Goal: Task Accomplishment & Management: Manage account settings

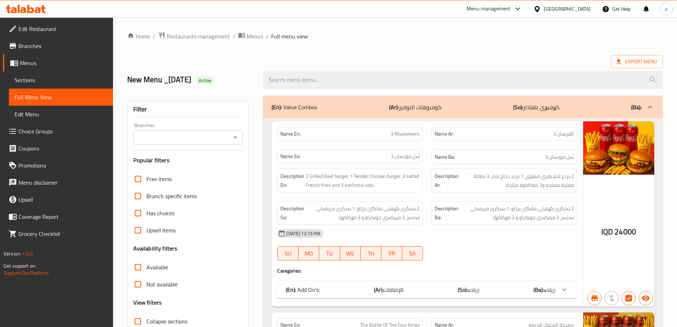
click at [24, 14] on div at bounding box center [26, 9] width 52 height 14
click at [25, 7] on icon at bounding box center [26, 9] width 40 height 9
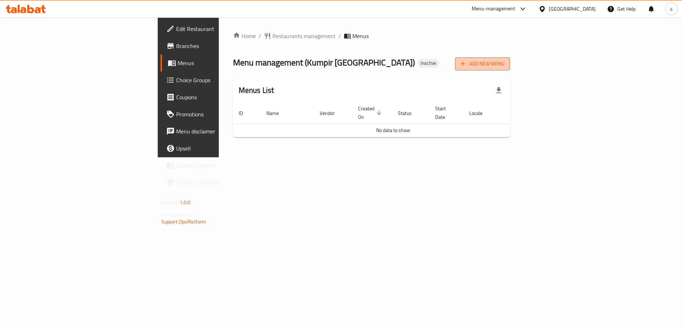
click at [505, 59] on span "Add New Menu" at bounding box center [483, 63] width 44 height 9
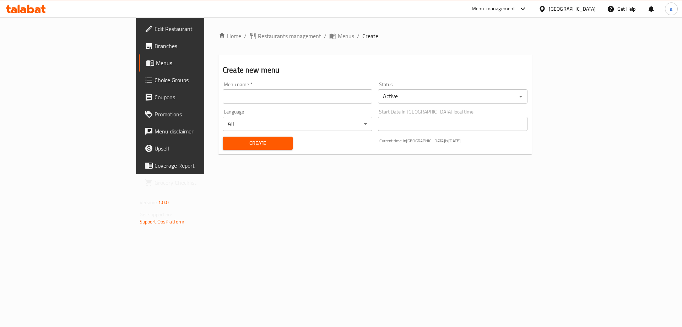
click at [223, 99] on input "text" at bounding box center [298, 96] width 150 height 14
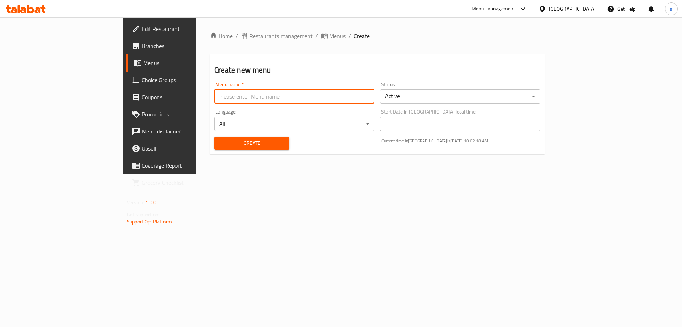
type input "Team"
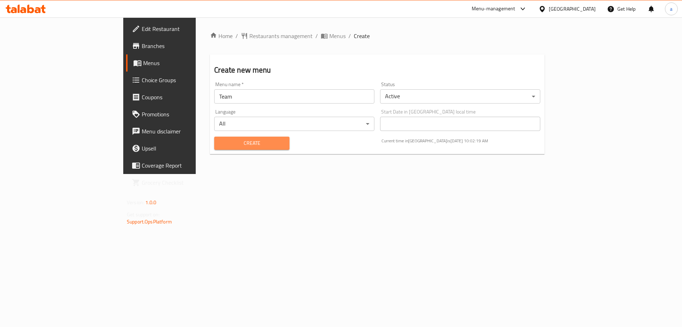
click at [220, 144] on span "Create" at bounding box center [252, 143] width 64 height 9
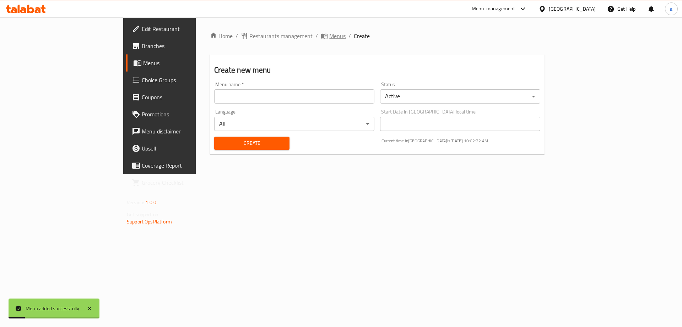
click at [329, 32] on span "Menus" at bounding box center [337, 36] width 16 height 9
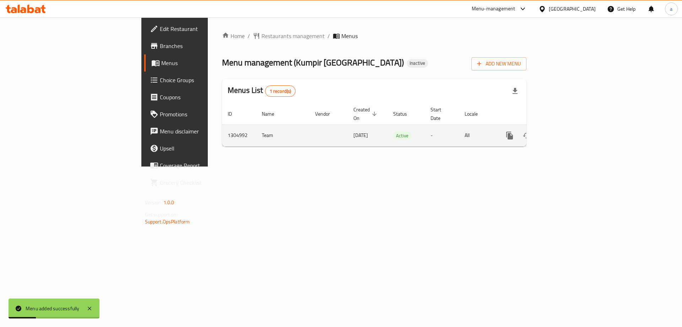
click at [570, 127] on link "enhanced table" at bounding box center [561, 135] width 17 height 17
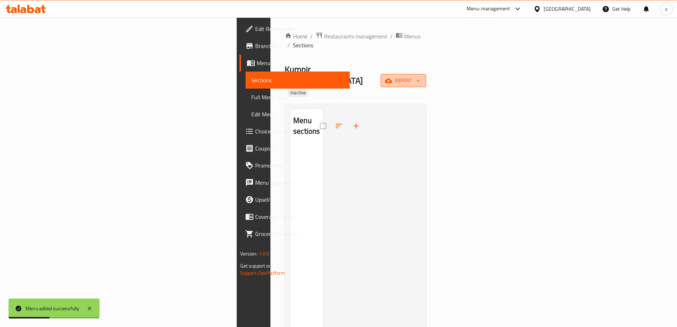
click at [392, 77] on icon "button" at bounding box center [388, 80] width 7 height 7
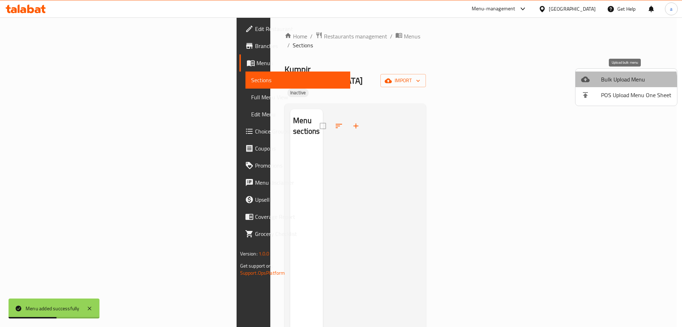
click at [616, 82] on span "Bulk Upload Menu" at bounding box center [636, 79] width 70 height 9
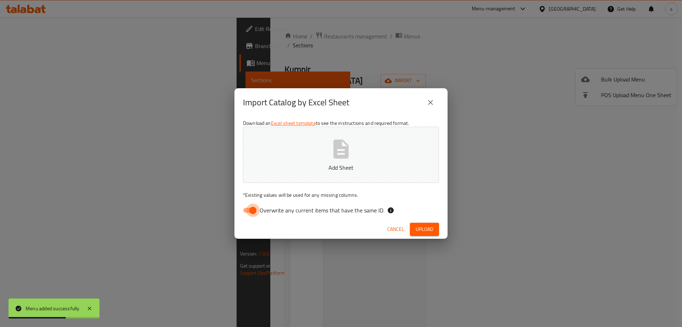
click at [246, 211] on input "Overwrite any current items that have the same ID." at bounding box center [253, 210] width 41 height 14
checkbox input "false"
click at [301, 189] on div "Download an Excel sheet template to see the instructions and required format. A…" at bounding box center [341, 168] width 213 height 103
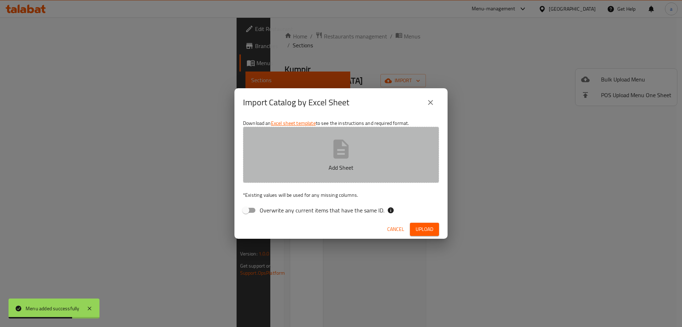
click at [309, 162] on button "Add Sheet" at bounding box center [341, 154] width 196 height 56
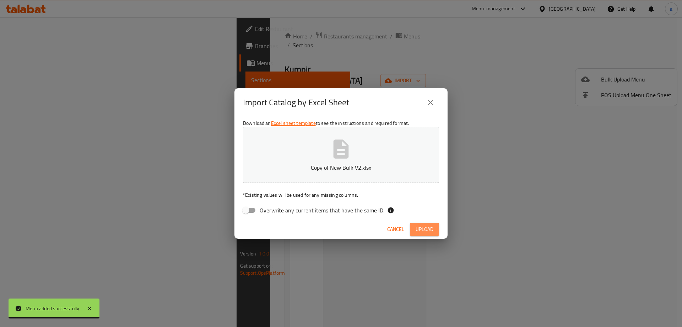
click at [422, 232] on span "Upload" at bounding box center [425, 229] width 18 height 9
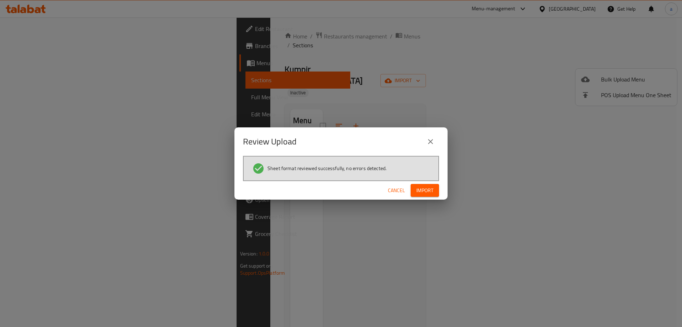
click at [429, 190] on span "Import" at bounding box center [424, 190] width 17 height 9
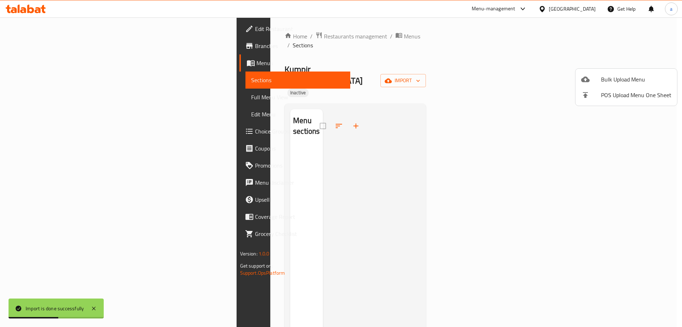
click at [397, 59] on div at bounding box center [341, 163] width 682 height 327
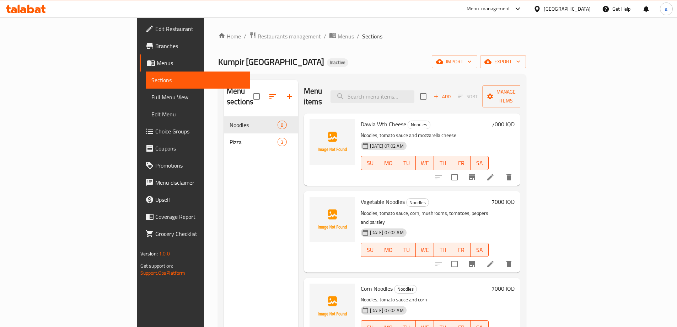
click at [146, 102] on link "Full Menu View" at bounding box center [198, 96] width 104 height 17
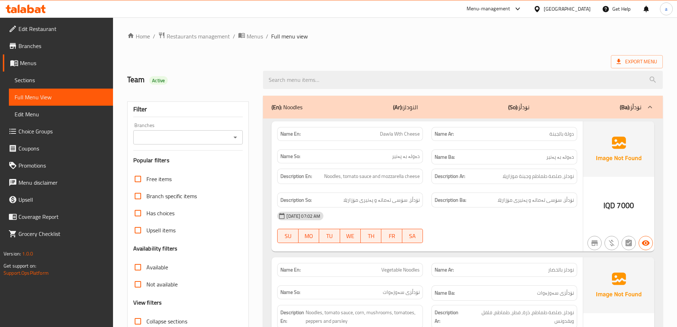
click at [236, 139] on icon "Open" at bounding box center [235, 137] width 9 height 9
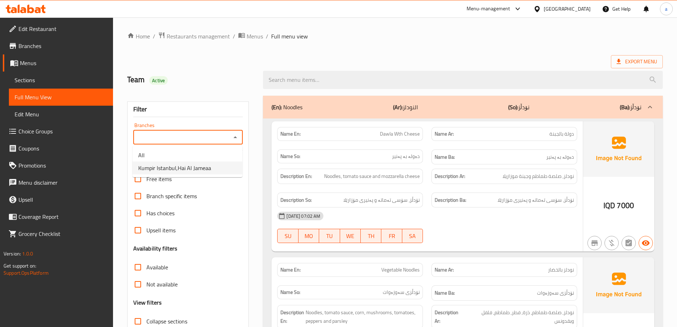
click at [179, 168] on span "Kumpir Istanbul,Hai Al Jameaa" at bounding box center [174, 167] width 73 height 9
type input "Kumpir Istanbul,Hai Al Jameaa"
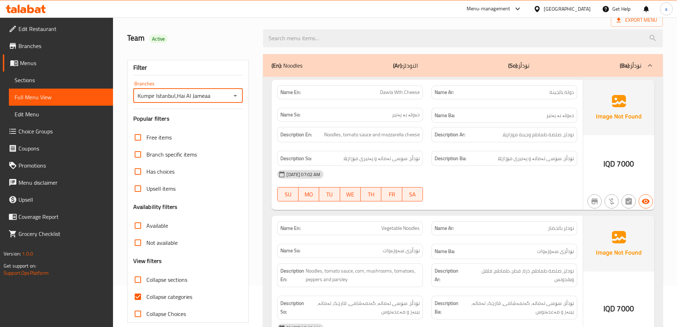
scroll to position [52, 0]
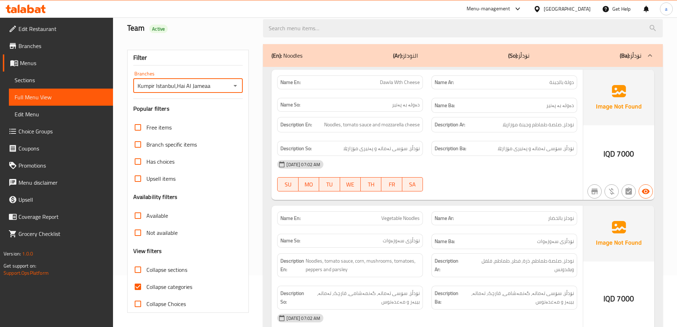
click at [139, 282] on input "Collapse categories" at bounding box center [137, 286] width 17 height 17
checkbox input "false"
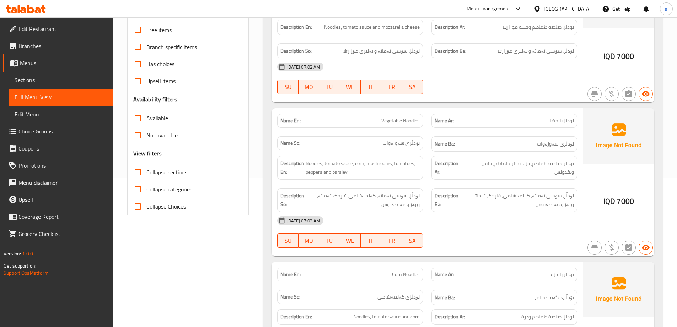
scroll to position [0, 0]
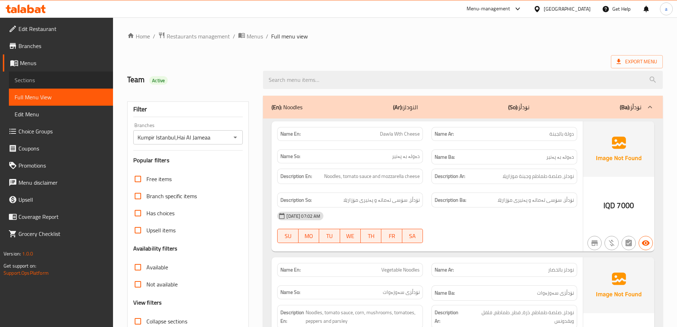
click at [38, 79] on span "Sections" at bounding box center [61, 80] width 93 height 9
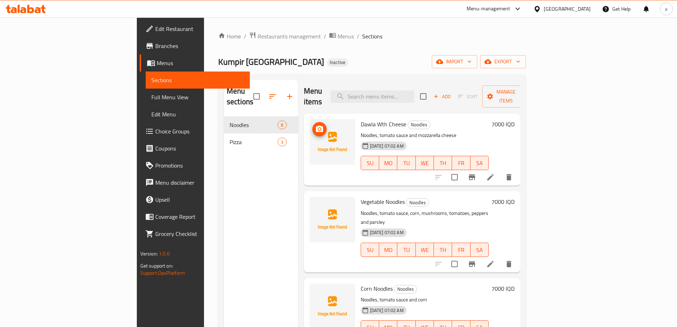
click at [315, 125] on icon "upload picture" at bounding box center [319, 129] width 9 height 9
click at [316, 125] on icon "upload picture" at bounding box center [319, 128] width 7 height 6
click at [315, 125] on icon "upload picture" at bounding box center [319, 129] width 9 height 9
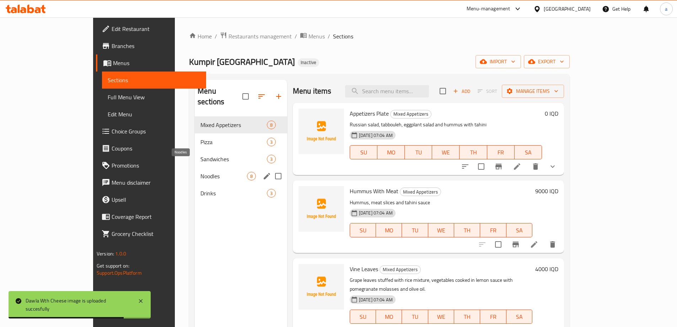
click at [200, 172] on span "Noodles" at bounding box center [223, 176] width 47 height 9
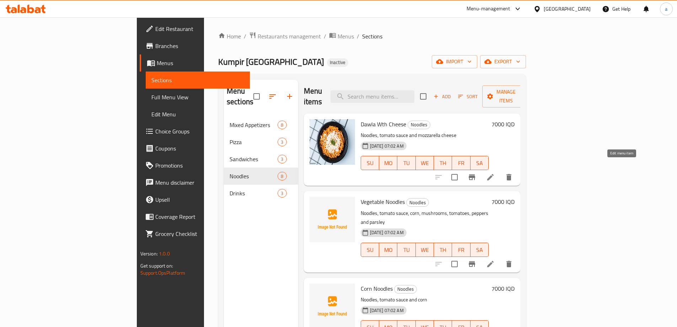
click at [494, 174] on icon at bounding box center [490, 177] width 6 height 6
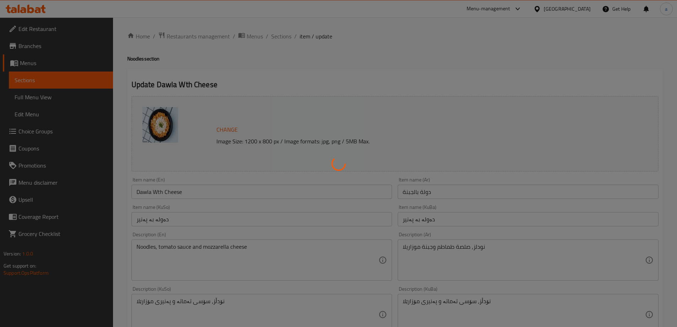
click at [206, 247] on div at bounding box center [338, 163] width 677 height 327
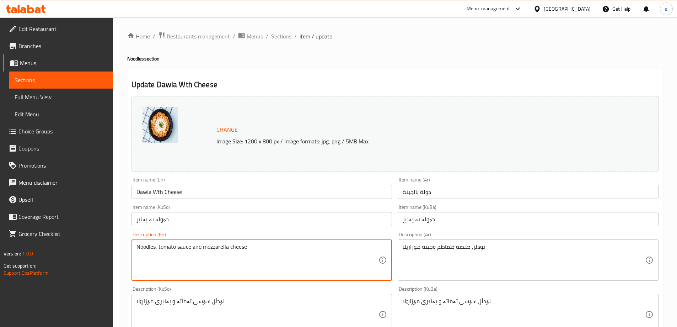
click at [206, 247] on textarea "Noodles, tomato sauce and mozzarella cheese" at bounding box center [257, 260] width 242 height 34
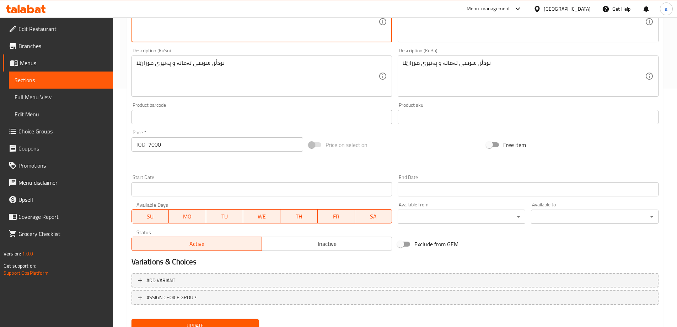
scroll to position [268, 0]
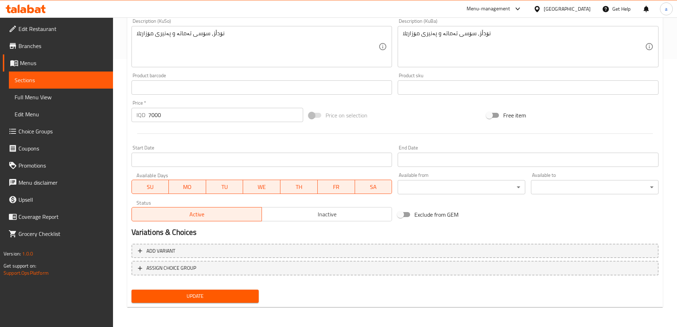
type textarea "Noodles, tomato sauce and Mozzarella cheese"
click at [199, 299] on span "Update" at bounding box center [195, 295] width 116 height 9
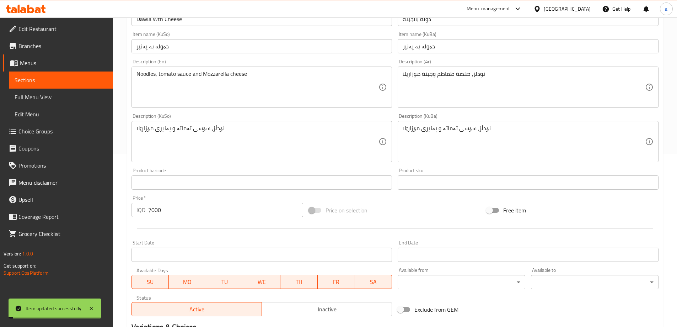
scroll to position [0, 0]
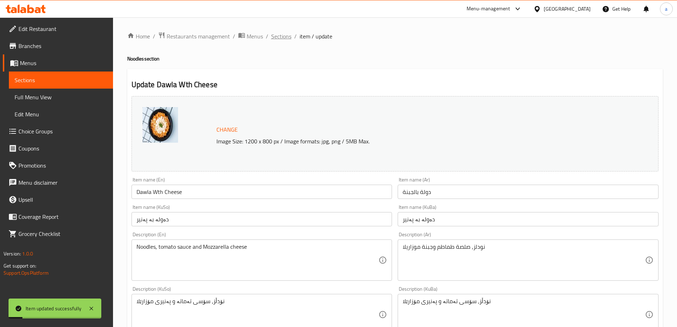
click at [285, 38] on span "Sections" at bounding box center [281, 36] width 20 height 9
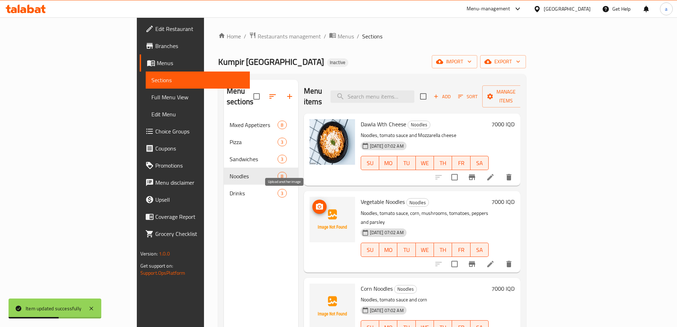
click at [315, 202] on icon "upload picture" at bounding box center [319, 206] width 9 height 9
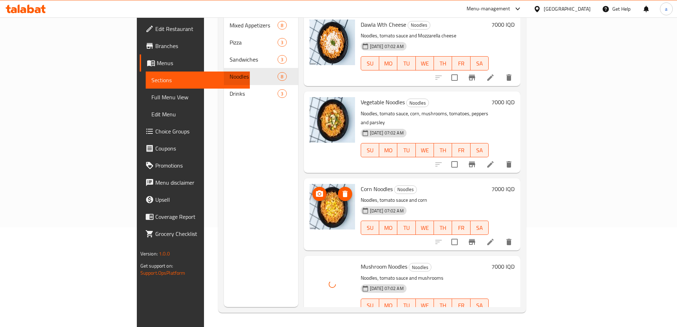
scroll to position [189, 0]
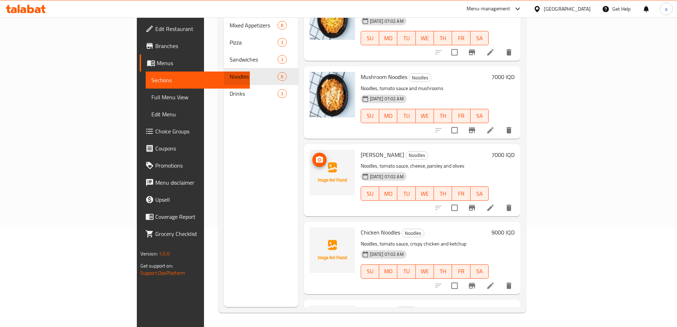
click at [315, 155] on icon "upload picture" at bounding box center [319, 159] width 9 height 9
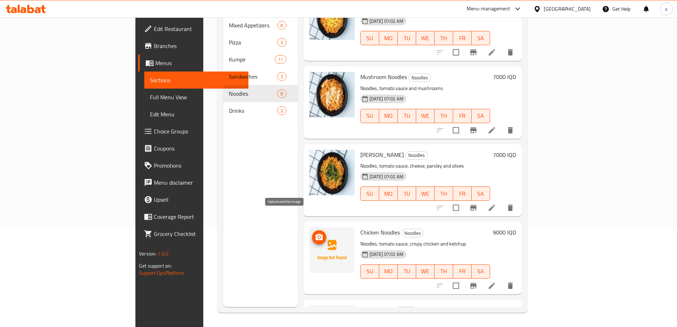
click at [312, 230] on button "upload picture" at bounding box center [319, 237] width 14 height 14
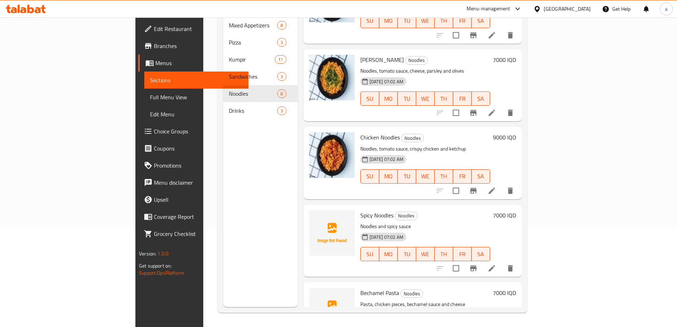
scroll to position [312, 0]
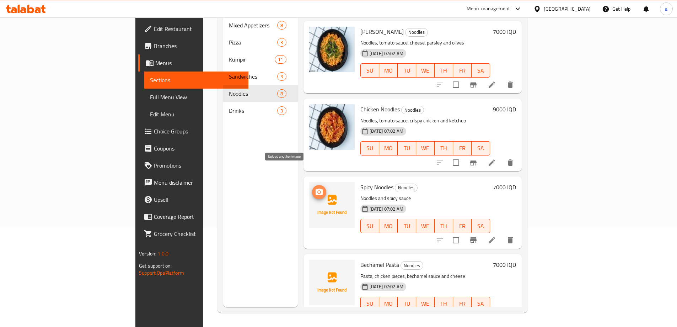
click at [315, 188] on icon "upload picture" at bounding box center [319, 192] width 9 height 9
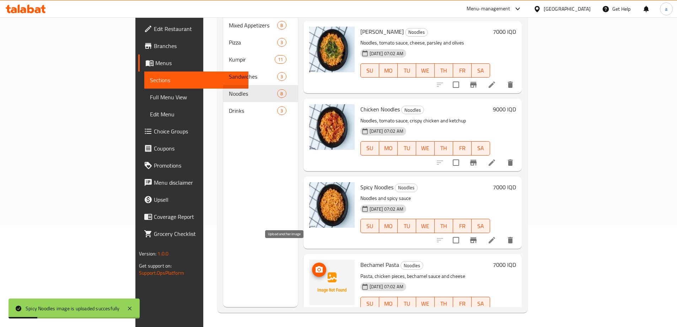
click at [315, 265] on icon "upload picture" at bounding box center [319, 269] width 9 height 9
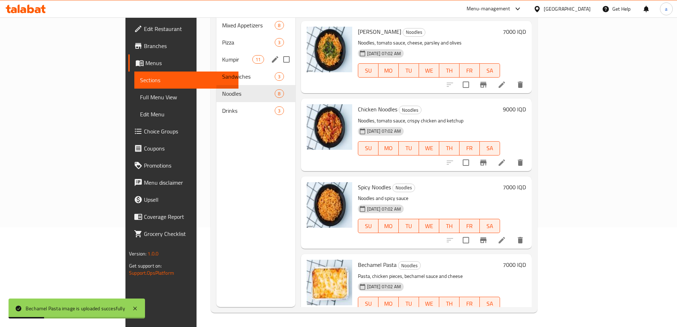
scroll to position [0, 0]
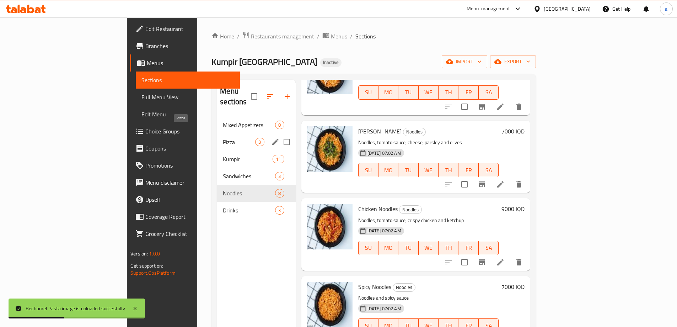
click at [223, 138] on span "Pizza" at bounding box center [239, 142] width 32 height 9
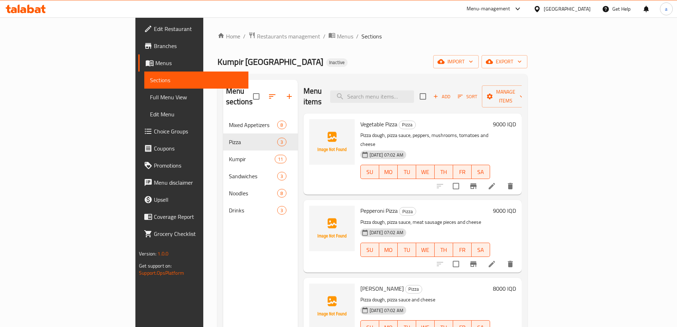
click at [223, 265] on div "Menu sections Mixed Appetizers 8 Pizza 3 Kumpir 11 Sandwiches 3 Noodles 8 Drink…" at bounding box center [260, 243] width 75 height 327
click at [316, 125] on icon "upload picture" at bounding box center [319, 128] width 7 height 6
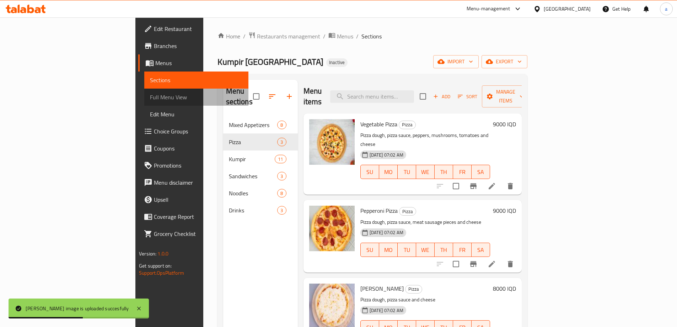
click at [150, 98] on span "Full Menu View" at bounding box center [196, 97] width 93 height 9
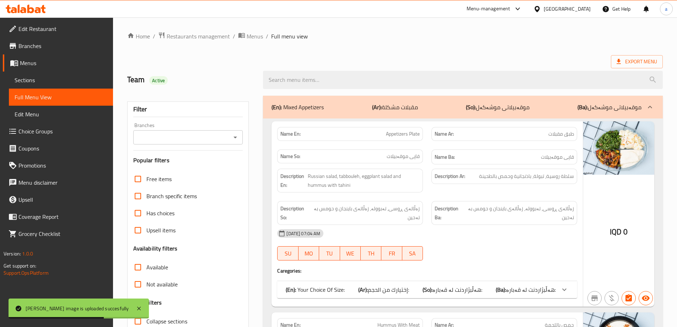
click at [235, 138] on icon "Open" at bounding box center [235, 137] width 4 height 2
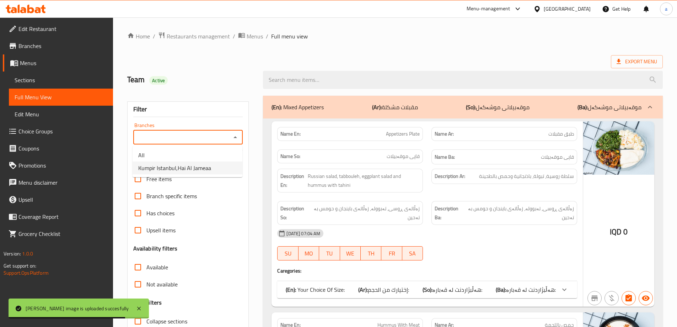
click at [165, 172] on span "Kumpir Istanbul,Hai Al Jameaa" at bounding box center [174, 167] width 73 height 9
type input "Kumpir Istanbul,Hai Al Jameaa"
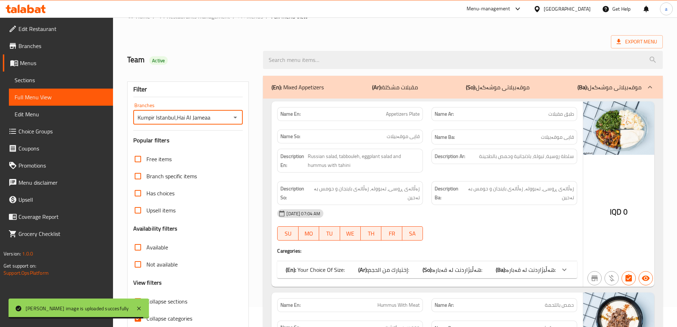
scroll to position [52, 0]
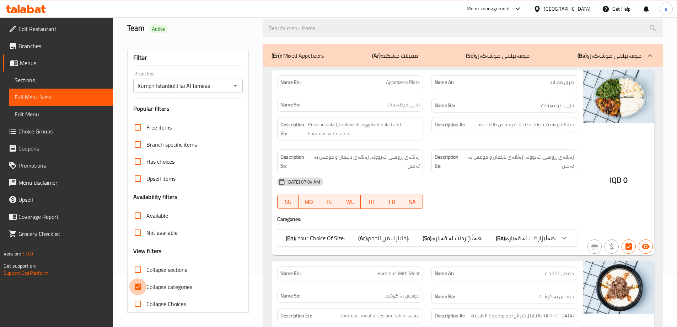
click at [139, 287] on input "Collapse categories" at bounding box center [137, 286] width 17 height 17
checkbox input "false"
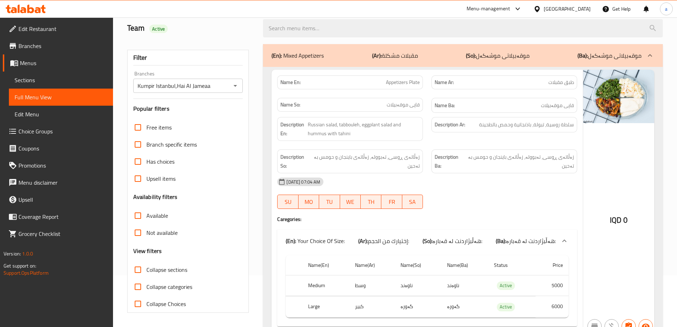
click at [136, 269] on input "Collapse sections" at bounding box center [137, 269] width 17 height 17
checkbox input "true"
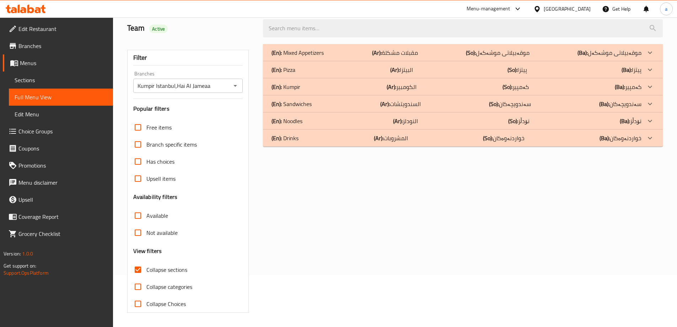
click at [292, 57] on p "(En): Noodles" at bounding box center [297, 52] width 52 height 9
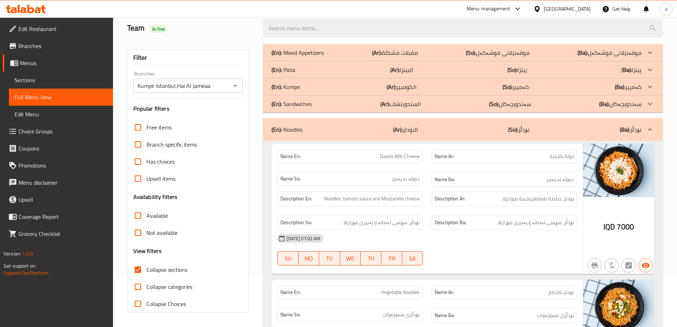
click at [296, 57] on div "(En): Pizza (Ar): البيتزا (So): پیتزا (Ba): پیتزا" at bounding box center [456, 52] width 370 height 9
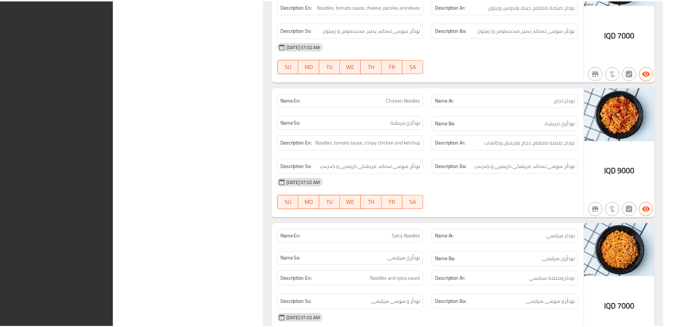
scroll to position [1481, 0]
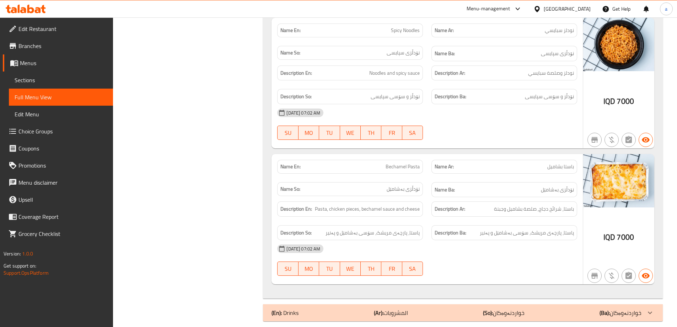
click at [27, 13] on div at bounding box center [26, 9] width 40 height 9
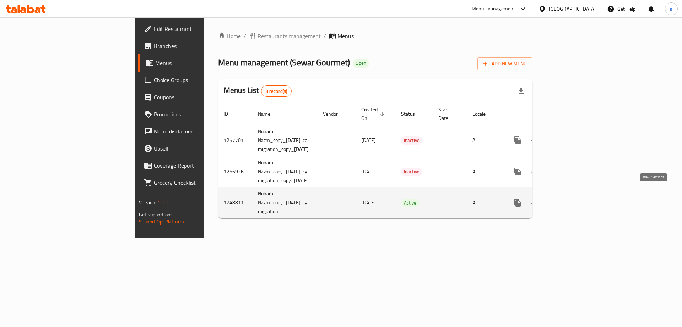
click at [572, 199] on icon "enhanced table" at bounding box center [569, 202] width 6 height 6
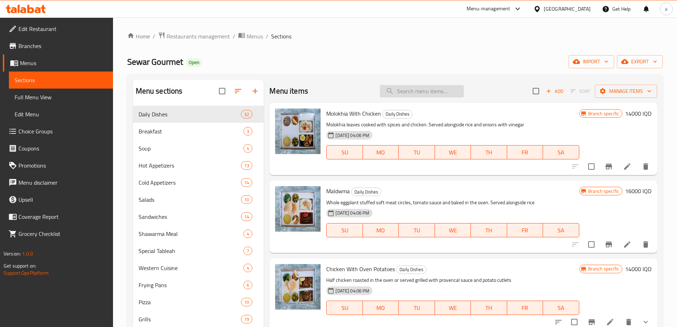
click at [398, 90] on input "search" at bounding box center [422, 91] width 84 height 12
paste input "Chicken"
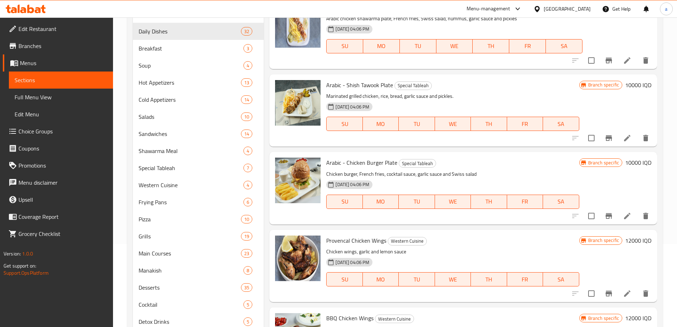
scroll to position [263, 0]
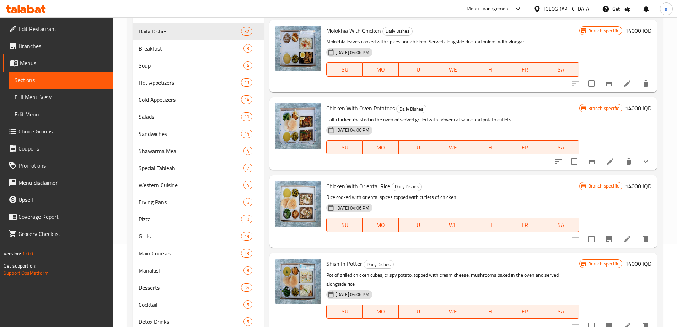
drag, startPoint x: 438, startPoint y: 138, endPoint x: 440, endPoint y: -24, distance: 162.0
drag, startPoint x: 435, startPoint y: 86, endPoint x: 442, endPoint y: -24, distance: 110.0
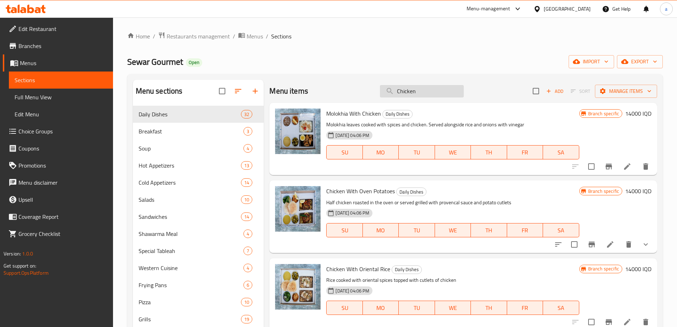
click at [416, 93] on input "Chicken" at bounding box center [422, 91] width 84 height 12
paste input "Herby"
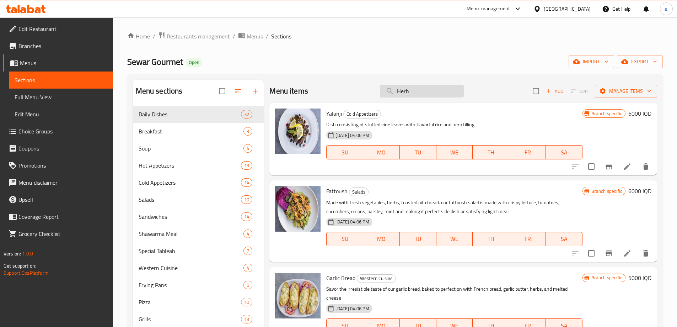
click at [403, 97] on input "Herb" at bounding box center [422, 91] width 84 height 12
paste input "Chicken with oriental rice"
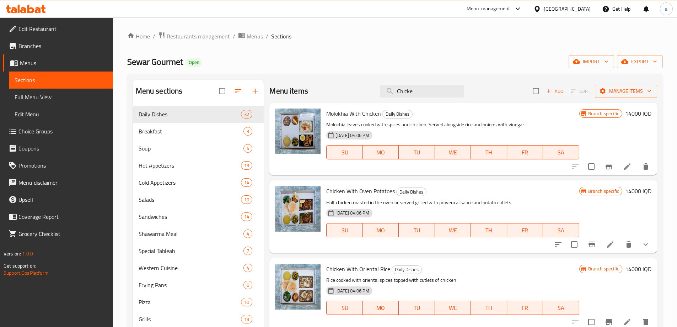
type input "Chicke"
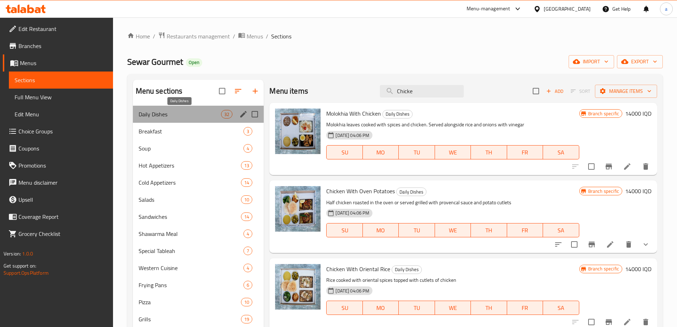
click at [192, 114] on span "Daily Dishes" at bounding box center [180, 114] width 83 height 9
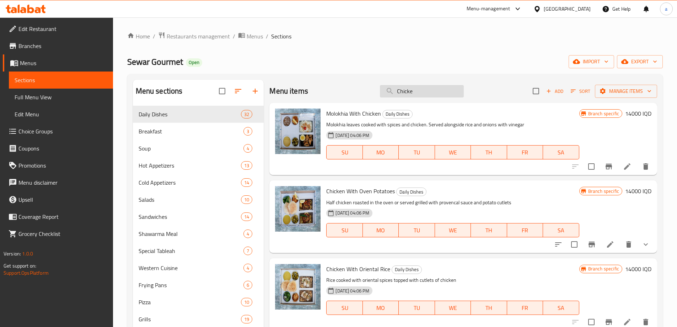
click at [425, 88] on input "Chicke" at bounding box center [422, 91] width 84 height 12
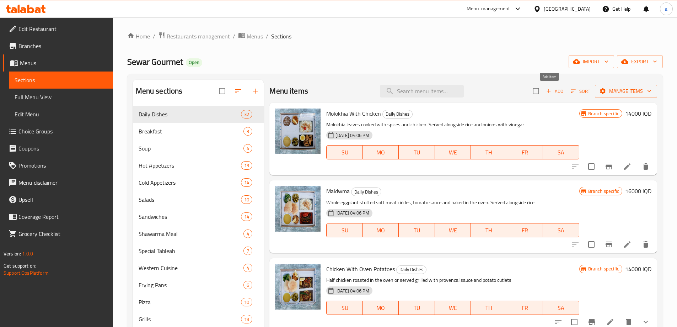
click at [551, 96] on button "Add" at bounding box center [554, 91] width 23 height 11
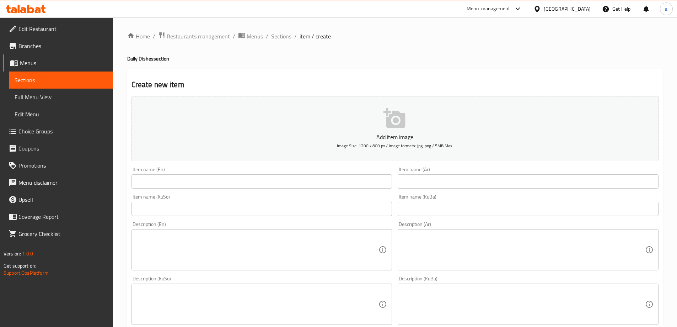
click at [202, 176] on input "text" at bounding box center [261, 181] width 261 height 14
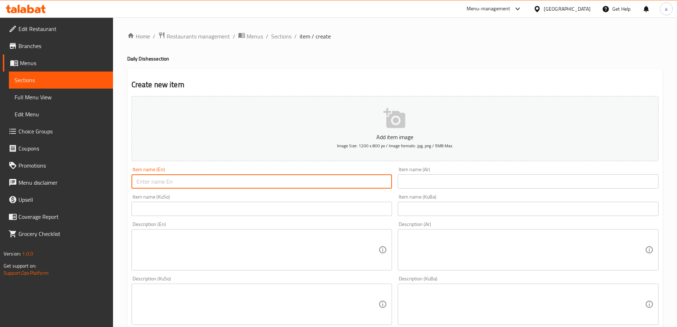
paste input "Herby Chicken With Pasta"
type input "Herby Chicken With Pasta"
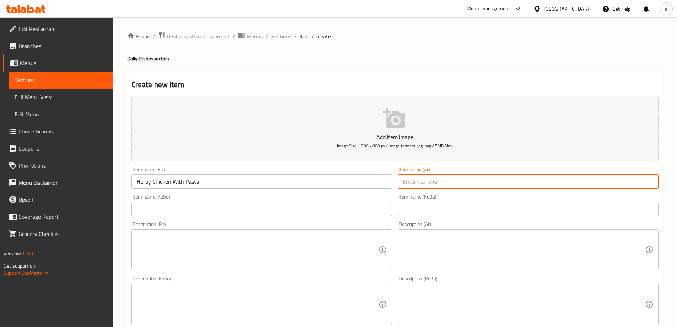
click at [437, 187] on input "text" at bounding box center [528, 181] width 261 height 14
click at [495, 179] on input "text" at bounding box center [528, 181] width 261 height 14
paste input "دجاج بالأعشاب مع معكرونة"
type input "دجاج بالأعشاب مع معكرونة"
click at [462, 205] on input "text" at bounding box center [528, 208] width 261 height 14
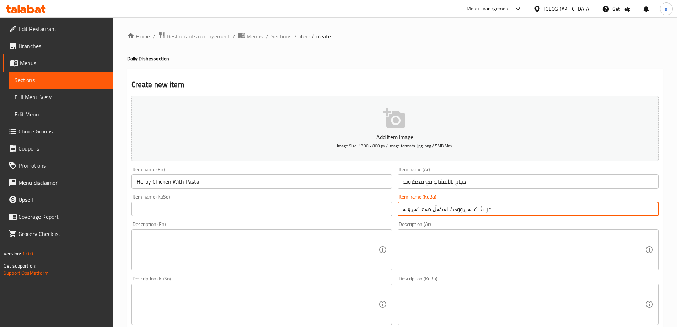
type input "مریشک بە ڕووەک لەگەڵ مەعکەڕۆنە"
click at [282, 208] on input "text" at bounding box center [261, 208] width 261 height 14
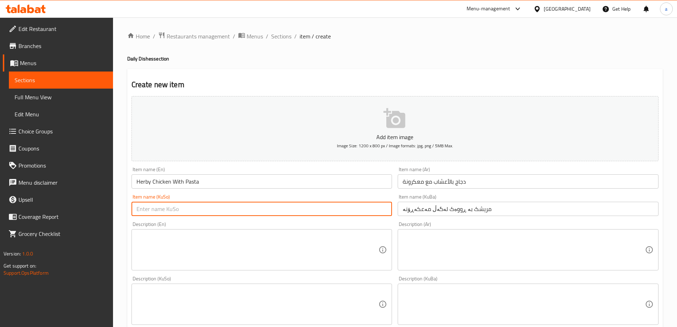
paste input "مریشک بە ڕووەک لەگەڵ مەعکەڕۆنە"
type input "مریشک بە ڕووەک لەگەڵ مەعکەڕۆنە"
click at [442, 209] on input "مریشک بە ڕووەک لەگەڵ مەعکەڕۆنە" at bounding box center [528, 208] width 261 height 14
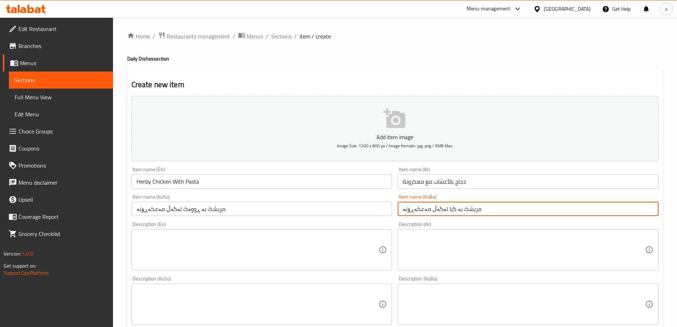
type input "مریشک بە گیا لەگەڵ مەعکەڕۆنە"
click at [217, 208] on input "مریشک بە ڕووەک لەگەڵ مەعکەڕۆنە" at bounding box center [261, 208] width 261 height 14
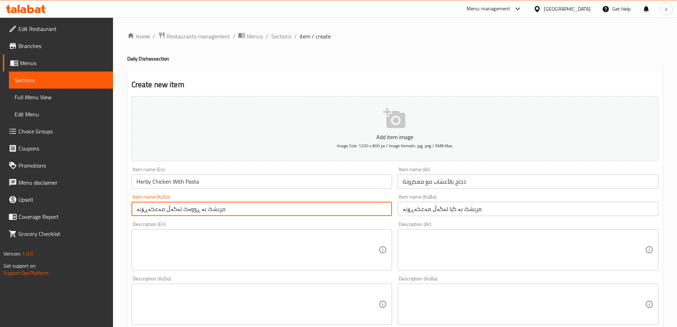
click at [217, 208] on input "مریشک بە ڕووەک لەگەڵ مەعکەڕۆنە" at bounding box center [261, 208] width 261 height 14
paste input "یا"
type input "مریشک بە گیا لەگەڵ مەعکەڕۆنە"
click at [184, 236] on textarea at bounding box center [257, 250] width 242 height 34
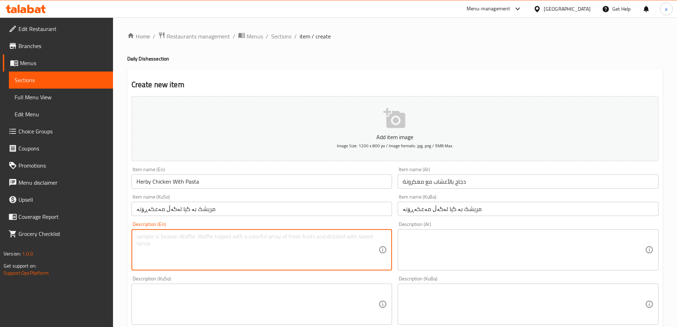
paste textarea "Spaghetti with herb sauce topped with chicken served alongside lintel soup"
drag, startPoint x: 288, startPoint y: 235, endPoint x: 267, endPoint y: 235, distance: 20.6
click at [267, 235] on textarea "Spaghetti with herb sauce topped with chicken served alongside lintel soup" at bounding box center [257, 250] width 242 height 34
click at [279, 238] on textarea "Spaghetti with herb sauce topped with chicken served with lintel soup" at bounding box center [257, 250] width 242 height 34
click at [228, 240] on textarea "Spaghetti with herb sauce topped with chicken served with lentil soup" at bounding box center [257, 250] width 242 height 34
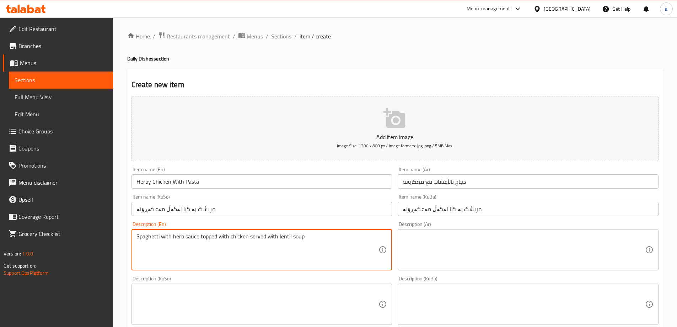
drag, startPoint x: 228, startPoint y: 240, endPoint x: 229, endPoint y: 246, distance: 6.1
click at [229, 246] on textarea "Spaghetti with herb sauce topped with chicken served with lentil soup" at bounding box center [257, 250] width 242 height 34
click at [232, 234] on textarea "Spaghetti with herb sauce topped with chicken served with lentil soup" at bounding box center [257, 250] width 242 height 34
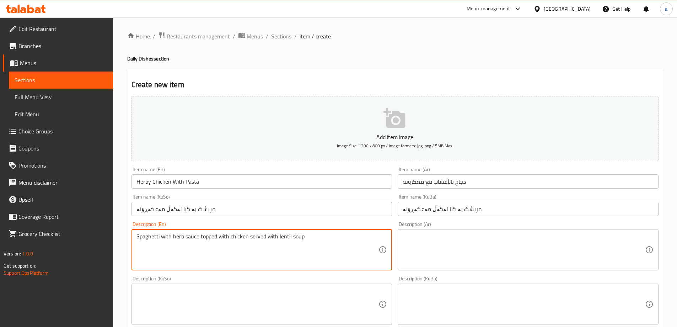
click at [232, 234] on textarea "Spaghetti with herb sauce topped with chicken served with lentil soup" at bounding box center [257, 250] width 242 height 34
type textarea "Spaghetti with herb sauce topped with chicken served with lentil soup"
click at [475, 240] on textarea at bounding box center [524, 250] width 242 height 34
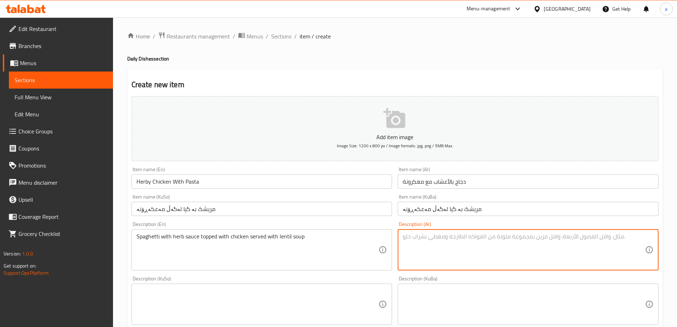
paste textarea "سباغيتي مع صلصة الأعشاب مغطاة بالدجاج تقدم مع شوربة عدس"
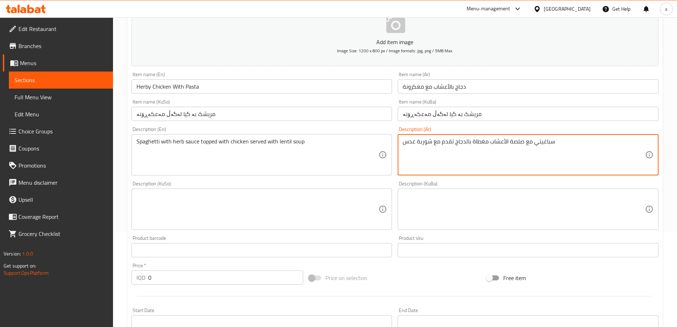
click at [505, 142] on textarea "سباغيتي مع صلصة الأعشاب مغطاة بالدجاج تقدم مع شوربة عدس" at bounding box center [524, 155] width 242 height 34
type textarea "سباغيتي مع صلصة أعشاب مغطاة بالدجاج تقدم مع شوربة عدس"
click at [210, 200] on textarea at bounding box center [257, 209] width 242 height 34
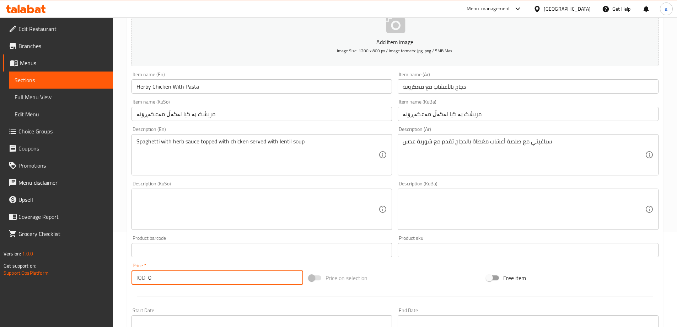
click at [155, 275] on input "0" at bounding box center [225, 277] width 155 height 14
paste input "1400"
type input "14000"
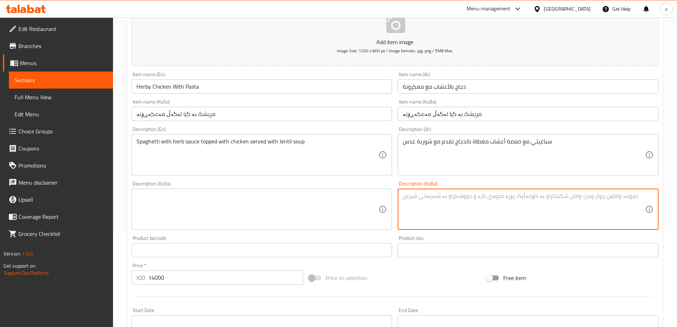
click at [457, 192] on textarea at bounding box center [524, 209] width 242 height 34
click at [463, 192] on textarea at bounding box center [524, 209] width 242 height 34
type textarea "سپاگێتی"
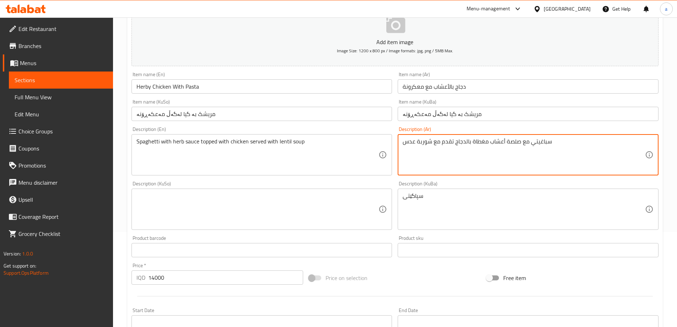
drag, startPoint x: 519, startPoint y: 142, endPoint x: 527, endPoint y: 151, distance: 11.6
type textarea "سباغيتي بالصلصة أعشاب مغطاة بالدجاج تقدم مع شوربة عدس"
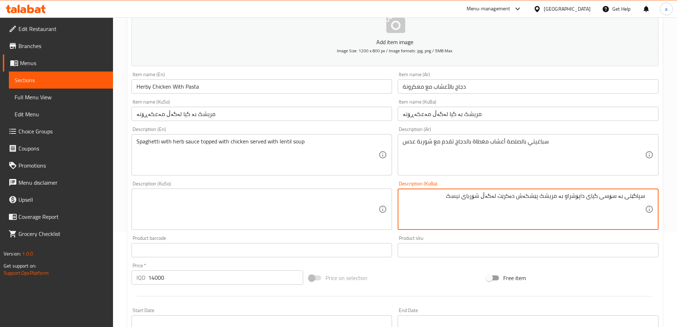
type textarea "سپاگێتی بە سۆسی گیای داپۆشراو بە مریشک پێشکەش دەکرێت لەگەڵ شۆربای نیسک"
click at [309, 210] on textarea at bounding box center [257, 209] width 242 height 34
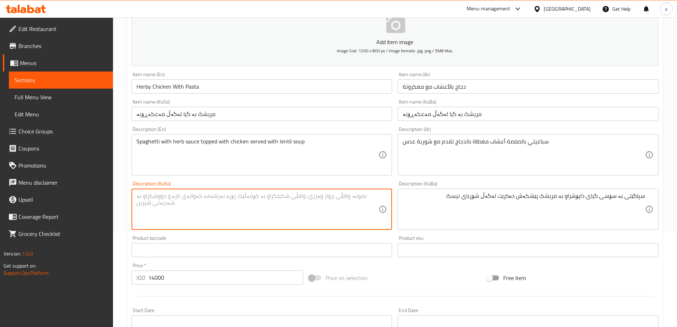
paste textarea "سپاگێتی بە سۆسی گیای داپۆشراو بە مریشک پێشکەش دەکرێت لەگەڵ شۆربای نیسک"
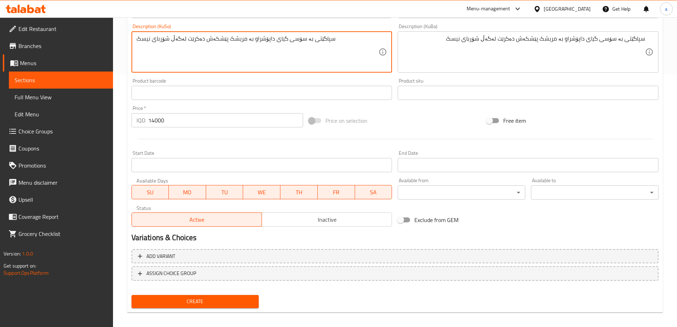
scroll to position [257, 0]
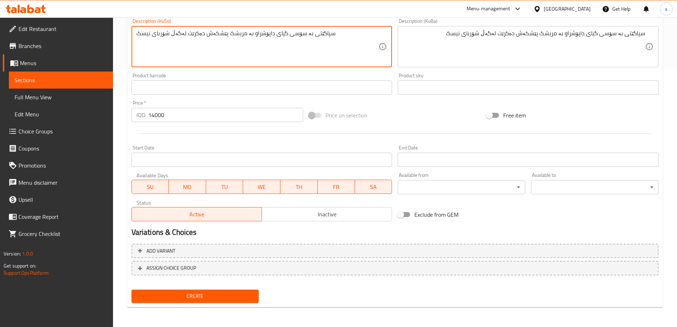
type textarea "سپاگێتی بە سۆسی گیای داپۆشراو بە مریشک پێشکەش دەکرێت لەگەڵ شۆربای نیسک"
click at [192, 296] on span "Create" at bounding box center [195, 295] width 116 height 9
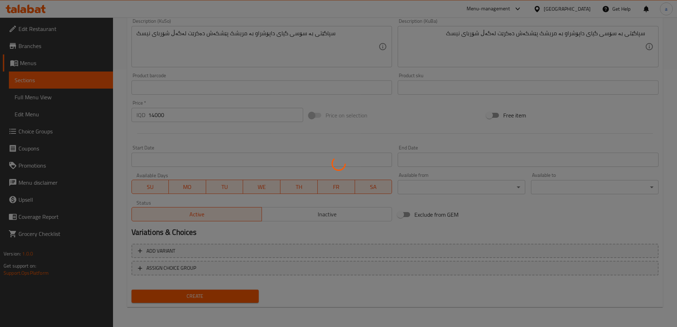
type input "0"
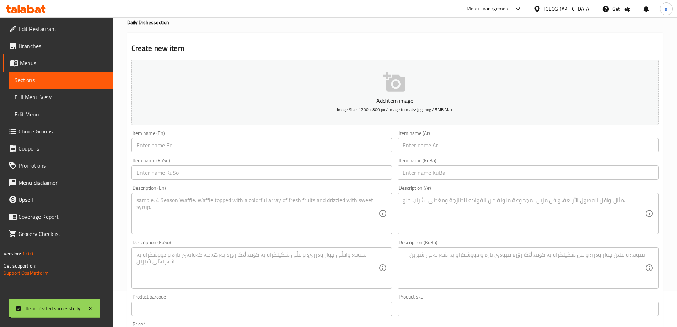
scroll to position [0, 0]
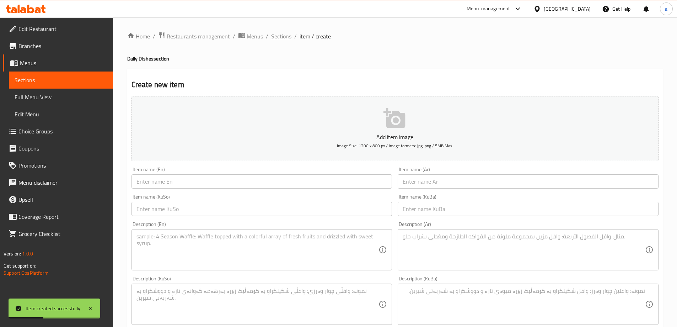
click at [279, 33] on span "Sections" at bounding box center [281, 36] width 20 height 9
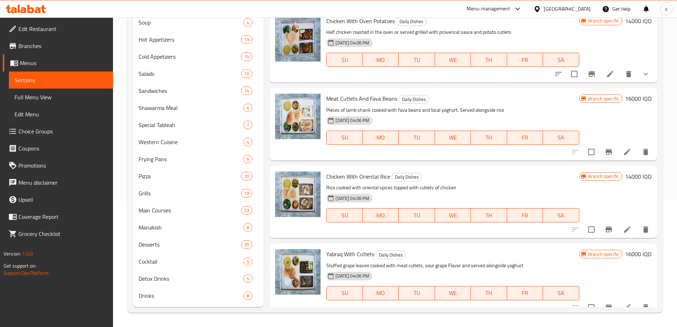
scroll to position [86, 0]
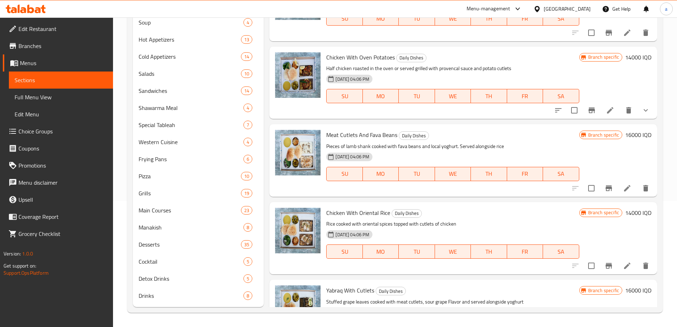
drag, startPoint x: 661, startPoint y: 92, endPoint x: 526, endPoint y: 97, distance: 135.1
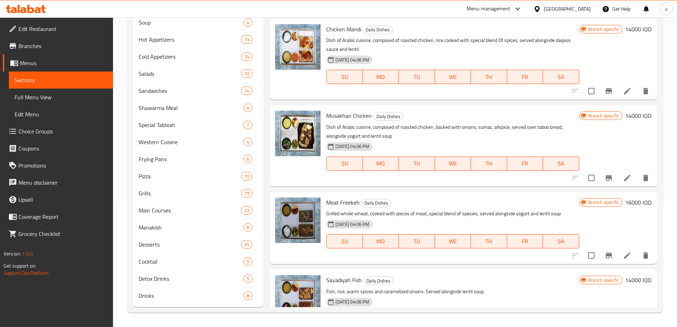
scroll to position [2360, 0]
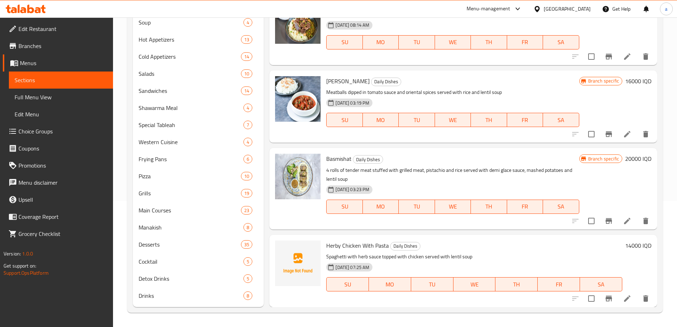
drag, startPoint x: 526, startPoint y: 98, endPoint x: 500, endPoint y: 278, distance: 181.7
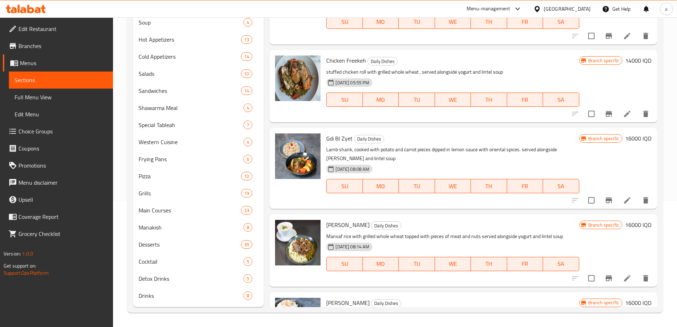
scroll to position [0, 0]
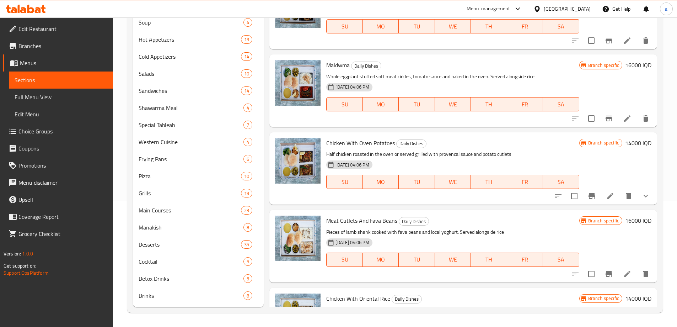
drag, startPoint x: 353, startPoint y: 112, endPoint x: 363, endPoint y: -43, distance: 155.3
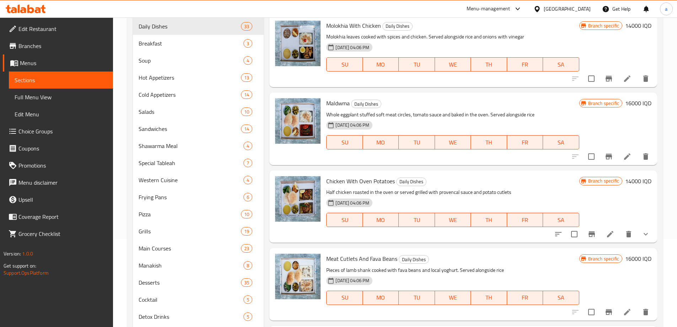
scroll to position [126, 0]
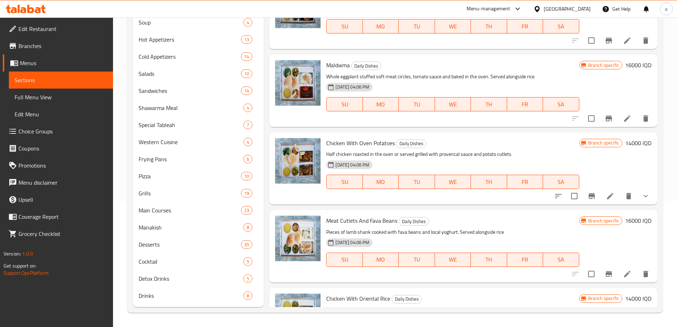
drag, startPoint x: 402, startPoint y: 77, endPoint x: 671, endPoint y: 60, distance: 270.2
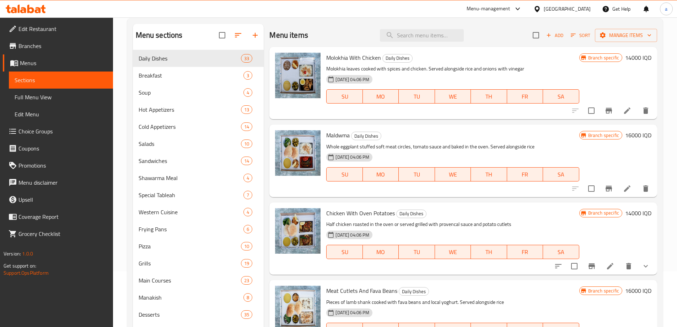
scroll to position [0, 0]
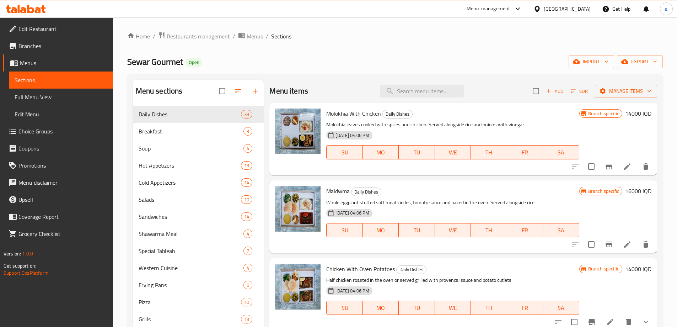
drag, startPoint x: 665, startPoint y: 127, endPoint x: 682, endPoint y: 34, distance: 93.9
click at [407, 93] on input "search" at bounding box center [422, 91] width 84 height 12
paste input "Cherry"
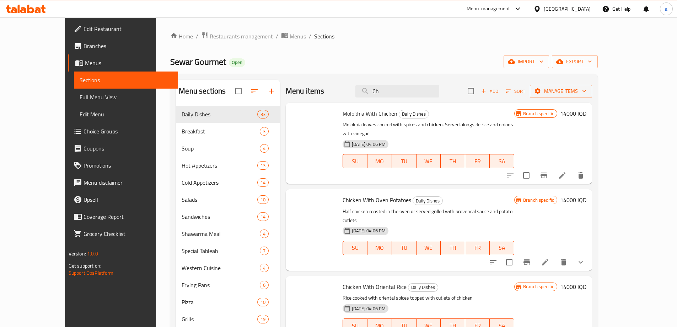
type input "C"
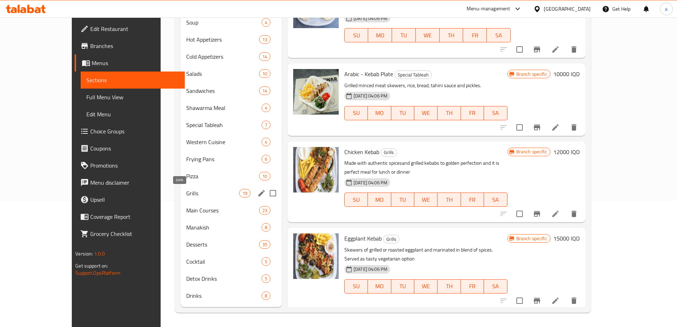
type input "kebab"
click at [186, 191] on span "Grills" at bounding box center [212, 193] width 53 height 9
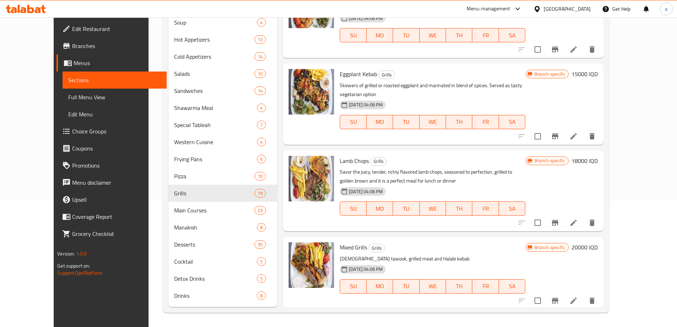
drag, startPoint x: 425, startPoint y: 241, endPoint x: 370, endPoint y: 72, distance: 177.5
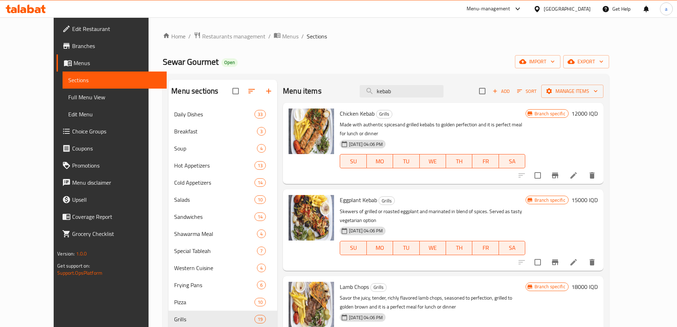
drag, startPoint x: 623, startPoint y: 157, endPoint x: 650, endPoint y: 42, distance: 118.1
click at [427, 92] on input "kebab" at bounding box center [402, 91] width 84 height 12
click at [553, 98] on div "Add Sort Manage items" at bounding box center [541, 91] width 124 height 15
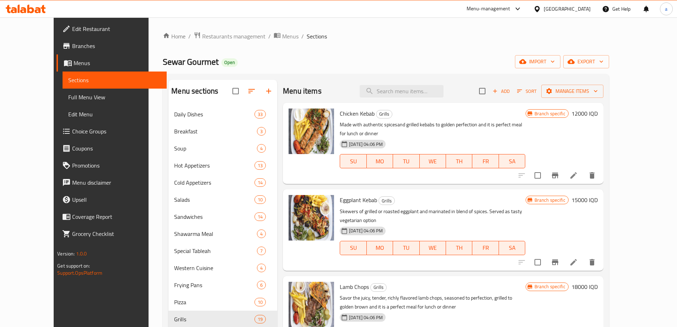
click at [511, 93] on span "Add" at bounding box center [500, 91] width 19 height 8
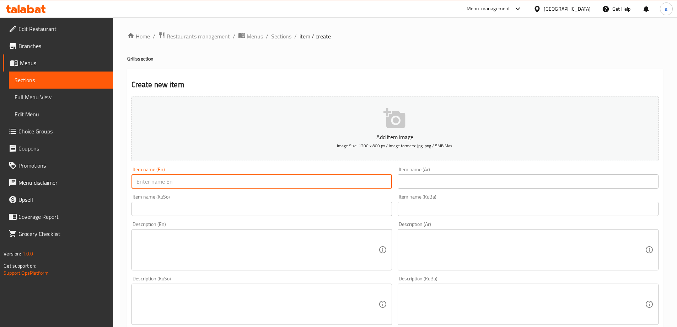
click at [153, 177] on input "text" at bounding box center [261, 181] width 261 height 14
paste input "Cherry"
type input "Cherry Kebab"
click at [450, 182] on input "text" at bounding box center [528, 181] width 261 height 14
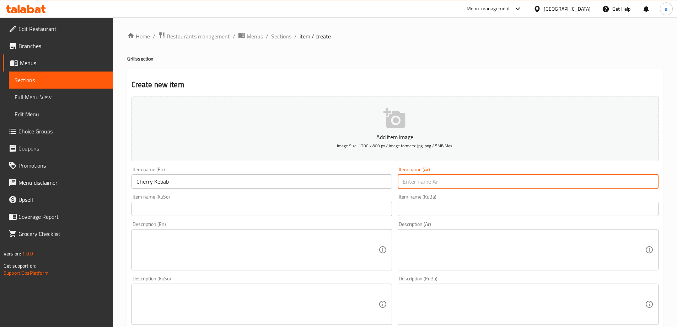
paste input "كباب كرز"
type input "كباب كرز"
click at [472, 216] on div "Item name (KuBa) Item name (KuBa)" at bounding box center [528, 204] width 266 height 27
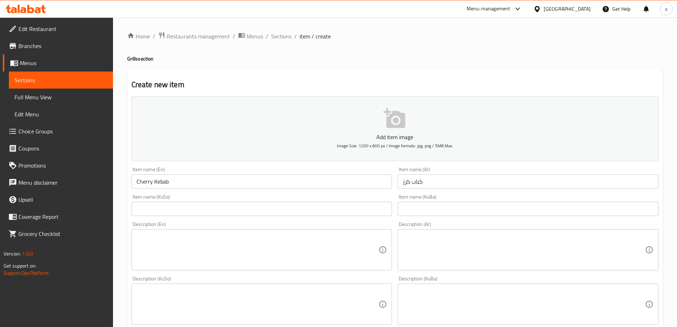
click at [470, 208] on input "text" at bounding box center [528, 208] width 261 height 14
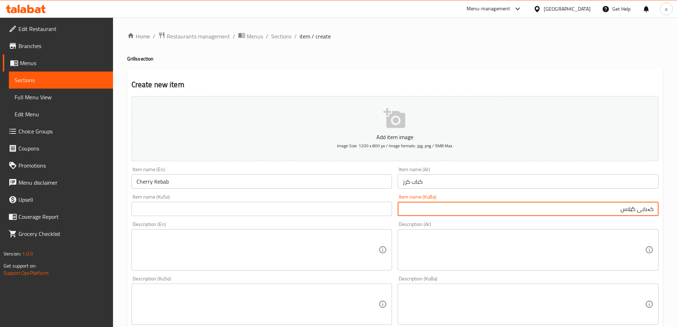
type input "کەبابی گێلاس"
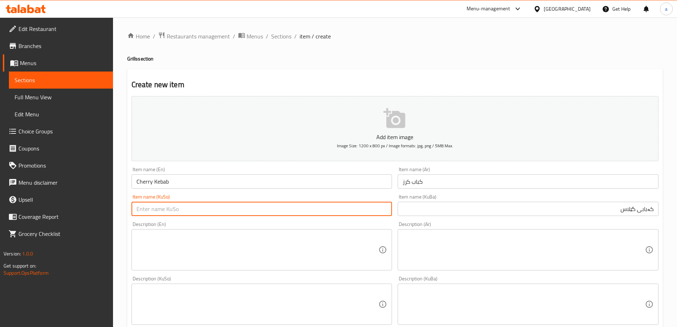
click at [230, 208] on input "text" at bounding box center [261, 208] width 261 height 14
paste input "کەبابی گێلاس"
type input "کەبابی گێلاس"
click at [205, 244] on textarea at bounding box center [257, 250] width 242 height 34
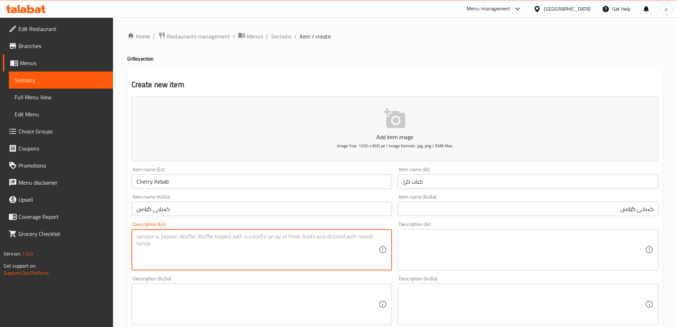
paste textarea "Lamb kebab dipped in cherry sauce served alongside lintel soup."
drag, startPoint x: 260, startPoint y: 236, endPoint x: 245, endPoint y: 243, distance: 16.4
click at [238, 237] on textarea "Lamb kebab dipped in cherry sauce served alongside lintel soup." at bounding box center [257, 250] width 242 height 34
type textarea "Lamb kebab dipped in cherry sauce served with lentil soup"
click at [464, 236] on textarea at bounding box center [524, 250] width 242 height 34
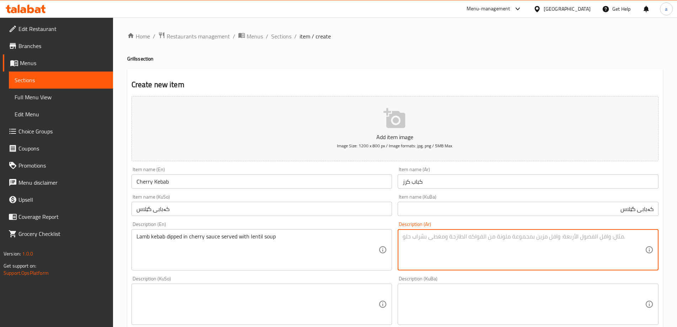
paste textarea "كباب لحم ضأن مغموس في صلصة كرز يقدم مع شوربة عدس"
click at [467, 233] on textarea "كباب لحم ضأن مغموس في صلصة كرز يقدم مع شوربة عدس" at bounding box center [524, 250] width 242 height 34
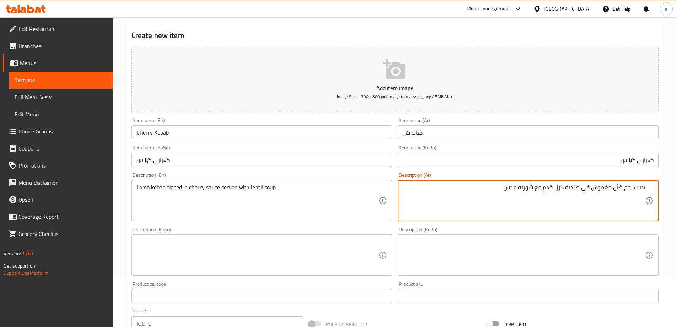
scroll to position [62, 0]
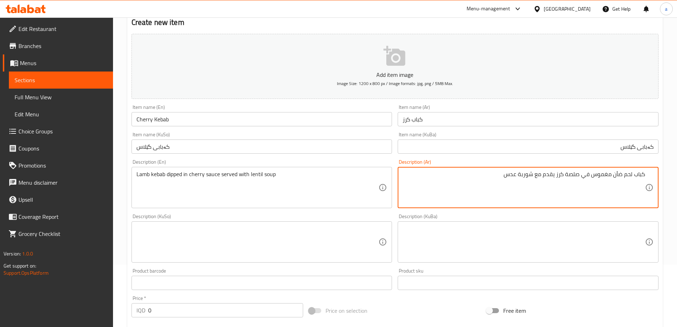
type textarea "كباب لحم ضأن مغموس في صلصة كرز يقدم مع شوربة عدس"
click at [503, 230] on textarea at bounding box center [524, 242] width 242 height 34
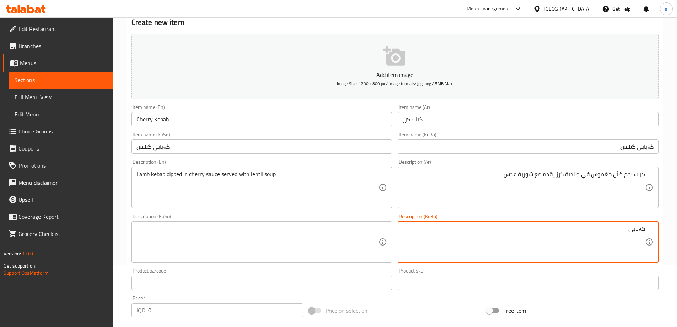
paste textarea "گۆشتی بەرخ"
type textarea "کەبابی گۆشتی بەرخ نوقمکراو لە سۆسی گێلاس پێشکەش دەکرێت لەگەڵ شۆربای نیسک"
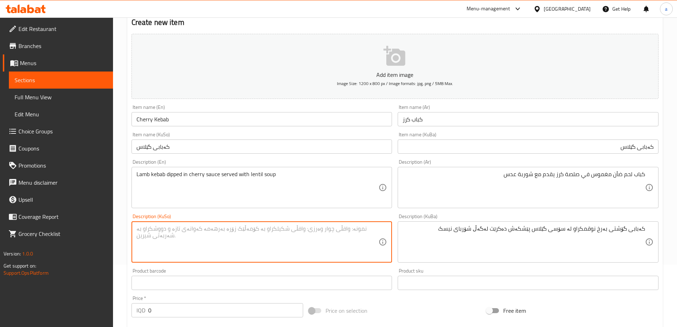
click at [270, 239] on textarea at bounding box center [257, 242] width 242 height 34
paste textarea "کەبابی گۆشتی بەرخ نوقمکراو لە سۆسی گێلاس پێشکەش دەکرێت لەگەڵ شۆربای نیسک"
type textarea "کەبابی گۆشتی بەرخ نوقمکراو لە سۆسی گێلاس پێشکەش دەکرێت لەگەڵ شۆربای نیسک"
click at [150, 311] on input "0" at bounding box center [225, 310] width 155 height 14
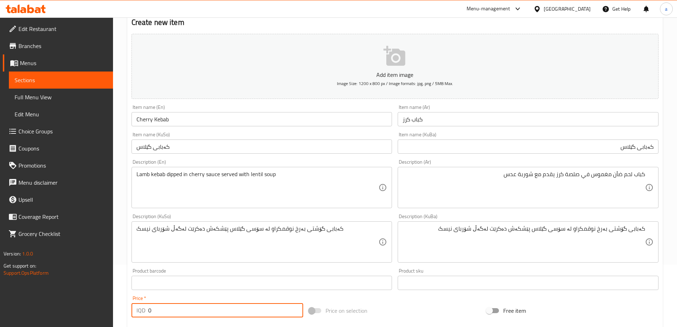
click at [150, 311] on input "0" at bounding box center [225, 310] width 155 height 14
click at [149, 311] on input "0" at bounding box center [225, 310] width 155 height 14
paste input "1600"
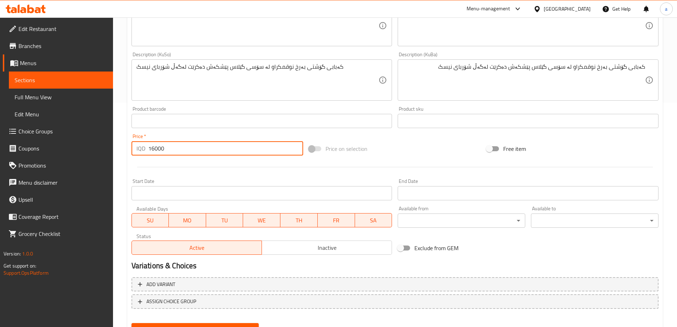
scroll to position [257, 0]
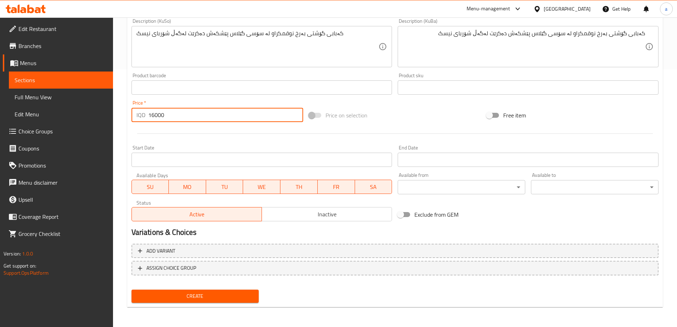
type input "16000"
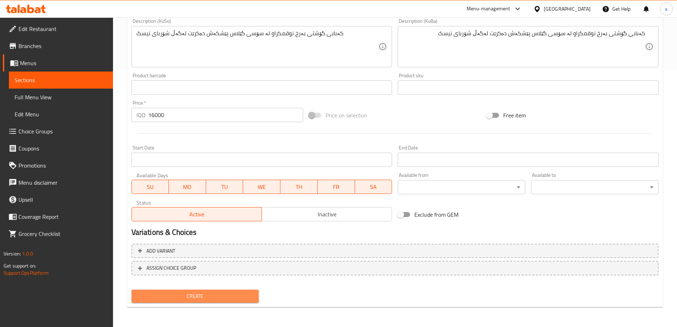
click at [188, 297] on span "Create" at bounding box center [195, 295] width 116 height 9
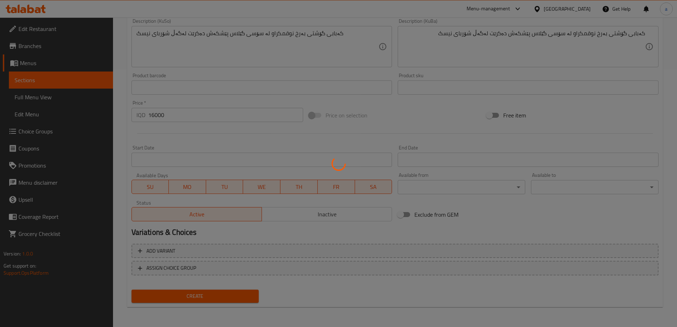
type input "0"
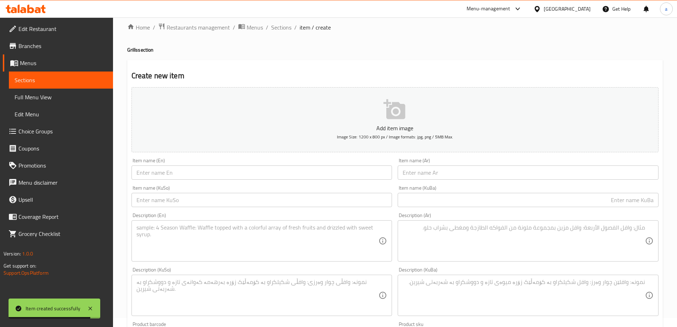
scroll to position [0, 0]
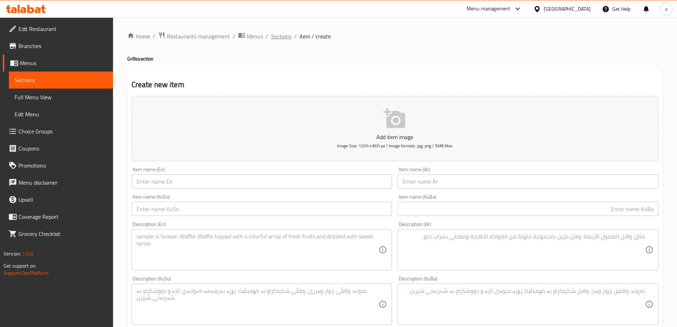
click at [275, 39] on span "Sections" at bounding box center [281, 36] width 20 height 9
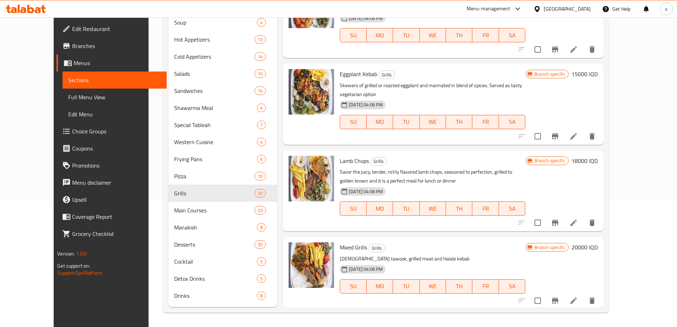
drag, startPoint x: 371, startPoint y: 115, endPoint x: 413, endPoint y: 8, distance: 115.2
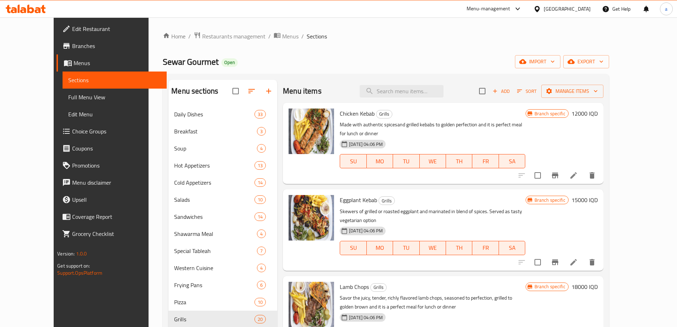
drag, startPoint x: 660, startPoint y: 193, endPoint x: 682, endPoint y: 60, distance: 134.0
click at [409, 97] on input "search" at bounding box center [402, 91] width 84 height 12
paste input "Maghrabeh"
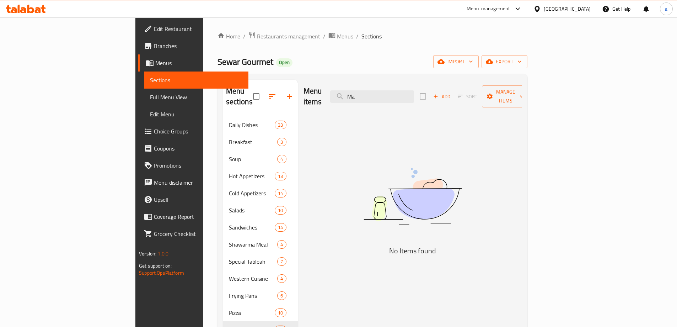
type input "M"
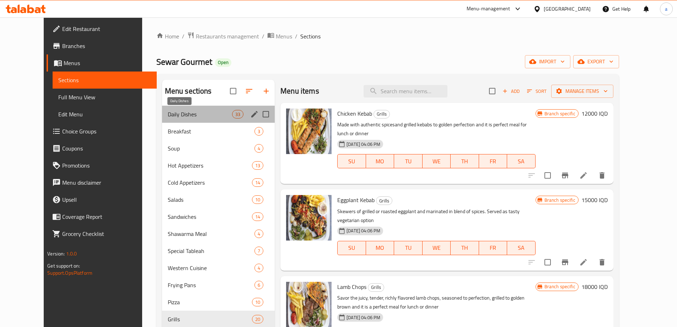
click at [171, 111] on span "Daily Dishes" at bounding box center [200, 114] width 64 height 9
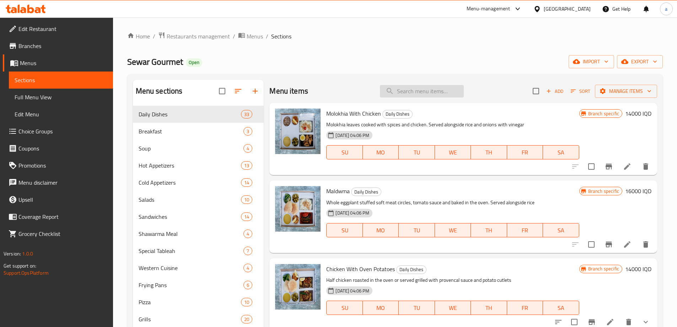
click at [410, 85] on input "search" at bounding box center [422, 91] width 84 height 12
click at [411, 88] on input "search" at bounding box center [422, 91] width 84 height 12
click at [413, 92] on input "search" at bounding box center [422, 91] width 84 height 12
paste input "Chicken"
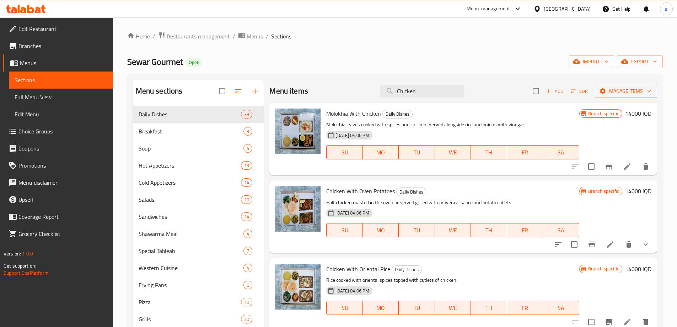
drag, startPoint x: 428, startPoint y: 201, endPoint x: 431, endPoint y: 51, distance: 150.7
click at [412, 92] on input "Chicken" at bounding box center [422, 91] width 84 height 12
type input "["
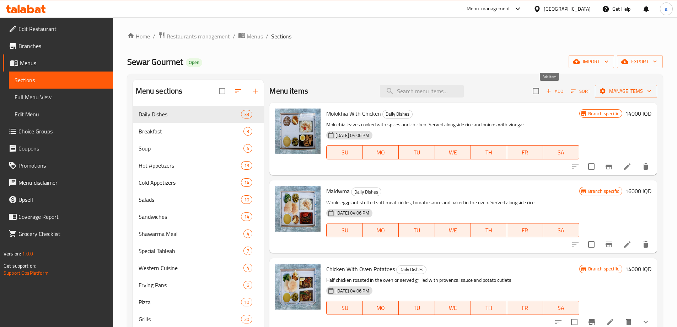
click at [547, 89] on span "Add" at bounding box center [554, 91] width 19 height 8
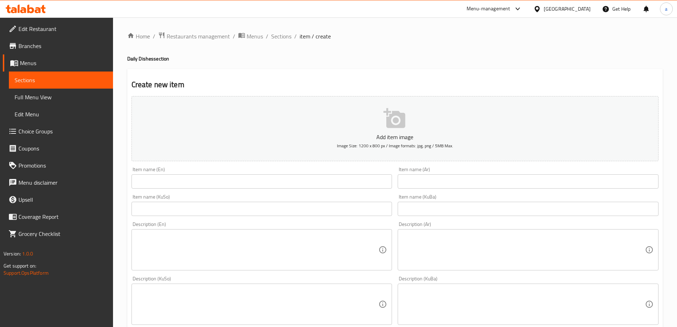
click at [168, 176] on input "text" at bounding box center [261, 181] width 261 height 14
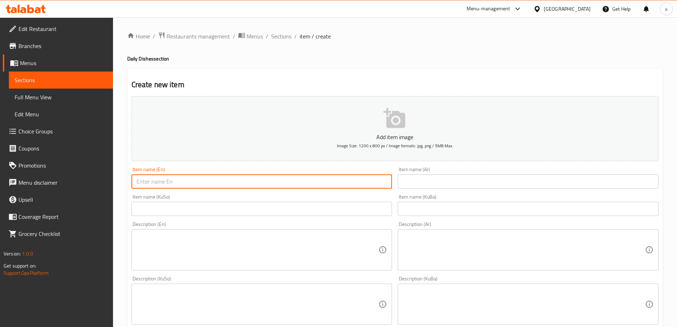
paste input "Chicken Maghrabeh"
click at [136, 183] on input "Chicken Maghrabeh" at bounding box center [261, 181] width 261 height 14
type input "Chicken Maghrabeh"
click at [443, 188] on input "text" at bounding box center [528, 181] width 261 height 14
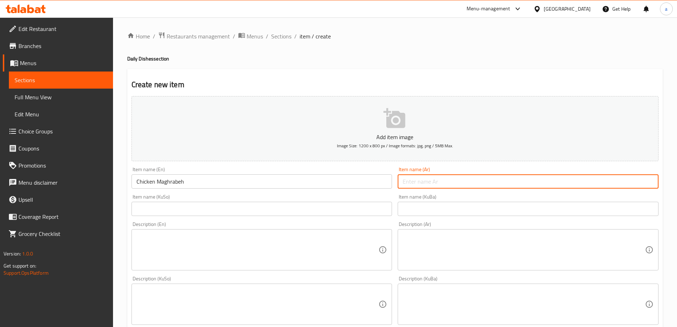
paste input "دجاج مغربي"
type input "دجاج مغربي"
click at [436, 209] on input "text" at bounding box center [528, 208] width 261 height 14
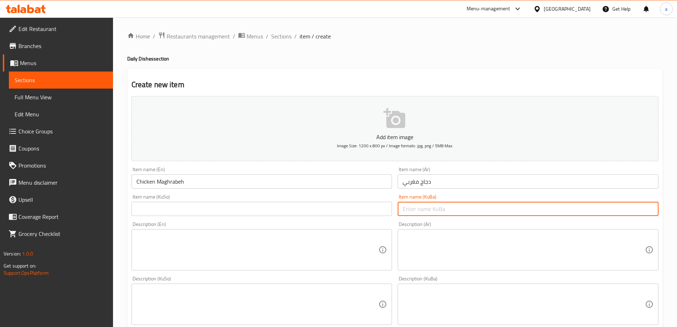
type input "،"
type input "مریشکی مەغریبی"
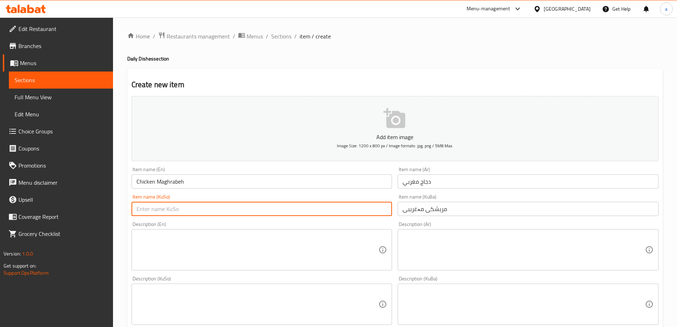
click at [314, 215] on input "text" at bounding box center [261, 208] width 261 height 14
paste input "مریشکی مەغریبی"
type input "مریشکی مەغریبی"
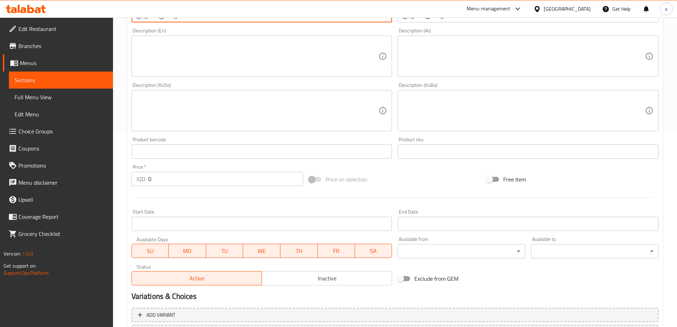
scroll to position [257, 0]
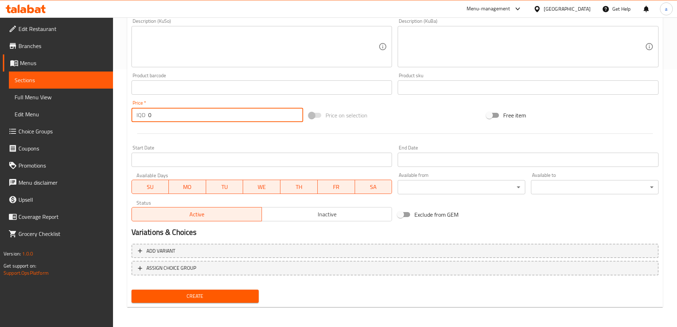
click at [151, 112] on input "0" at bounding box center [225, 115] width 155 height 14
paste input "1400"
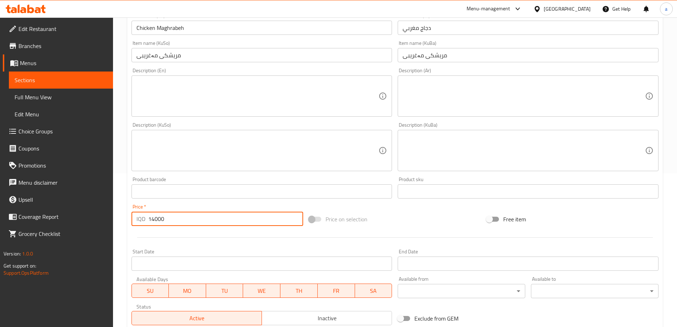
scroll to position [0, 0]
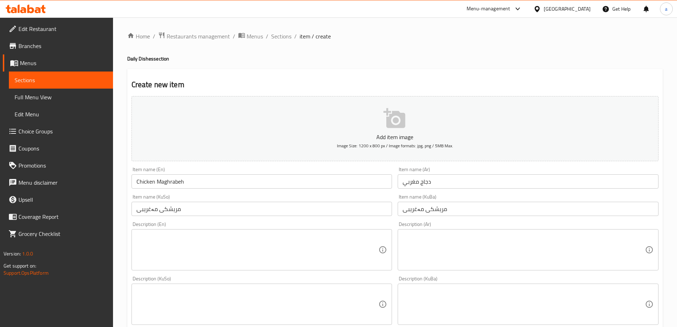
type input "14000"
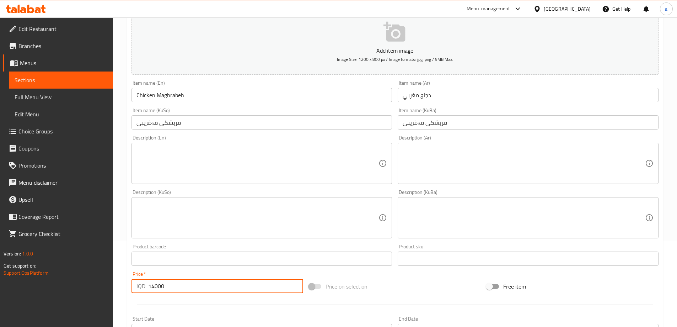
scroll to position [95, 0]
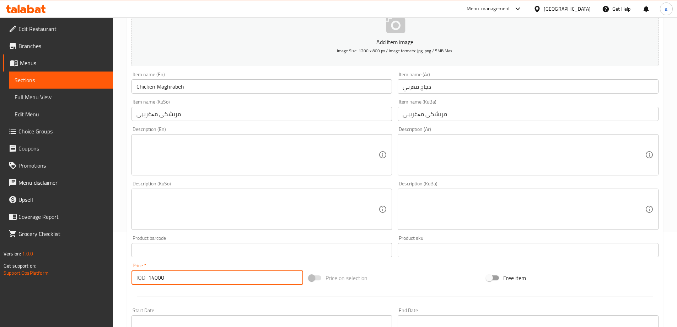
click at [167, 147] on textarea at bounding box center [257, 155] width 242 height 34
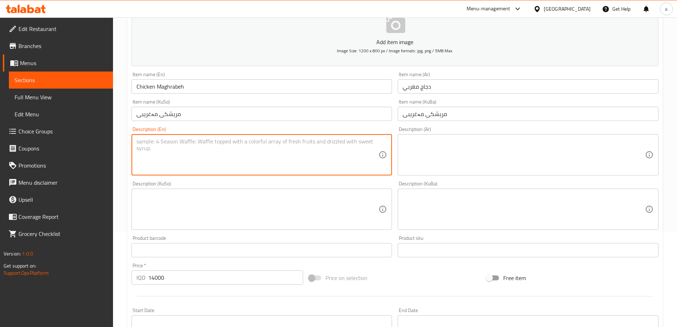
paste textarea "Middle Eastern dish consisting of maftoul dough, onions, and chicken, served wi…"
click at [367, 139] on textarea "Middle eastern dish consisting of maftoul dough, onions, chicken, served with s…" at bounding box center [257, 155] width 242 height 34
type textarea "Middle eastern dish consisting of maftoul dough, onions, chicken, served with s…"
click at [465, 147] on textarea at bounding box center [524, 155] width 242 height 34
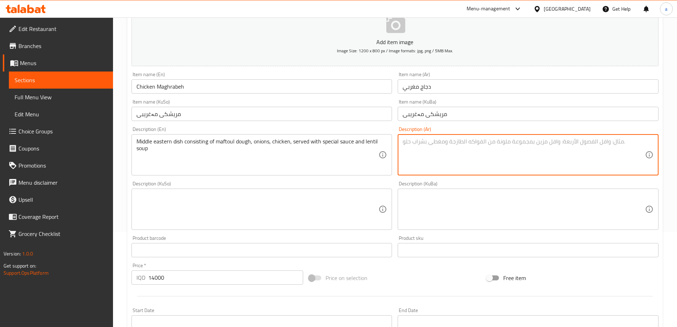
paste textarea "طبق شرق أوسطي يتكون من عجينة مفتول، بصل، دجاج، يقدم مع صلصة خاصة وشوربة عدس."
type textarea "طبق شرق أوسطي يتكون من عجينة مفتول، بصل، دجاج، يقدم مع صلصة خاصة وشوربة عدس"
click at [321, 201] on textarea at bounding box center [257, 209] width 242 height 34
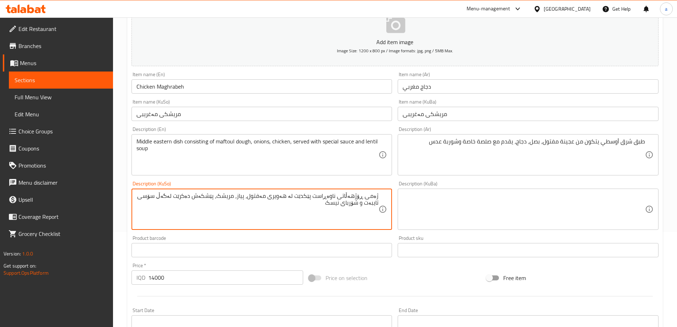
type textarea "ژەمی ڕۆژهەڵاتی ناوەڕاست پێکدێت لە هەویری مەفتول، پیاز، مریشک، پێشکەش دەکرێت لەگ…"
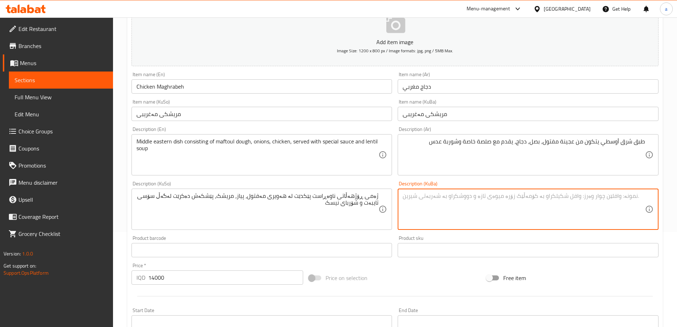
click at [496, 192] on textarea at bounding box center [524, 209] width 242 height 34
paste textarea "ژەمی ڕۆژهەڵاتی ناوەڕاست پێکدێت لە هەویری مەفتول، پیاز، مریشک، پێشکەش دەکرێت لەگ…"
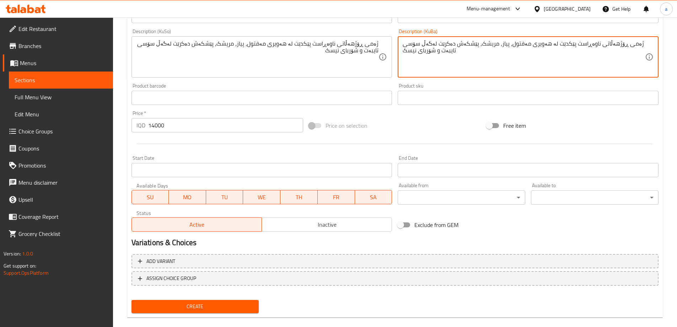
type textarea "ژەمی ڕۆژهەڵاتی ناوەڕاست پێکدێت لە هەویری مەفتول، پیاز، مریشک، پێشکەش دەکرێت لەگ…"
click at [196, 309] on span "Create" at bounding box center [195, 306] width 116 height 9
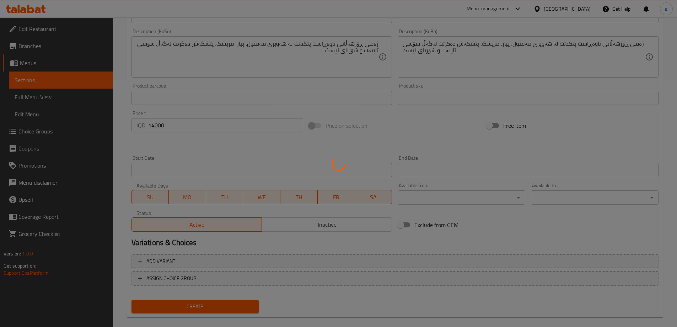
type input "0"
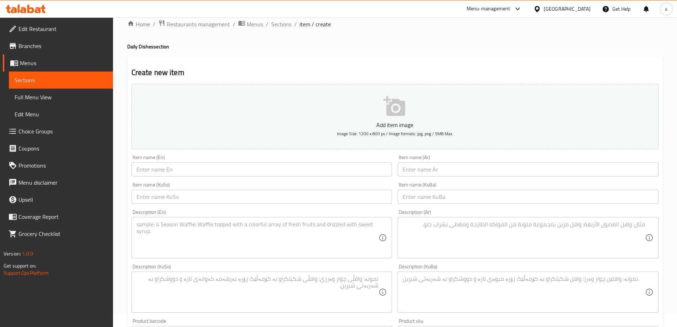
scroll to position [0, 0]
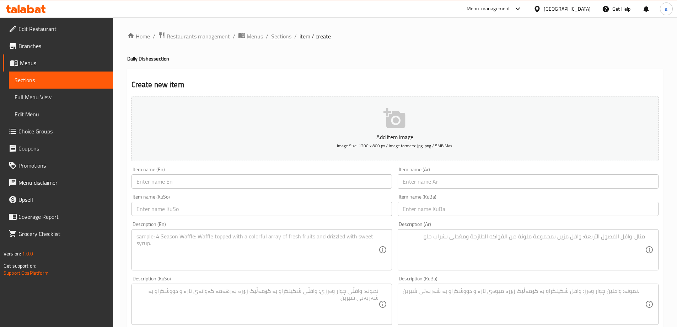
click at [274, 40] on span "Sections" at bounding box center [281, 36] width 20 height 9
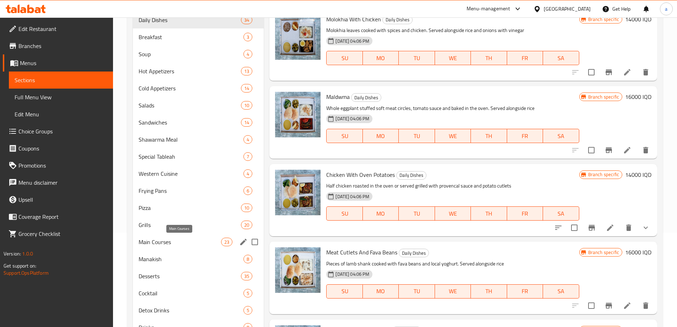
scroll to position [95, 0]
click at [45, 96] on span "Full Menu View" at bounding box center [61, 97] width 93 height 9
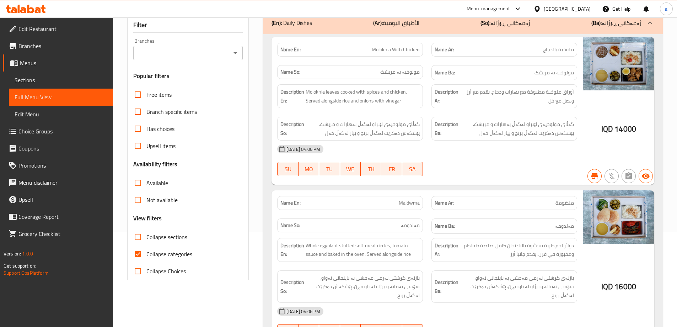
click at [139, 254] on input "Collapse categories" at bounding box center [137, 253] width 17 height 17
checkbox input "false"
click at [136, 238] on input "Collapse sections" at bounding box center [137, 236] width 17 height 17
checkbox input "true"
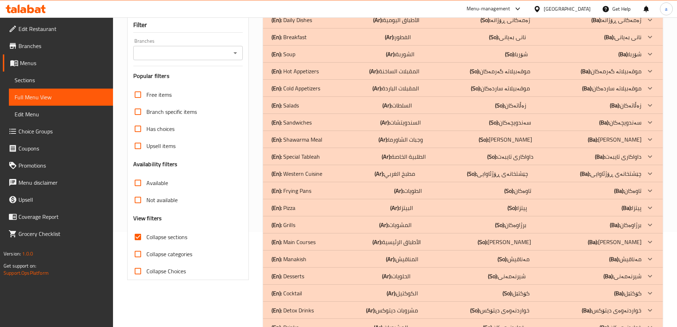
click at [237, 50] on icon "Open" at bounding box center [235, 53] width 9 height 9
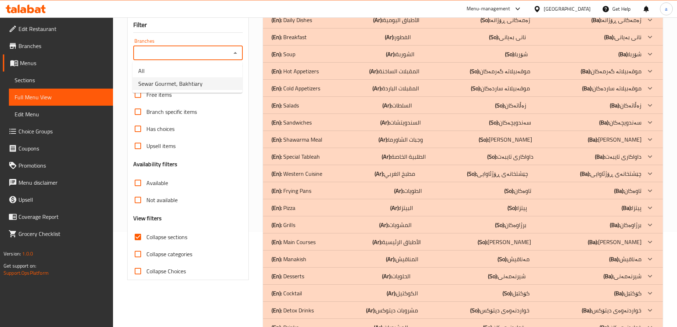
click at [188, 86] on span "Sewar Gourmet, Bakhtiary" at bounding box center [170, 83] width 64 height 9
type input "Sewar Gourmet, Bakhtiary"
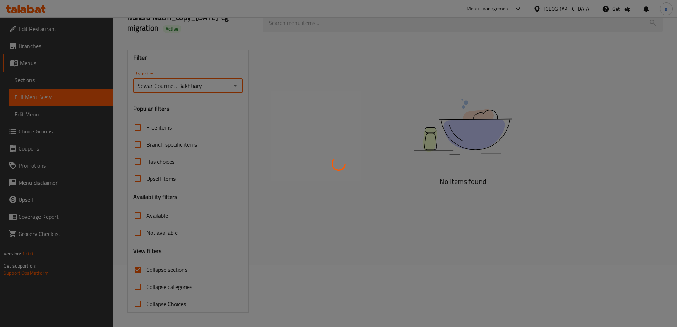
scroll to position [62, 0]
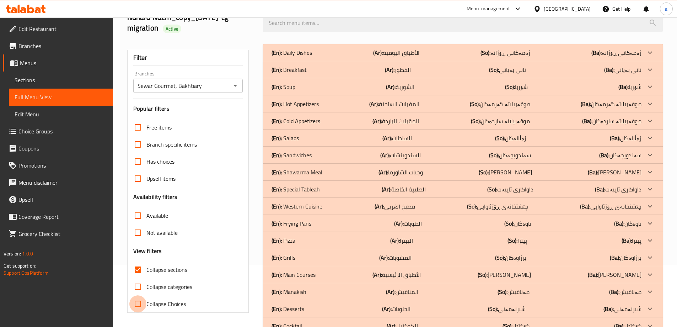
click at [137, 295] on input "Collapse Choices" at bounding box center [137, 303] width 17 height 17
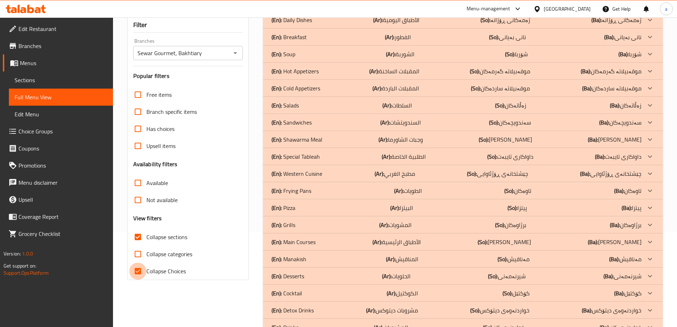
click at [138, 264] on input "Collapse Choices" at bounding box center [137, 270] width 17 height 17
checkbox input "false"
click at [138, 237] on input "Collapse sections" at bounding box center [137, 236] width 17 height 17
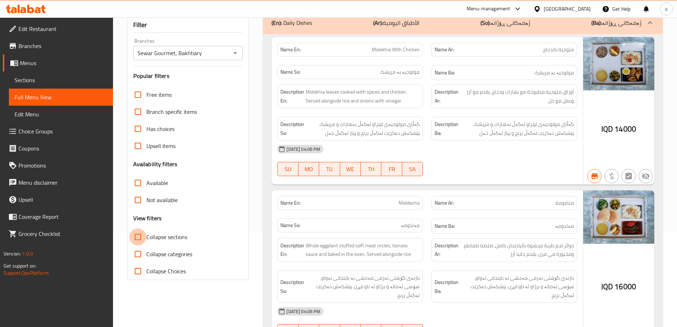
click at [138, 237] on input "Collapse sections" at bounding box center [137, 236] width 17 height 17
checkbox input "true"
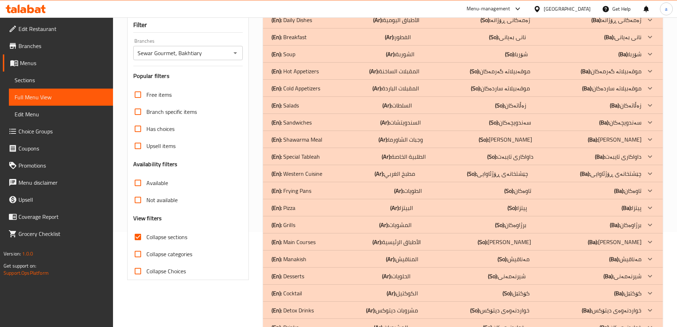
click at [295, 24] on p "(En): Grills" at bounding box center [291, 20] width 41 height 9
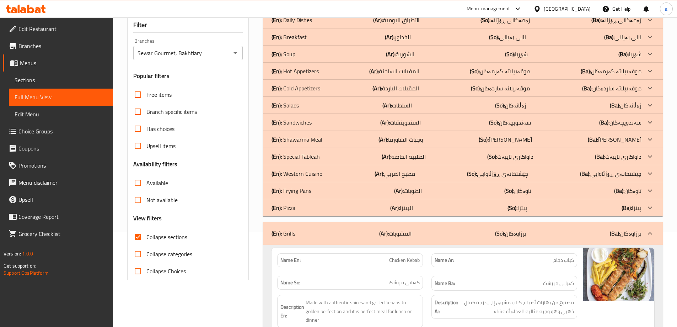
click at [334, 28] on div "(En): Daily Dishes (Ar): الأطباق اليومية (So): ژەمەکانی ڕۆژانە (Ba): ژەمەکانی ڕ…" at bounding box center [463, 19] width 400 height 17
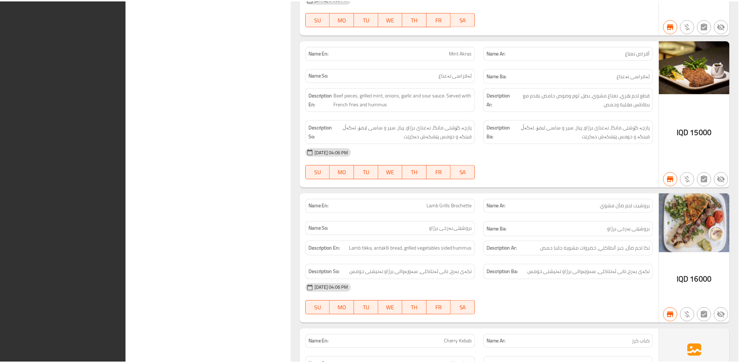
scroll to position [8631, 0]
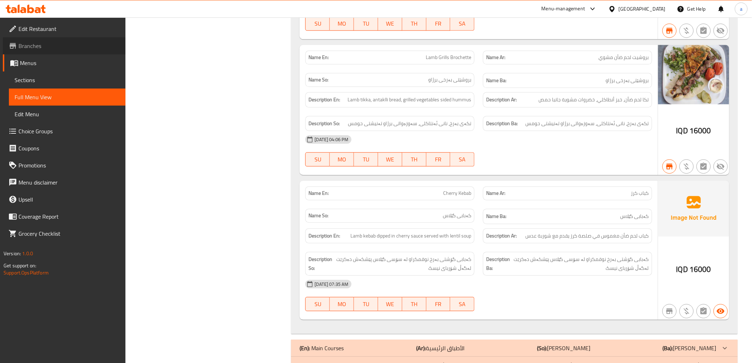
click at [25, 46] on span "Branches" at bounding box center [68, 46] width 101 height 9
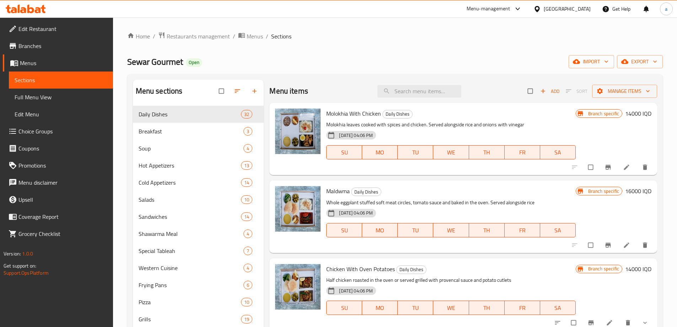
click at [32, 11] on icon at bounding box center [26, 9] width 40 height 9
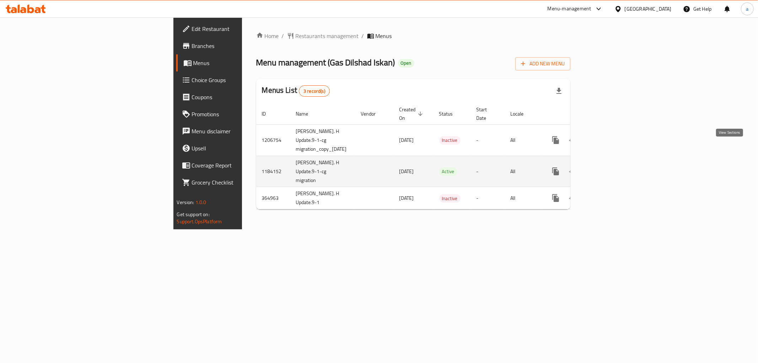
click at [611, 167] on icon "enhanced table" at bounding box center [607, 171] width 9 height 9
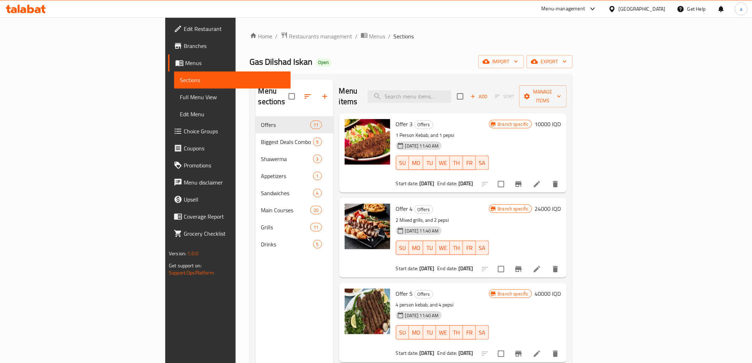
click at [185, 63] on span "Menus" at bounding box center [235, 63] width 100 height 9
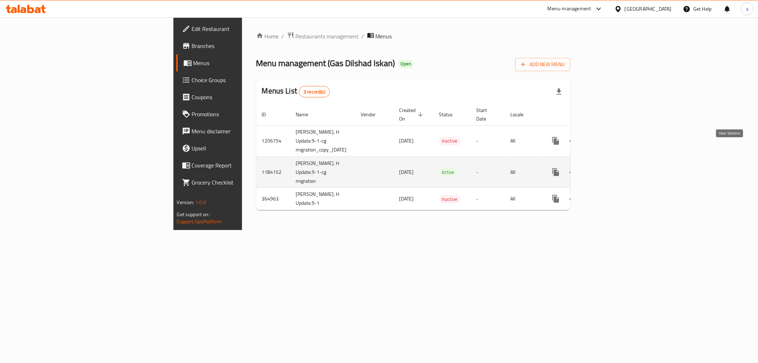
click at [611, 168] on icon "enhanced table" at bounding box center [607, 172] width 9 height 9
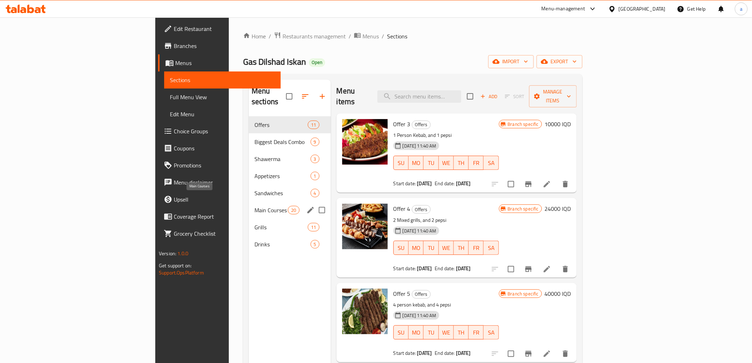
click at [254, 206] on span "Main Courses" at bounding box center [270, 210] width 33 height 9
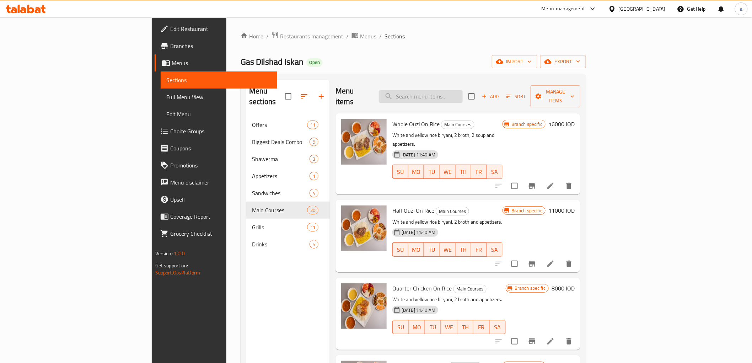
click at [463, 91] on input "search" at bounding box center [421, 96] width 84 height 12
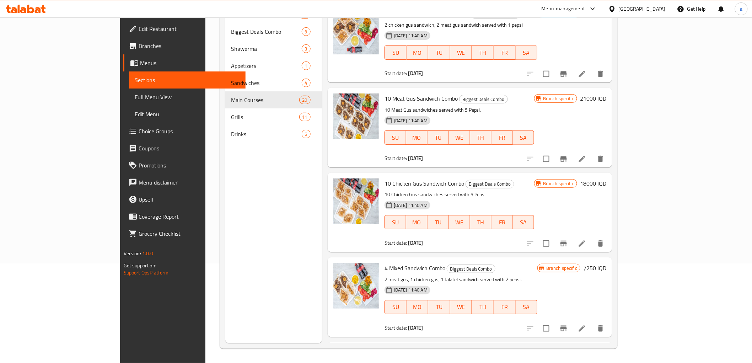
drag, startPoint x: 455, startPoint y: 191, endPoint x: 432, endPoint y: 36, distance: 156.6
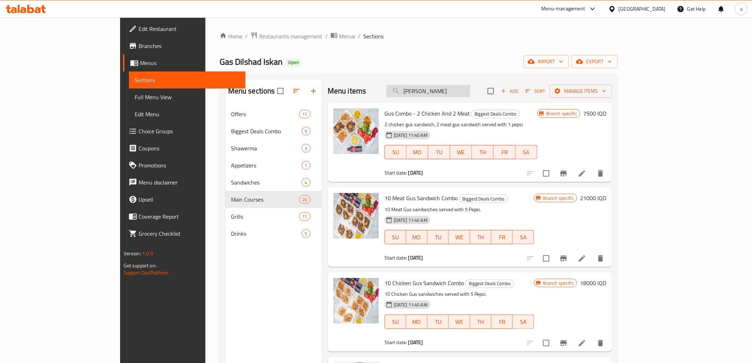
click at [457, 89] on input "Gus" at bounding box center [428, 91] width 84 height 12
click at [455, 90] on input "Gus" at bounding box center [428, 91] width 84 height 12
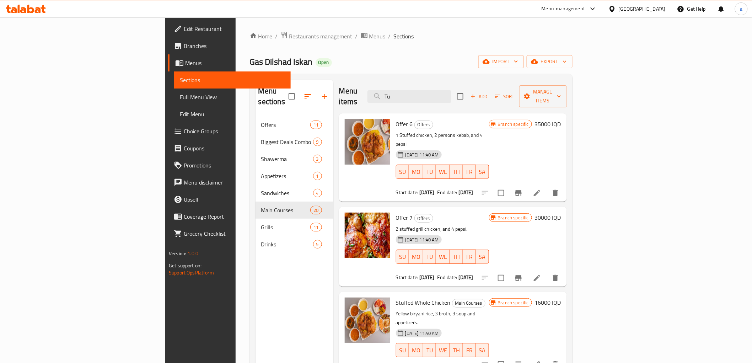
type input "T"
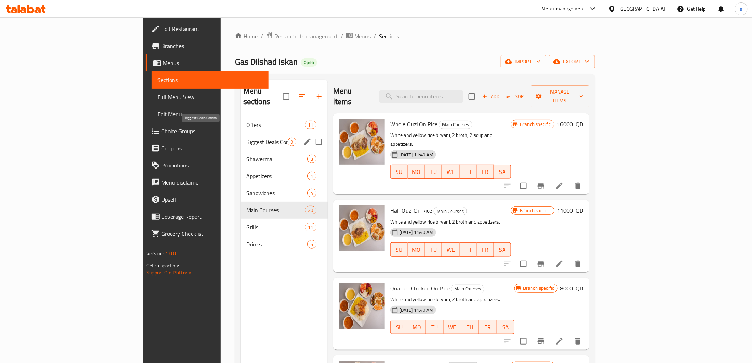
click at [246, 138] on span "Biggest Deals Combo" at bounding box center [266, 142] width 41 height 9
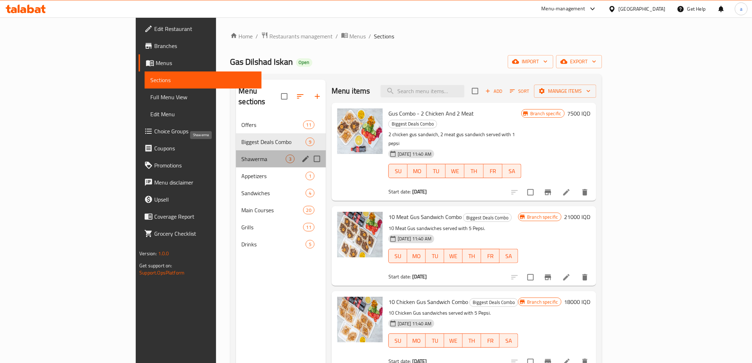
click at [242, 155] on span "Shawerma" at bounding box center [264, 159] width 44 height 9
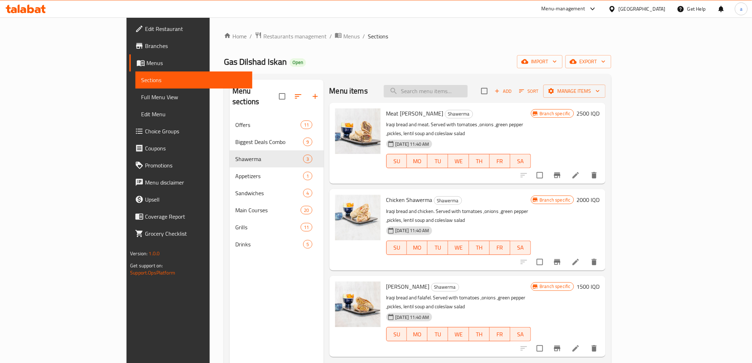
click at [468, 87] on input "search" at bounding box center [426, 91] width 84 height 12
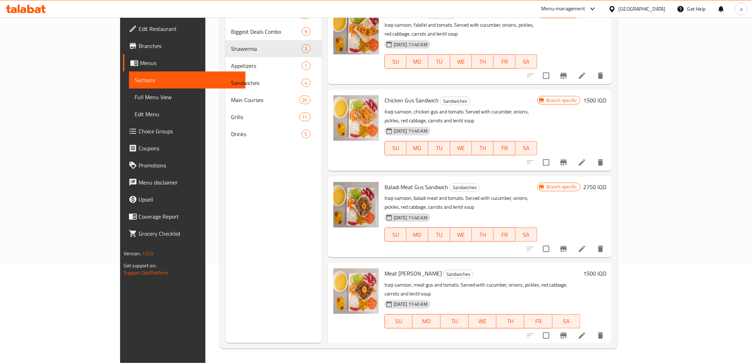
drag, startPoint x: 418, startPoint y: 189, endPoint x: 410, endPoint y: 125, distance: 64.4
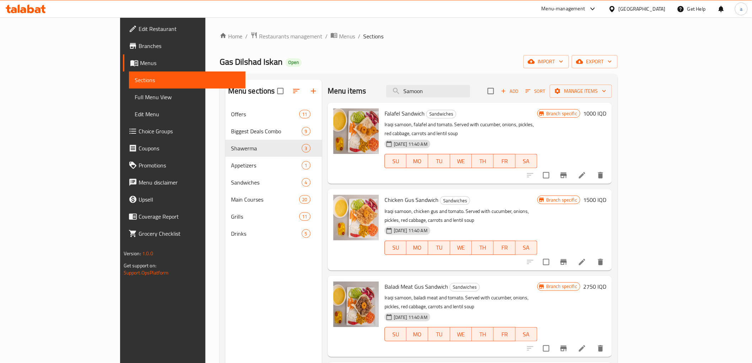
click at [477, 83] on div "Menu items Samoon Add Sort Manage items" at bounding box center [470, 91] width 284 height 23
click at [470, 86] on input "Samoon" at bounding box center [428, 91] width 84 height 12
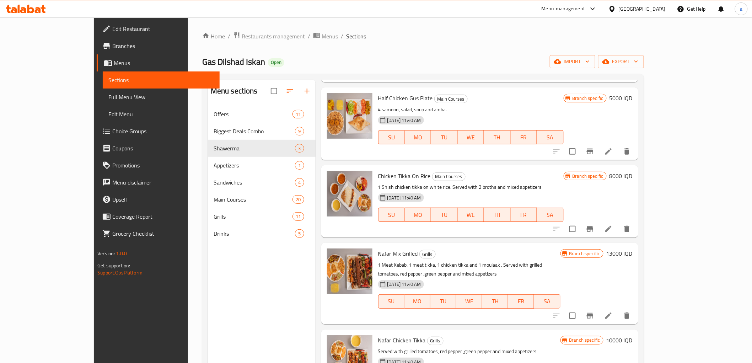
scroll to position [99, 0]
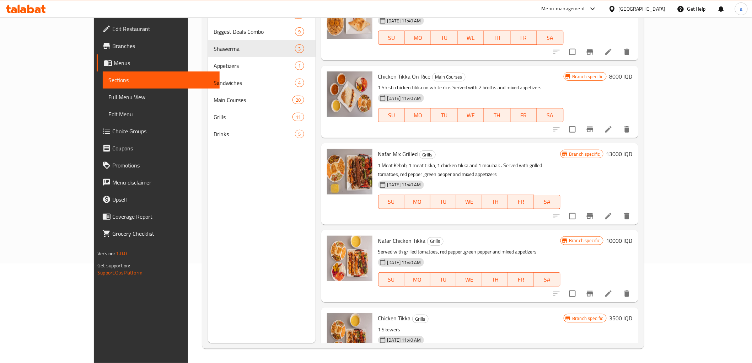
type input "Chicken"
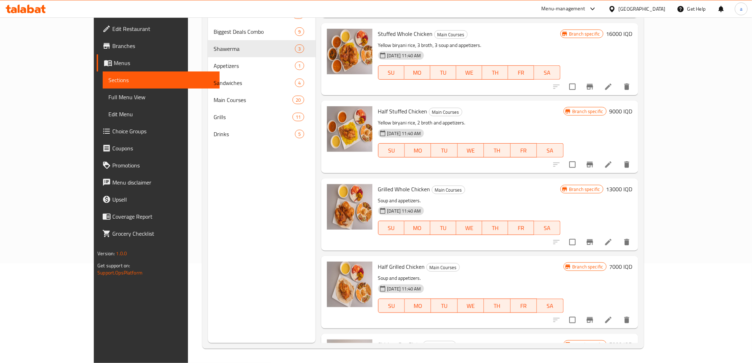
scroll to position [0, 0]
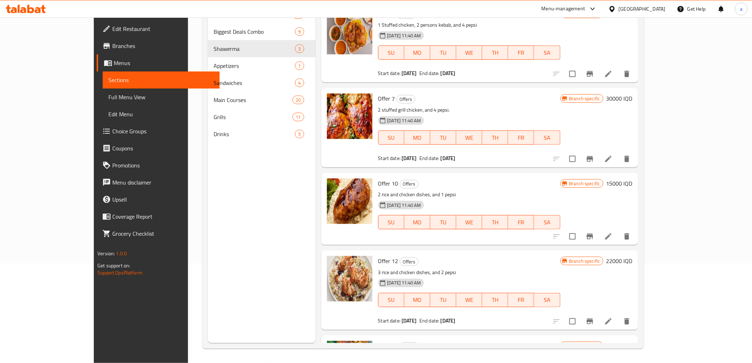
drag, startPoint x: 423, startPoint y: 275, endPoint x: 428, endPoint y: 48, distance: 227.1
click at [208, 210] on div "Menu sections Offers 11 Biggest Deals Combo 9 Shawerma 3 Appetizers 1 Sandwiche…" at bounding box center [262, 161] width 108 height 363
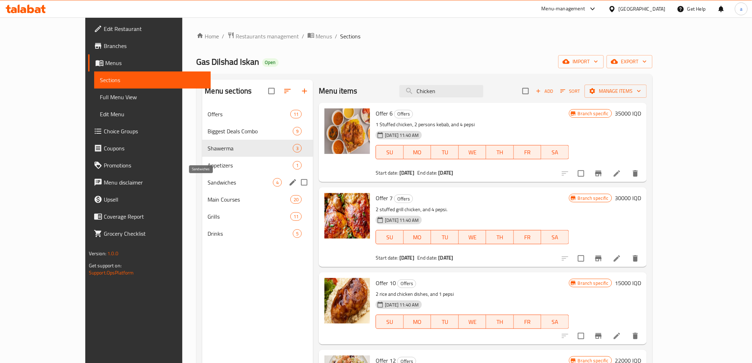
click at [208, 184] on span "Sandwiches" at bounding box center [240, 182] width 65 height 9
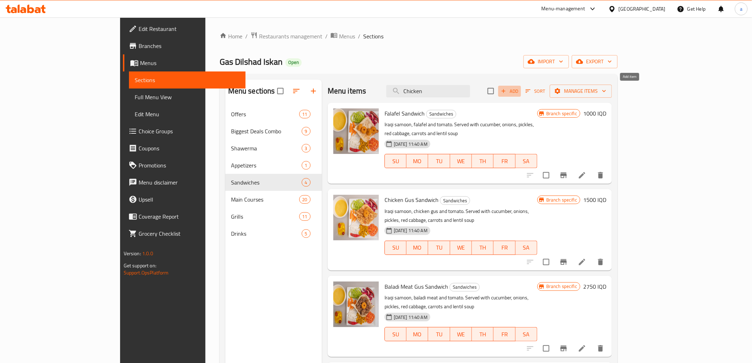
click at [519, 91] on span "Add" at bounding box center [509, 91] width 19 height 8
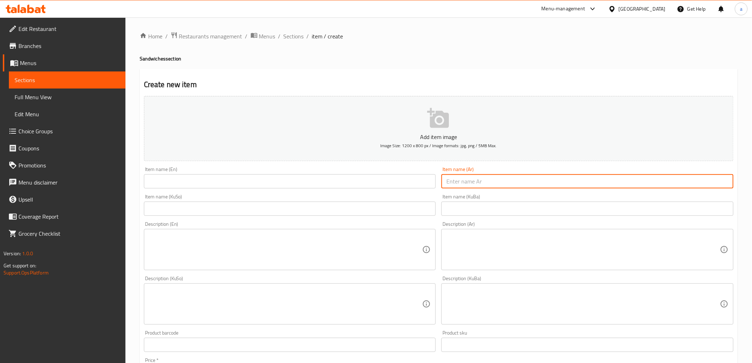
click at [483, 185] on input "text" at bounding box center [587, 181] width 292 height 14
paste input "مريشك به سه موني توركي"
click at [694, 183] on input "مريشك به سه مونی توركی" at bounding box center [587, 181] width 292 height 14
type input "مريشك به سهمونی توركی"
click at [703, 212] on input "text" at bounding box center [587, 208] width 292 height 14
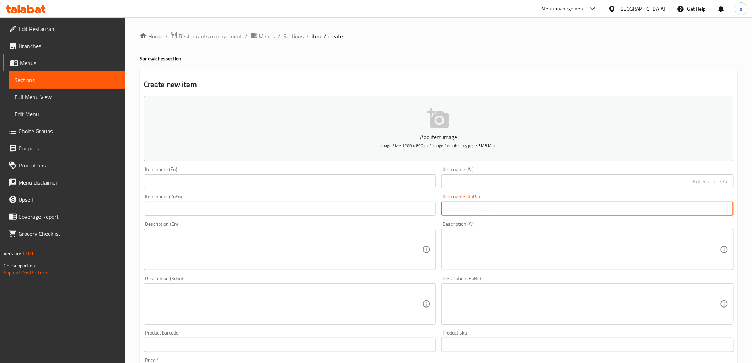
paste input "مريشك به سهمونی توركی"
click at [479, 208] on input "مريشك به سهمونی توركی" at bounding box center [587, 208] width 292 height 14
type input "مريشك به [PERSON_NAME]"
click at [477, 209] on input "مريشك به [PERSON_NAME]" at bounding box center [587, 208] width 292 height 14
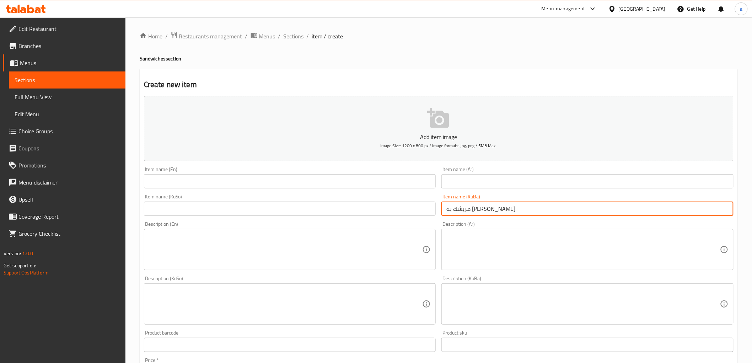
click at [477, 209] on input "مريشك به [PERSON_NAME]" at bounding box center [587, 208] width 292 height 14
click at [301, 215] on input "text" at bounding box center [290, 208] width 292 height 14
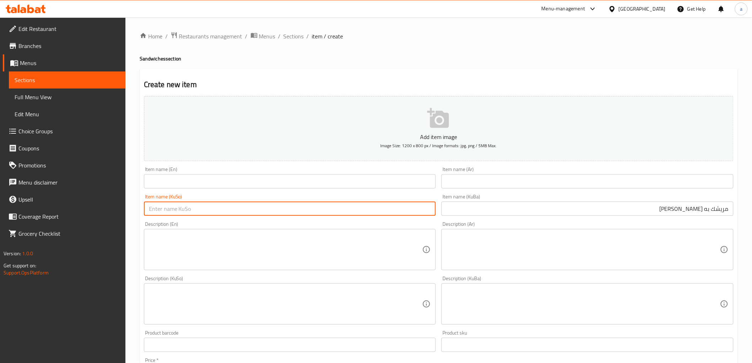
click at [713, 210] on input "مريشك به [PERSON_NAME]" at bounding box center [587, 208] width 292 height 14
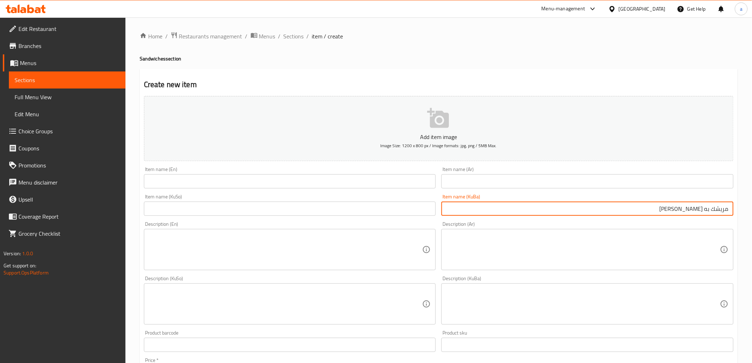
click at [713, 210] on input "مريشك به [PERSON_NAME]" at bounding box center [587, 208] width 292 height 14
click at [431, 205] on input "text" at bounding box center [290, 208] width 292 height 14
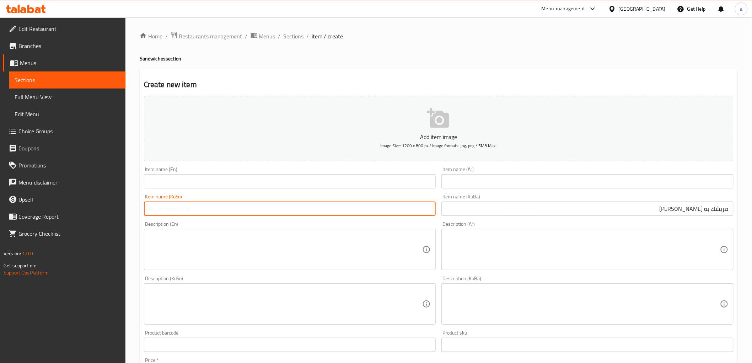
paste input "مريشك به [PERSON_NAME]"
type input "مريشك به [PERSON_NAME]"
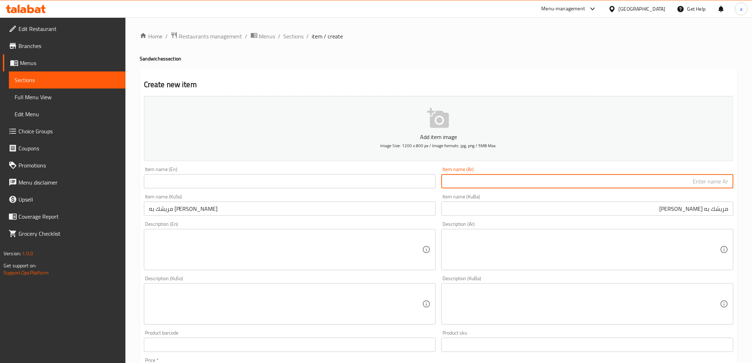
click at [476, 177] on input "text" at bounding box center [587, 181] width 292 height 14
type input "دجاج بالصمون تركي"
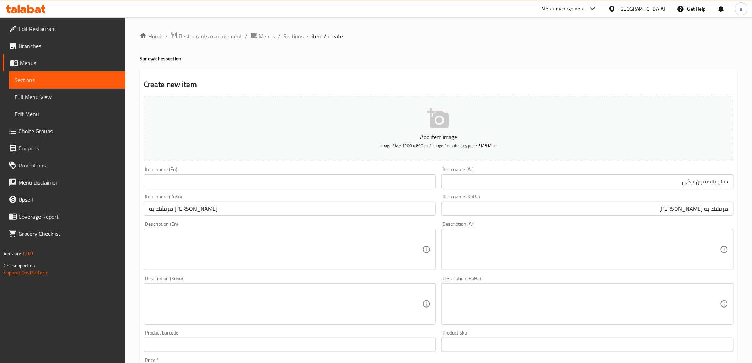
click at [313, 189] on div "Item name (En) Item name (En)" at bounding box center [290, 177] width 298 height 27
click at [190, 183] on input "text" at bounding box center [290, 181] width 292 height 14
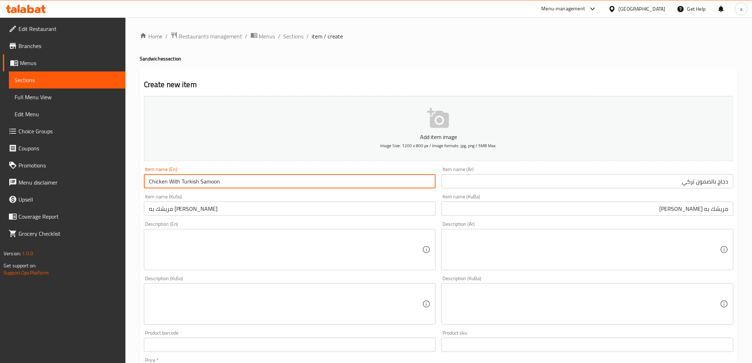
type input "Chicken With Turkish Samoon"
click at [680, 292] on textarea at bounding box center [583, 304] width 274 height 34
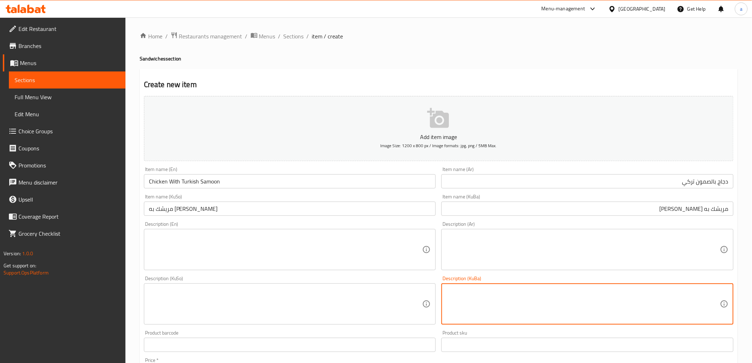
paste textarea "شؤرباي له گه ڵە تە ما تە پیاز کە لەم تورشی عه مبه سماق"
click at [635, 301] on textarea "شۆربا لەگەڵ تەماتە، پیاز، کەلەم، تورشی، عەمبە و سماق شؤرباي له گه ڵە تە ما تە پ…" at bounding box center [583, 304] width 274 height 34
type textarea "شۆربا لەگەڵ تەماتە، پیاز، کەلەم، تورشی، عەمبە و سماق"
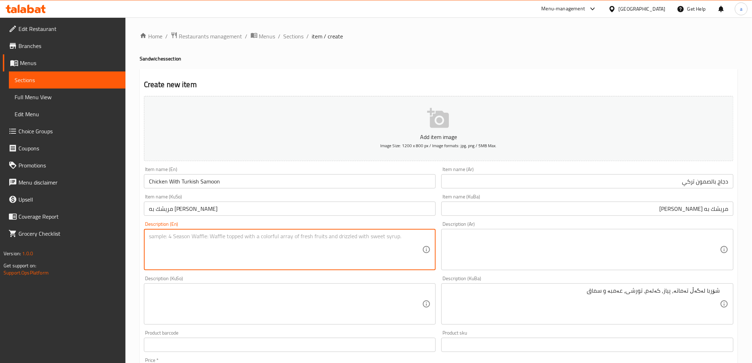
click at [192, 255] on textarea at bounding box center [286, 250] width 274 height 34
type textarea "Soup with tomato, onion, cabbage, pickles, amba and sumac"
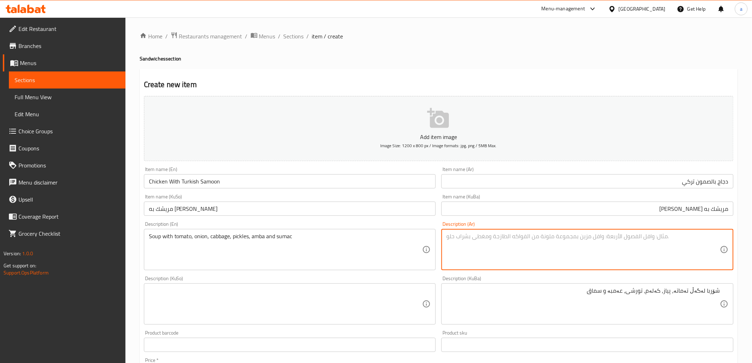
click at [676, 237] on textarea at bounding box center [583, 250] width 274 height 34
click at [681, 286] on div "شۆربا لەگەڵ تەماتە، پیاز، کەلەم، تورشی، عەمبە و سماق Description (KuBa)" at bounding box center [587, 303] width 292 height 41
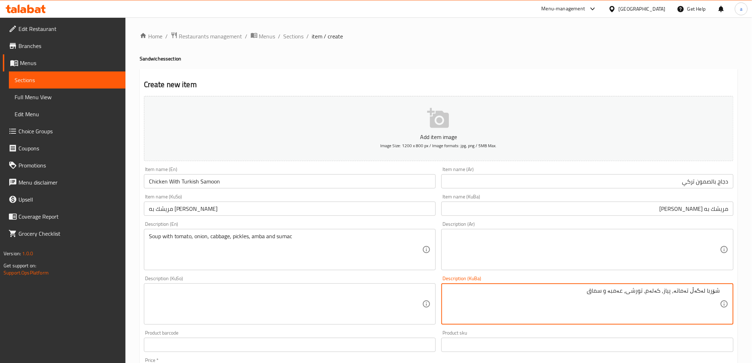
click at [681, 286] on div "شۆربا لەگەڵ تەماتە، پیاز، کەلەم، تورشی، عەمبە و سماق Description (KuBa)" at bounding box center [587, 303] width 292 height 41
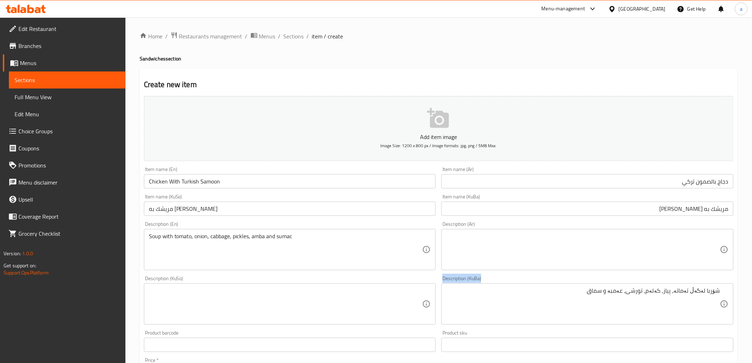
click at [681, 286] on div "شۆربا لەگەڵ تەماتە، پیاز، کەلەم، تورشی، عەمبە و سماق Description (KuBa)" at bounding box center [587, 303] width 292 height 41
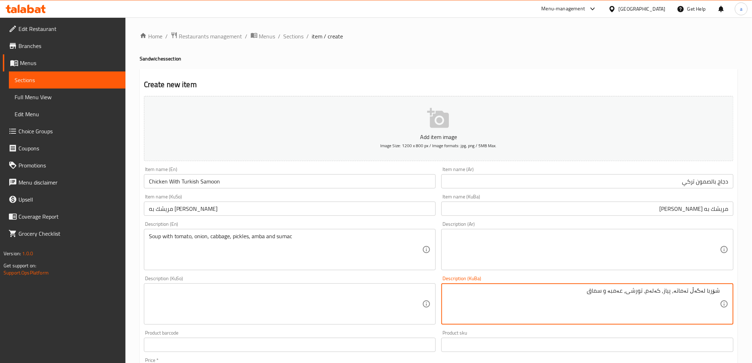
click at [681, 243] on textarea at bounding box center [583, 250] width 274 height 34
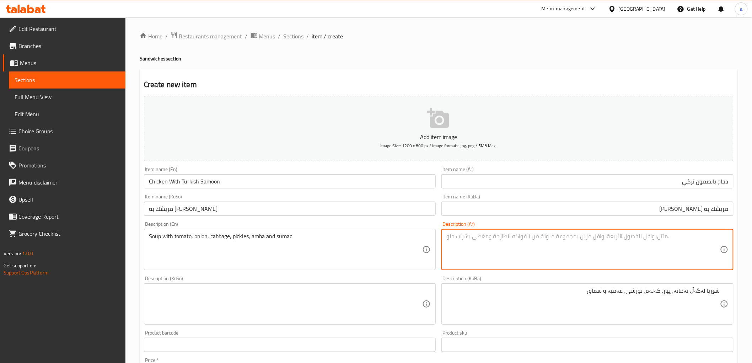
click at [680, 237] on textarea at bounding box center [583, 250] width 274 height 34
paste textarea "ملفوف"
type textarea "شوربة مع طماطم، بصل، ملفوف، مخلل، عمبة وسماق"
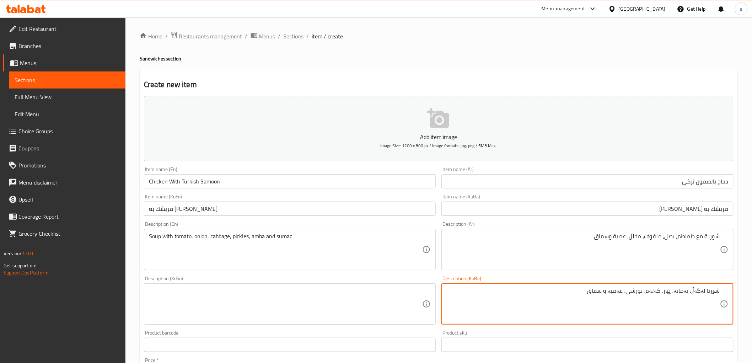
click at [666, 293] on textarea "شۆربا لەگەڵ تەماتە، پیاز، کەلەم، تورشی، عەمبە و سماق" at bounding box center [583, 304] width 274 height 34
click at [370, 292] on textarea at bounding box center [286, 304] width 274 height 34
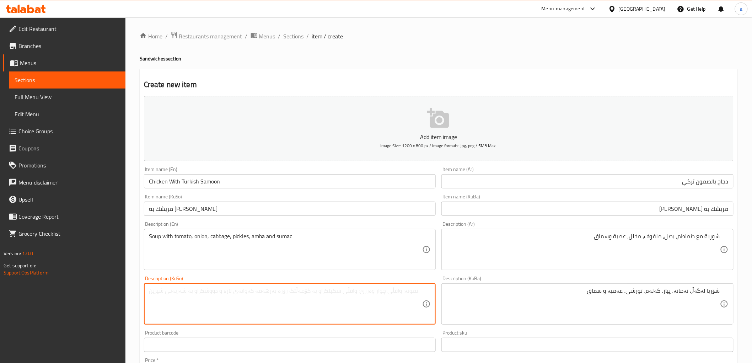
paste textarea "شۆربا لەگەڵ تەماتە، پیاز، کەلەم، تورشی، عەمبە و سماق"
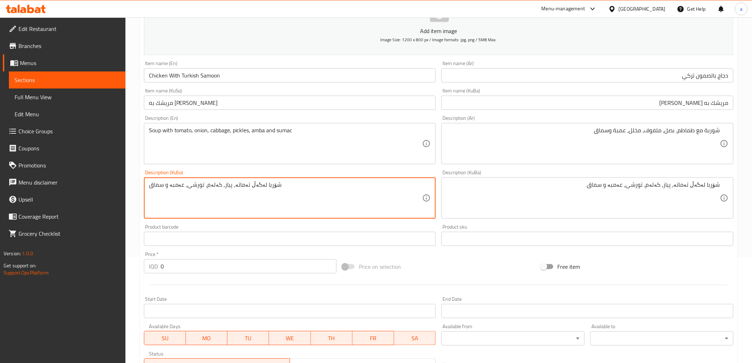
scroll to position [220, 0]
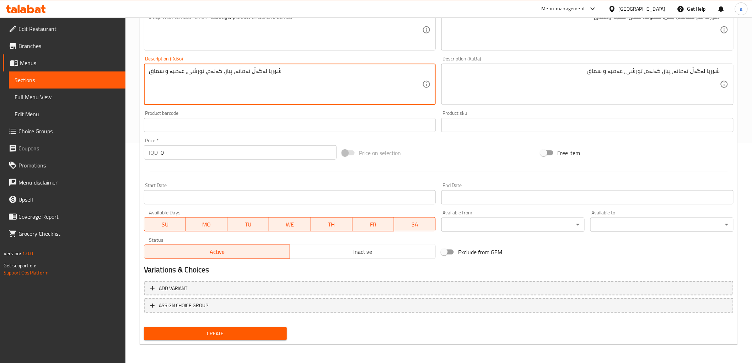
type textarea "شۆربا لەگەڵ تەماتە، پیاز، کەلەم، تورشی، عەمبە و سماق"
click at [169, 151] on input "0" at bounding box center [249, 152] width 176 height 14
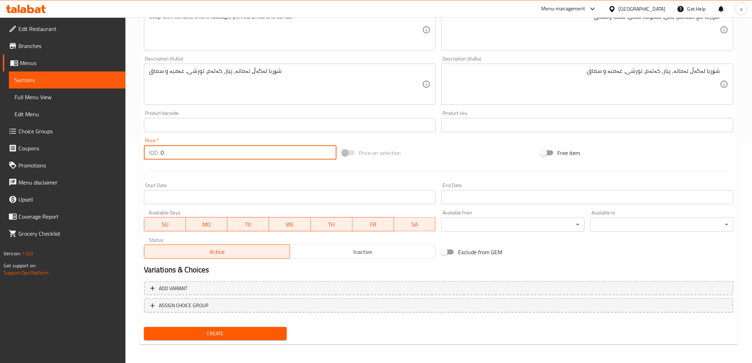
click at [169, 151] on input "0" at bounding box center [249, 152] width 176 height 14
click at [166, 151] on input "0" at bounding box center [249, 152] width 176 height 14
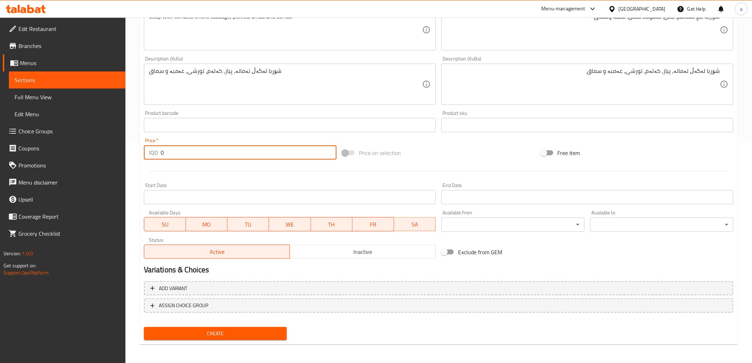
click at [166, 151] on input "0" at bounding box center [249, 152] width 176 height 14
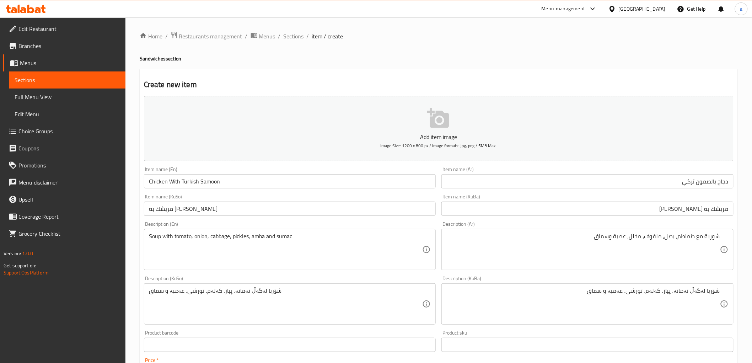
scroll to position [210, 0]
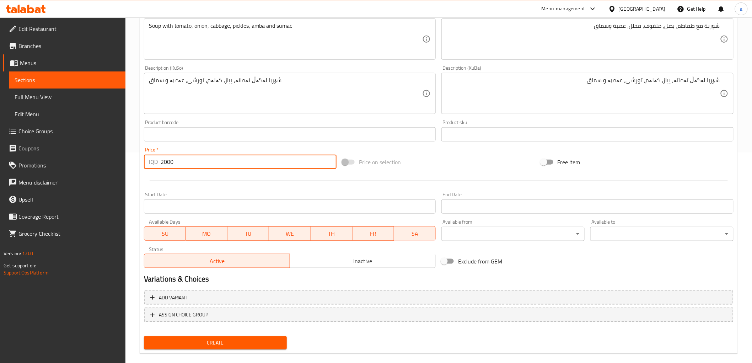
type input "2000"
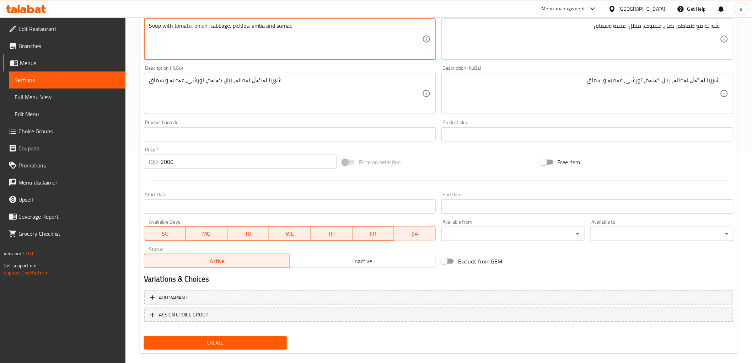
click at [201, 27] on textarea "Soup with tomato, onion, cabbage, pickles, amba and sumac" at bounding box center [286, 39] width 274 height 34
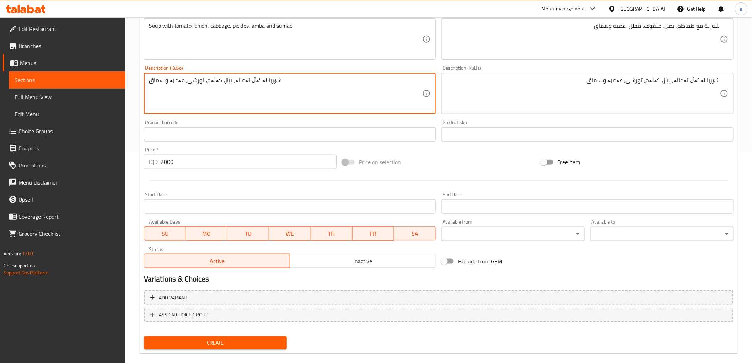
click at [204, 83] on textarea "شۆربا لەگەڵ تەماتە، پیاز، کەلەم، تورشی، عەمبە و سماق" at bounding box center [286, 94] width 274 height 34
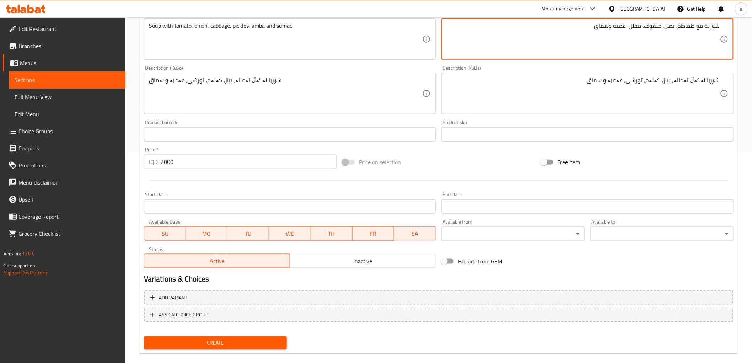
click at [667, 29] on textarea "شوربة مع طماطم، بصل، ملفوف، مخلل، عمبة وسماق" at bounding box center [583, 39] width 274 height 34
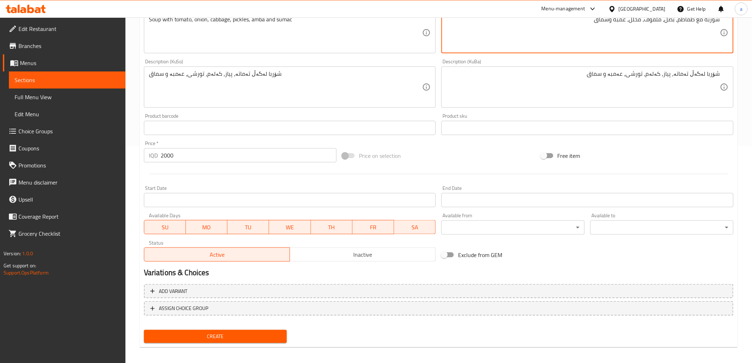
scroll to position [220, 0]
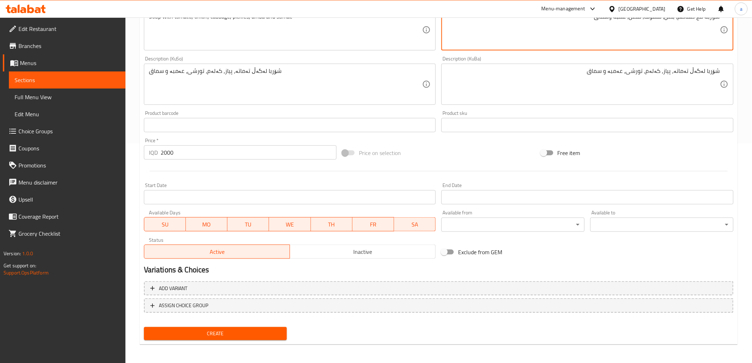
click at [203, 333] on span "Create" at bounding box center [216, 333] width 132 height 9
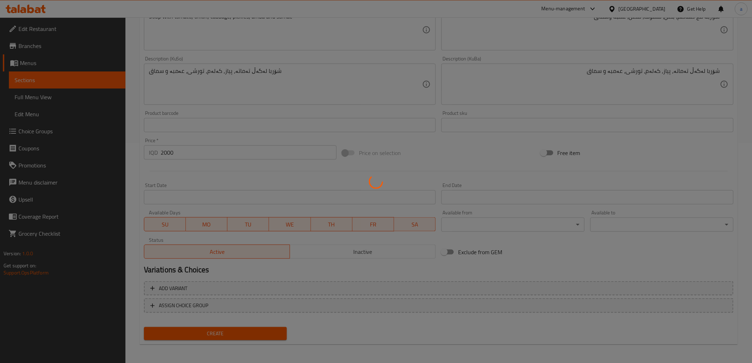
type input "0"
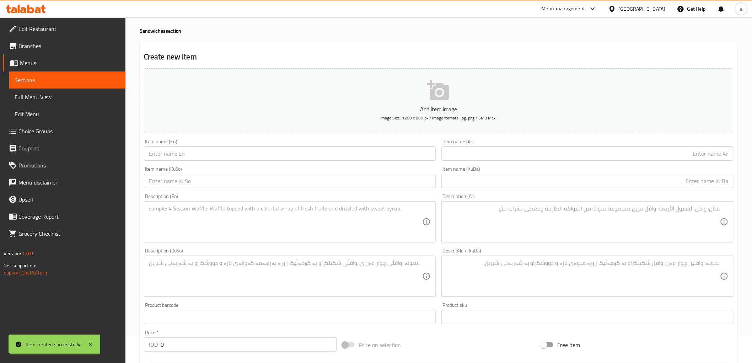
scroll to position [0, 0]
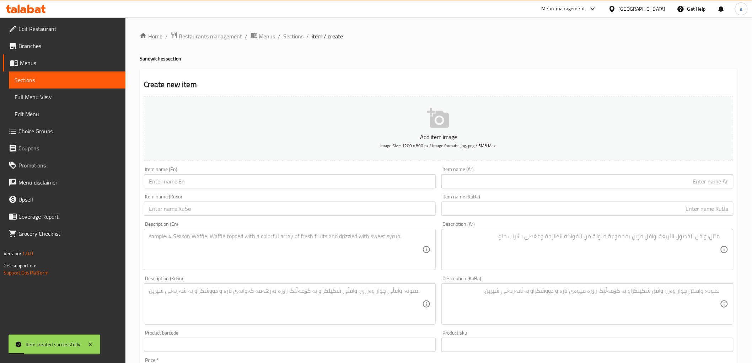
click at [297, 36] on span "Sections" at bounding box center [294, 36] width 20 height 9
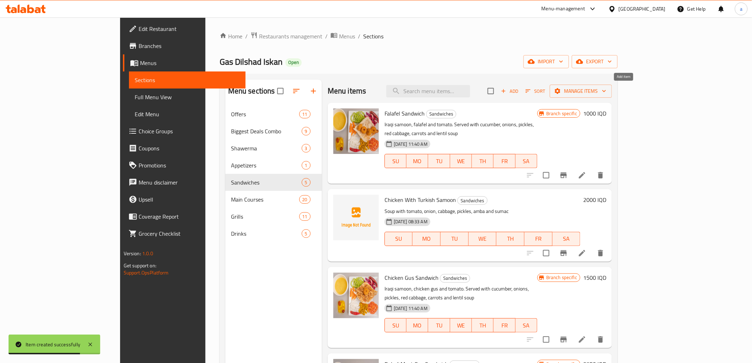
click at [521, 86] on button "Add" at bounding box center [509, 91] width 23 height 11
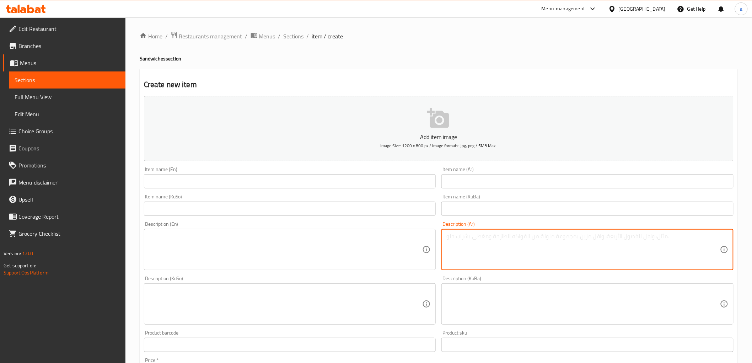
click at [492, 239] on textarea at bounding box center [583, 250] width 274 height 34
click at [544, 233] on textarea at bounding box center [583, 250] width 274 height 34
paste textarea "شوربة مع طماطم، بصل، ملفوف، مخلل، عمبة وسماق"
type textarea "شوربة مع طماطم، بصل، ملفوف، مخلل، عمبة وسماق"
click at [523, 310] on textarea at bounding box center [583, 304] width 274 height 34
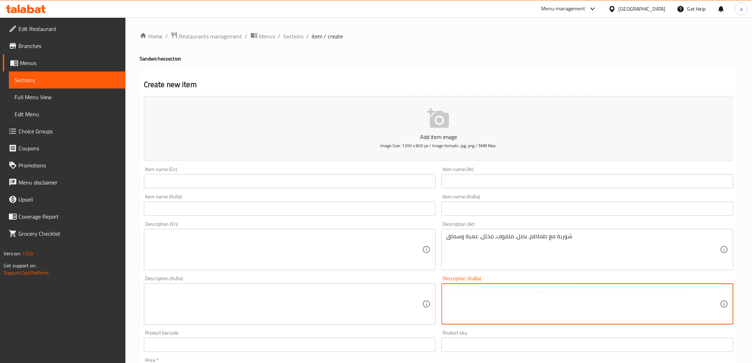
paste textarea "شۆربا لەگەڵ تەماتە، پیاز، کەلەم، تورشی، عەمبە و سماق"
type textarea "شۆربا لەگەڵ تەماتە، پیاز، کەلەم، تورشی، عەمبە و سماق"
click at [396, 293] on textarea at bounding box center [286, 304] width 274 height 34
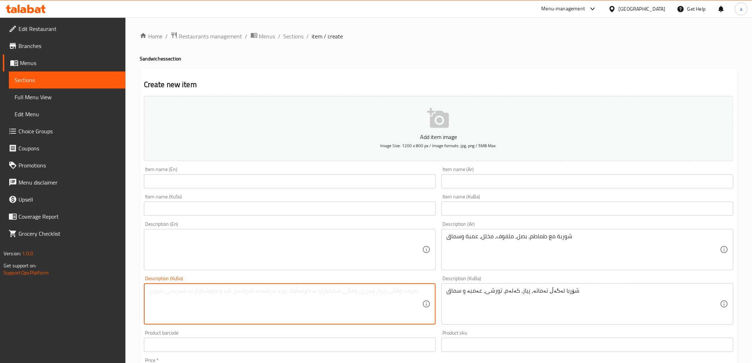
paste textarea "شۆربا لەگەڵ تەماتە، پیاز، کەلەم، تورشی، عەمبە و سماق"
type textarea "شۆربا لەگەڵ تەماتە، پیاز، کەلەم، تورشی، عەمبە و سماق"
click at [365, 242] on textarea at bounding box center [286, 250] width 274 height 34
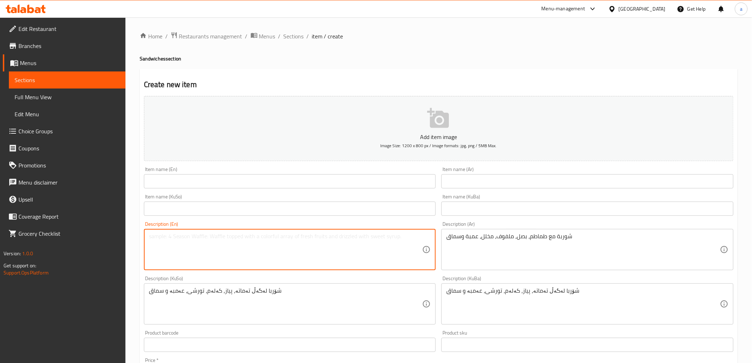
paste textarea "Soup with tomato, onion, cabbage, pickles, amba and sumac"
type textarea "Soup with tomato, onion, cabbage, pickles, amba and sumac"
drag, startPoint x: 144, startPoint y: 185, endPoint x: 152, endPoint y: 182, distance: 8.9
click at [144, 185] on input "text" at bounding box center [290, 181] width 292 height 14
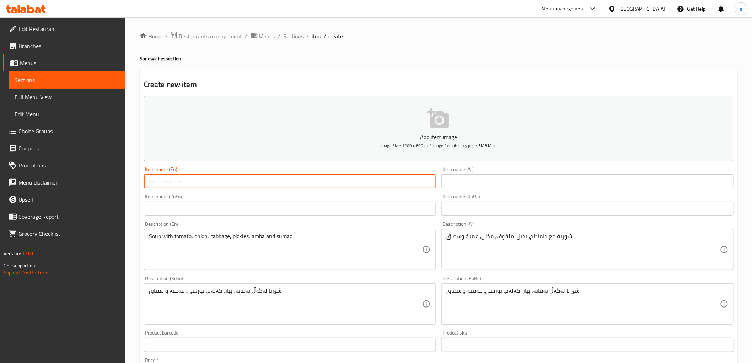
click at [181, 184] on input "text" at bounding box center [290, 181] width 292 height 14
type input "Falafel With Turkish Samoon"
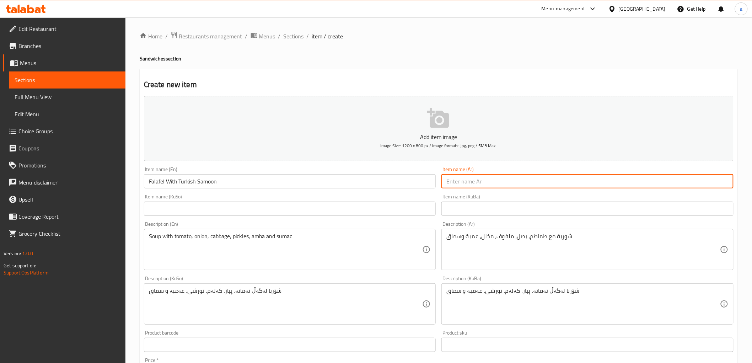
click at [634, 181] on input "text" at bounding box center [587, 181] width 292 height 14
type input "فلافل بالصمون تركي"
click at [674, 207] on input "text" at bounding box center [587, 208] width 292 height 14
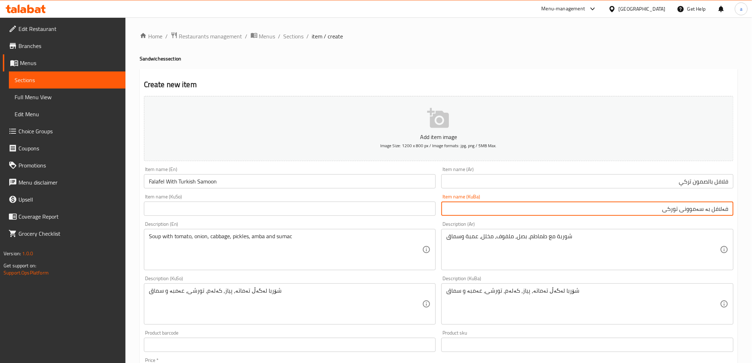
type input "فەلافل بە سەموونی تورکی"
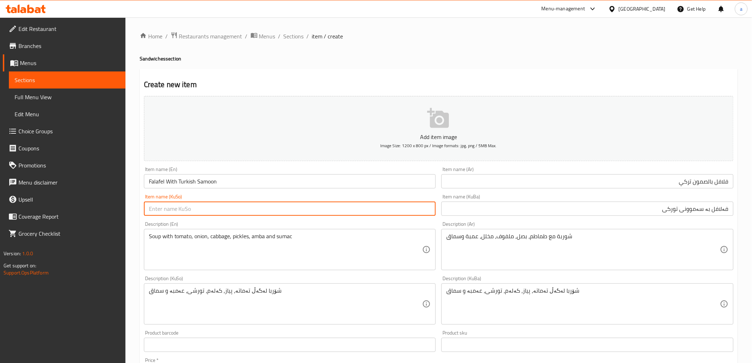
click at [407, 209] on input "text" at bounding box center [290, 208] width 292 height 14
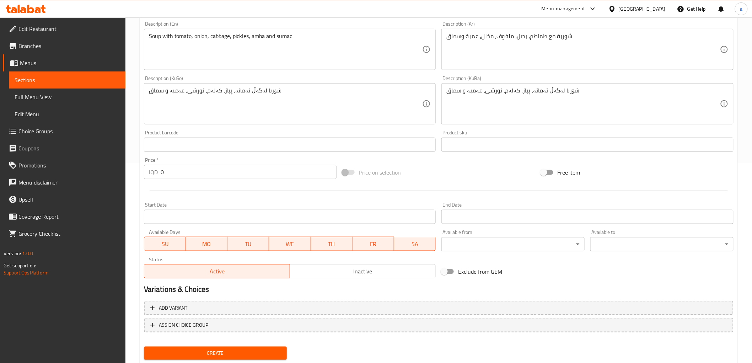
scroll to position [220, 0]
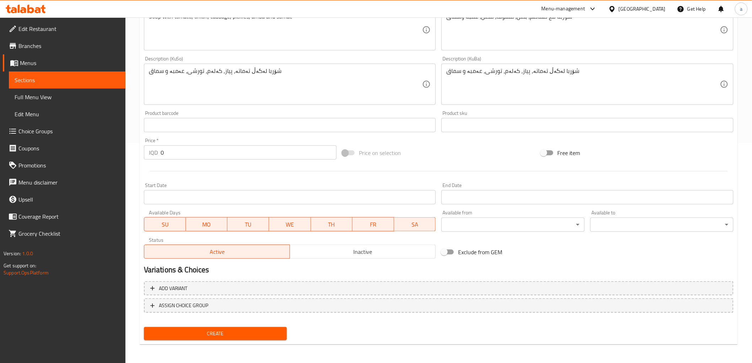
type input "فەلافل بە سەموونی تورکی"
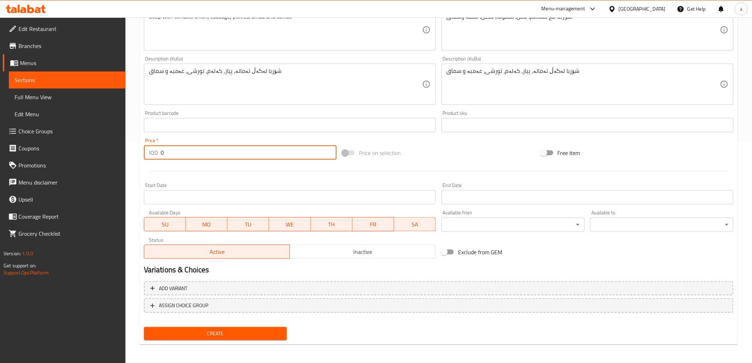
click at [162, 153] on input "0" at bounding box center [249, 152] width 176 height 14
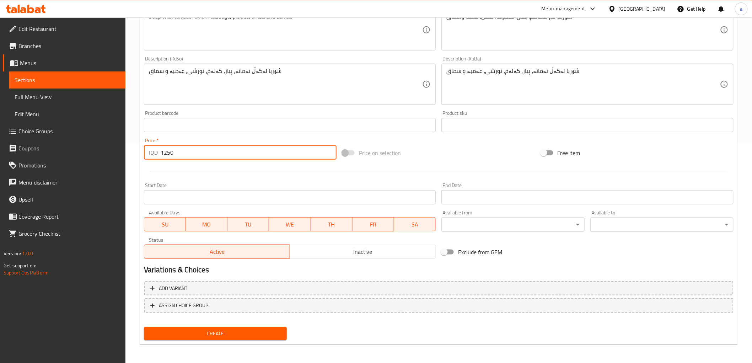
scroll to position [0, 0]
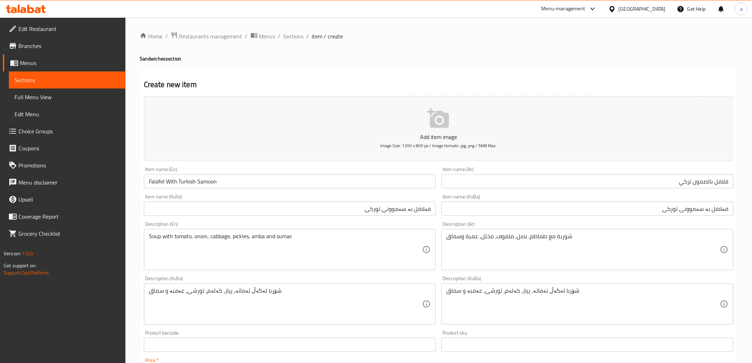
type input "1250"
click at [29, 9] on icon at bounding box center [30, 9] width 7 height 9
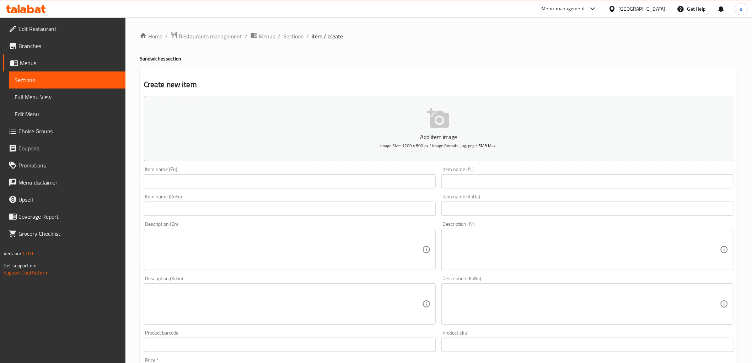
click at [293, 37] on span "Sections" at bounding box center [294, 36] width 20 height 9
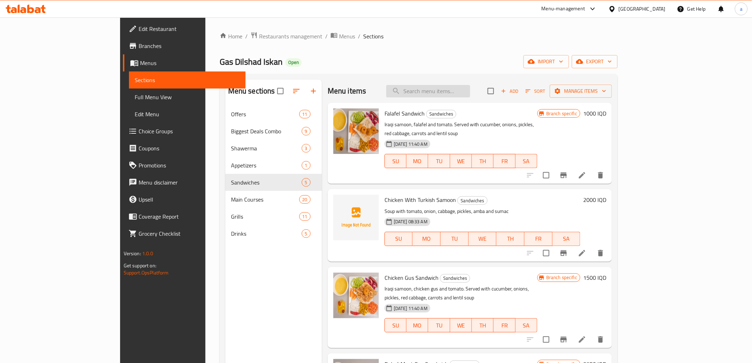
click at [470, 90] on input "search" at bounding box center [428, 91] width 84 height 12
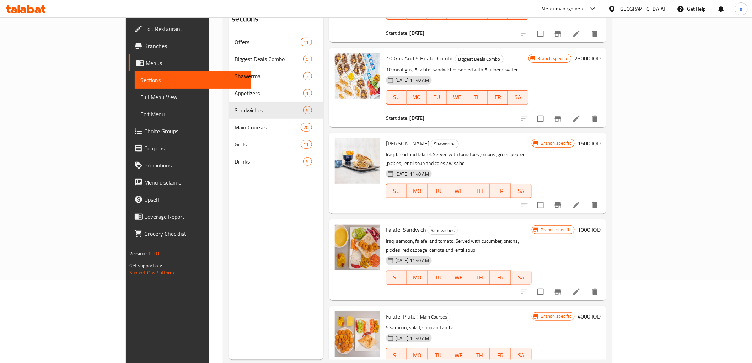
scroll to position [99, 0]
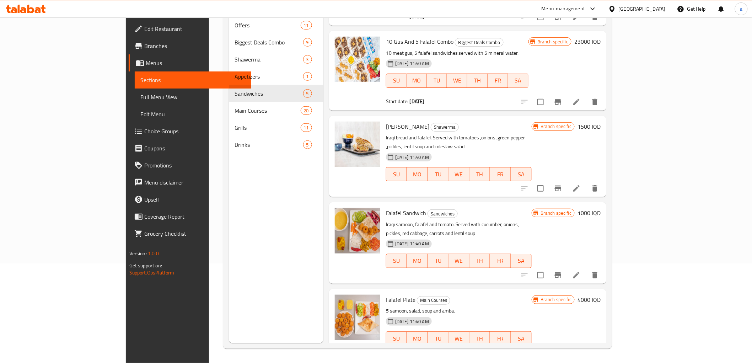
type input "Falafel"
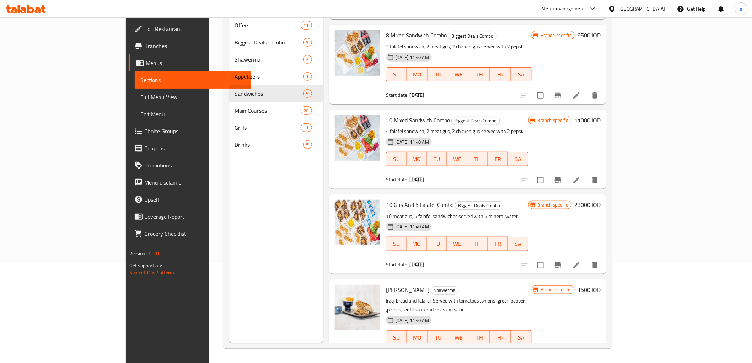
scroll to position [0, 0]
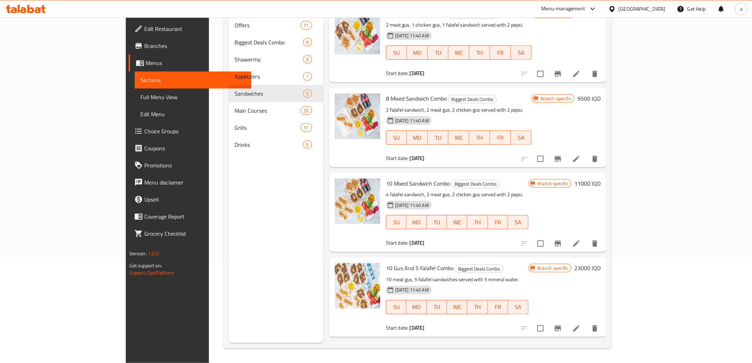
drag, startPoint x: 477, startPoint y: 214, endPoint x: 472, endPoint y: 74, distance: 140.1
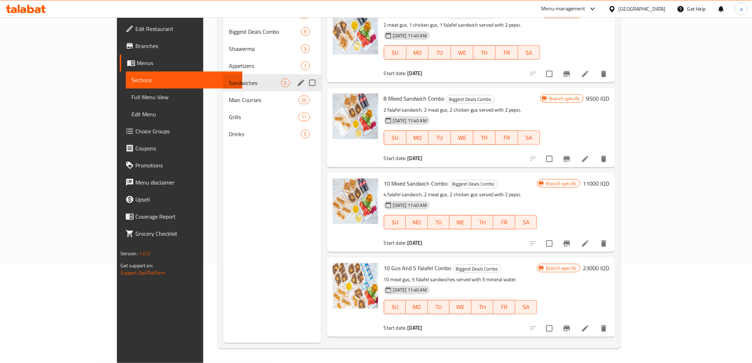
click at [229, 82] on span "Sandwiches" at bounding box center [255, 83] width 52 height 9
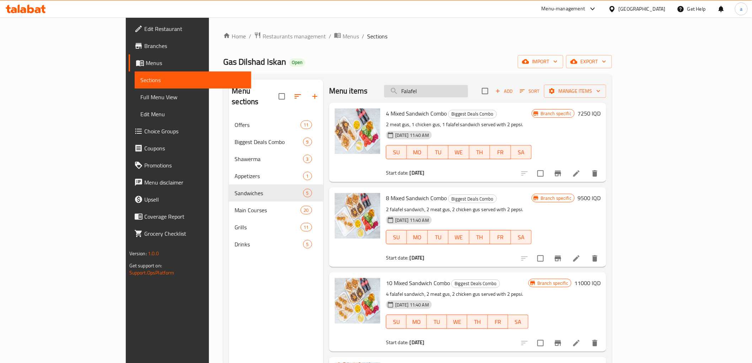
click at [465, 86] on input "Falafel" at bounding box center [426, 91] width 84 height 12
click at [462, 87] on input "Falafel" at bounding box center [426, 91] width 84 height 12
click at [467, 91] on input "Falafel" at bounding box center [426, 91] width 84 height 12
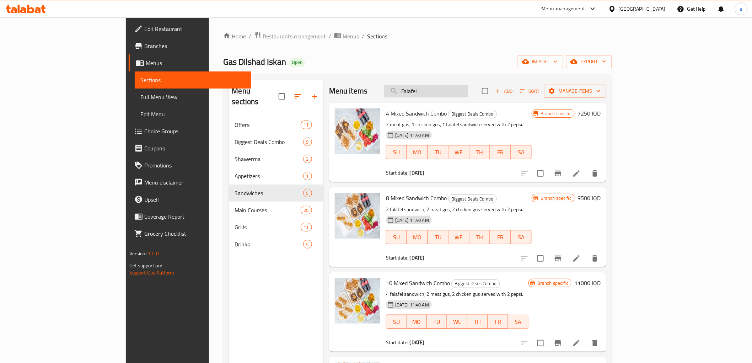
click at [467, 91] on input "Falafel" at bounding box center [426, 91] width 84 height 12
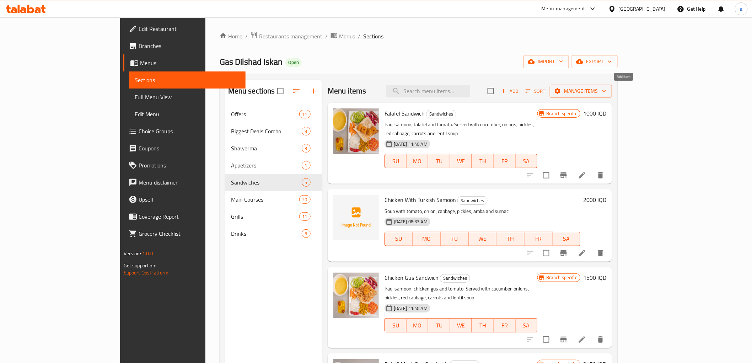
click at [519, 89] on span "Add" at bounding box center [509, 91] width 19 height 8
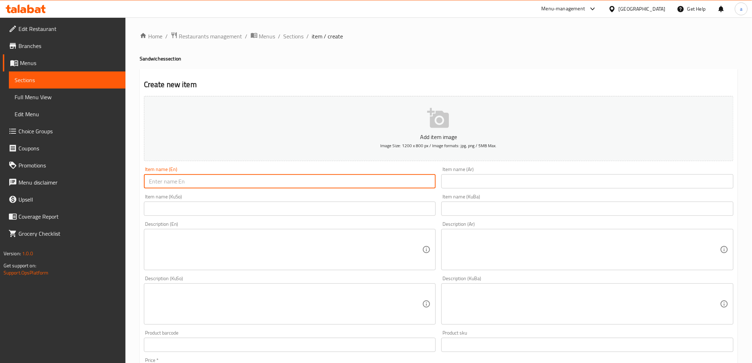
click at [225, 181] on input "text" at bounding box center [290, 181] width 292 height 14
type input "Falafel With Turkish Samoon"
click at [548, 181] on input "text" at bounding box center [587, 181] width 292 height 14
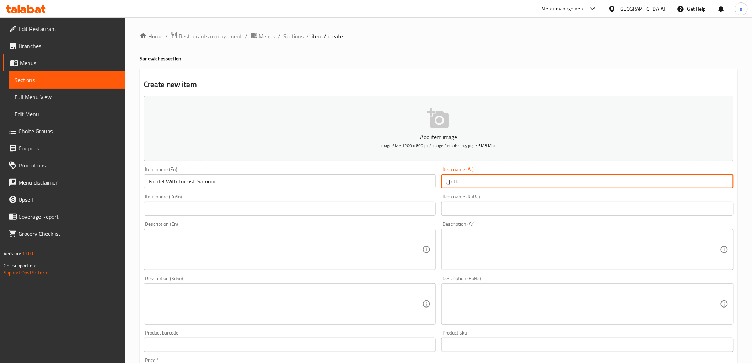
type input "فلافل بالصمون تركي"
click at [512, 210] on input "text" at bounding box center [587, 208] width 292 height 14
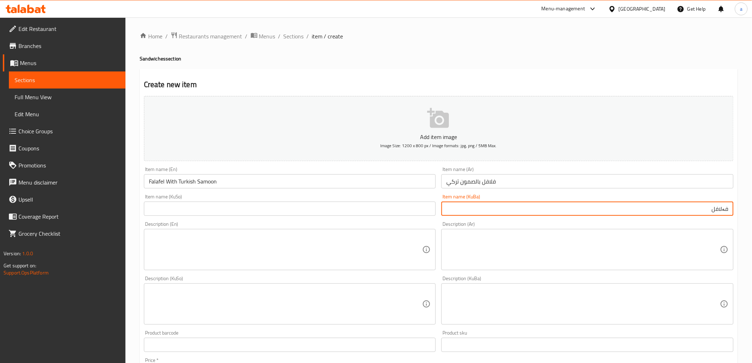
type input "فەلافل بە سەموونی تورکی"
click at [376, 211] on input "text" at bounding box center [290, 208] width 292 height 14
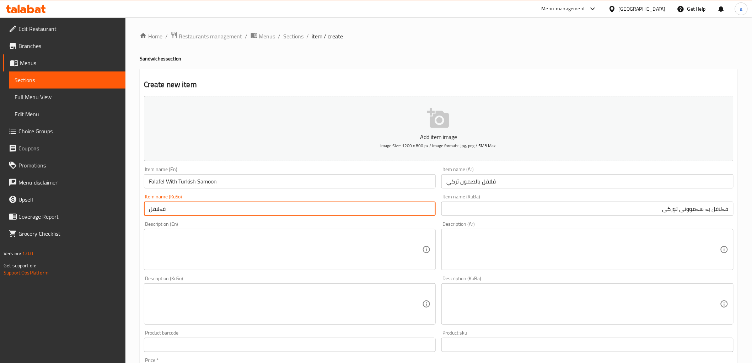
type input "فەلافل بە سەموونی تورکی"
click at [594, 260] on textarea at bounding box center [583, 250] width 274 height 34
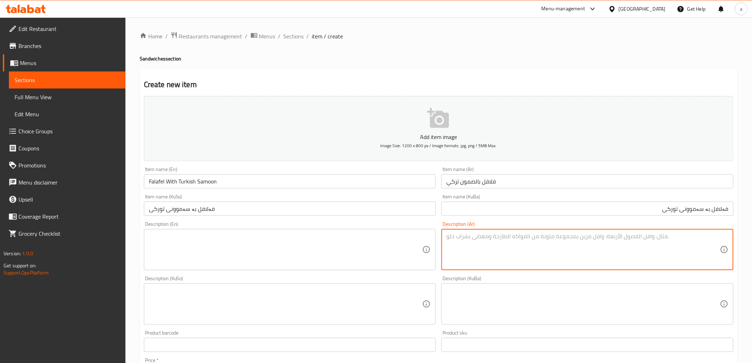
click at [551, 244] on textarea at bounding box center [583, 250] width 274 height 34
click at [528, 246] on textarea at bounding box center [583, 250] width 274 height 34
click at [505, 177] on input "فلافل بالصمون تركي" at bounding box center [587, 181] width 292 height 14
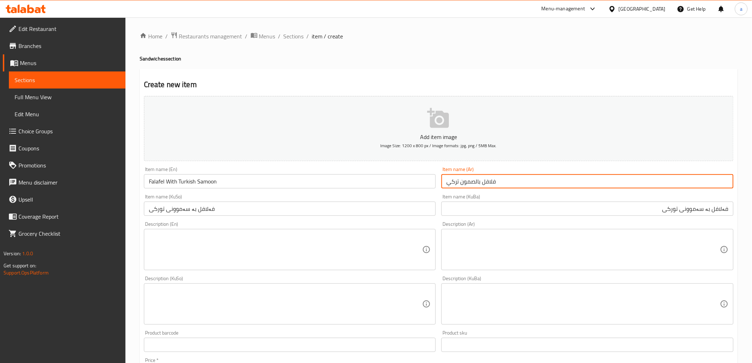
click at [507, 242] on textarea at bounding box center [583, 250] width 274 height 34
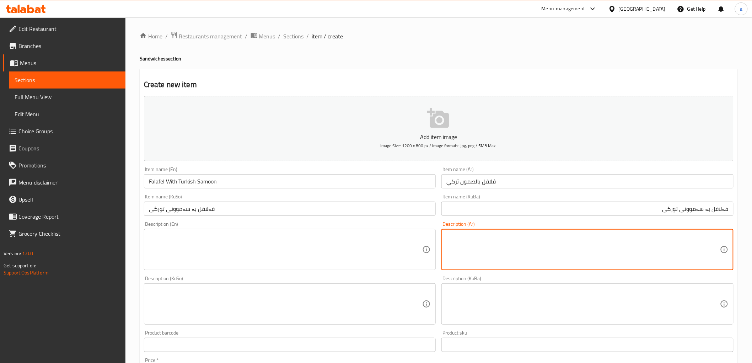
paste textarea "شوربة مع طماطم، بصل، ملفوف، مخلل، عمبة وسماق"
type textarea "شوربة مع طماطم، بصل، ملفوف، مخلل، عمبة وسماق"
click at [587, 296] on textarea at bounding box center [583, 304] width 274 height 34
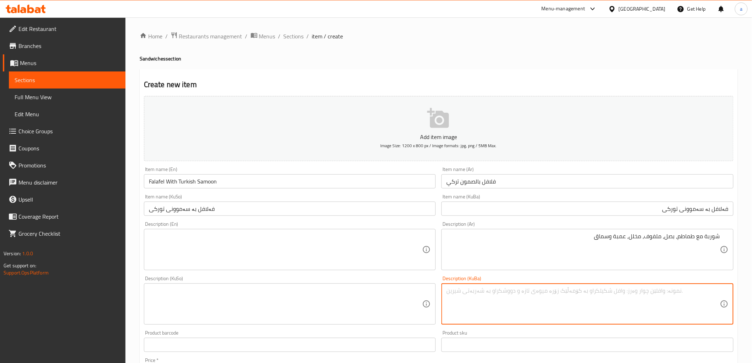
paste textarea "شۆربا لەگەڵ تەماتە، پیاز، کەلەم، تورشی، عەمبە و سماق"
type textarea "شۆربا لەگەڵ تەماتە، پیاز، کەلەم، تورشی، عەمبە و سماق"
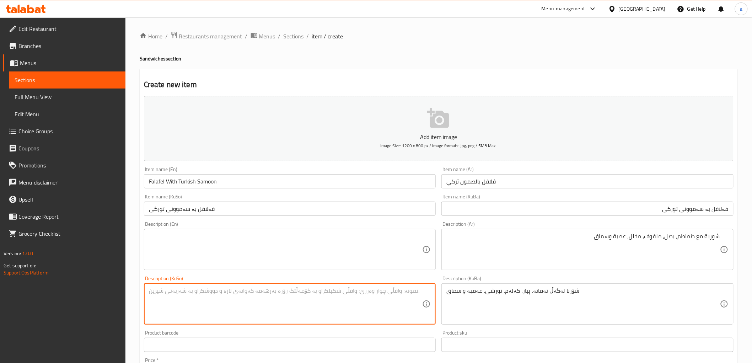
click at [360, 305] on textarea at bounding box center [286, 304] width 274 height 34
paste textarea "شۆربا لەگەڵ تەماتە، پیاز، کەلەم، تورشی، عەمبە و سماق"
type textarea "شۆربا لەگەڵ تەماتە، پیاز، کەلەم، تورشی، عەمبە و سماق"
click at [244, 243] on textarea at bounding box center [286, 250] width 274 height 34
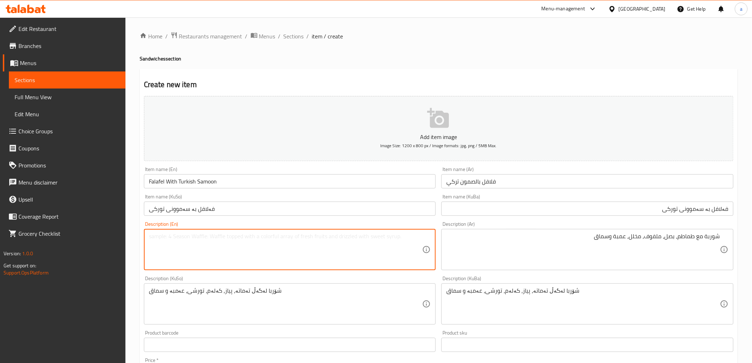
paste textarea "Soup with tomato, onion, cabbage, pickles, amba and sumac"
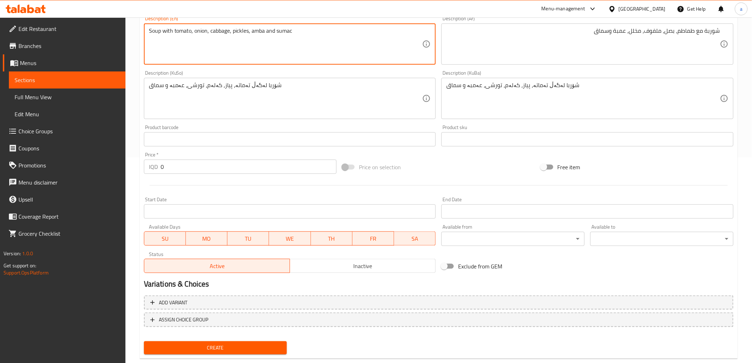
scroll to position [220, 0]
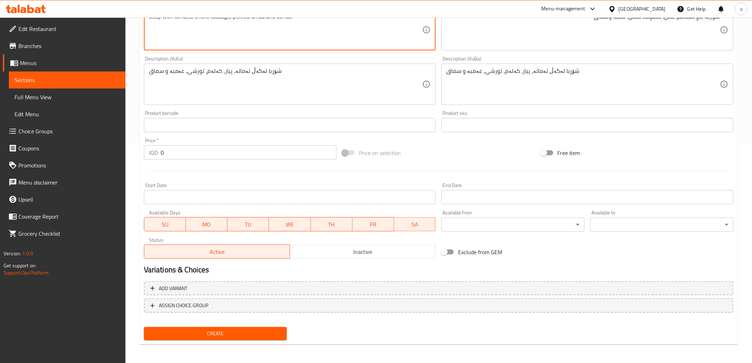
type textarea "Soup with tomato, onion, cabbage, pickles, amba and sumac"
drag, startPoint x: 158, startPoint y: 150, endPoint x: 163, endPoint y: 154, distance: 7.3
click at [159, 152] on div "IQD 0 Price *" at bounding box center [240, 152] width 193 height 14
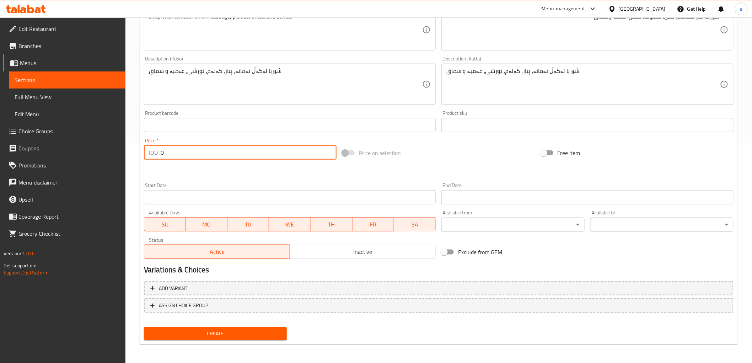
click at [163, 154] on input "0" at bounding box center [249, 152] width 176 height 14
click at [162, 153] on input "0" at bounding box center [249, 152] width 176 height 14
click at [165, 155] on input "0" at bounding box center [249, 152] width 176 height 14
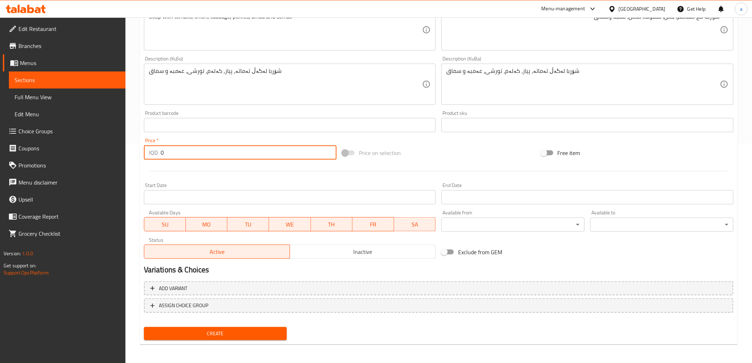
click at [165, 155] on input "0" at bounding box center [249, 152] width 176 height 14
click at [161, 153] on input "0" at bounding box center [249, 152] width 176 height 14
type input "1250"
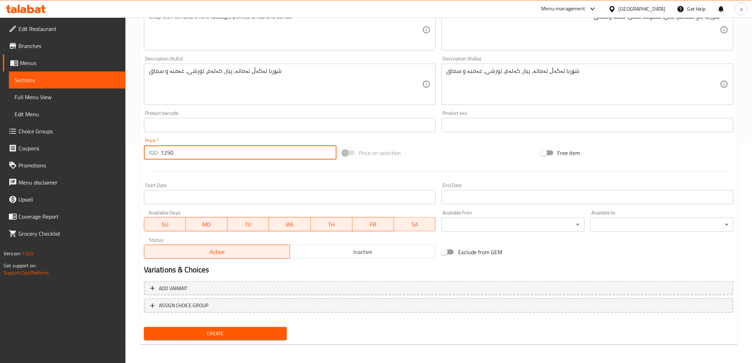
click at [215, 329] on span "Create" at bounding box center [216, 333] width 132 height 9
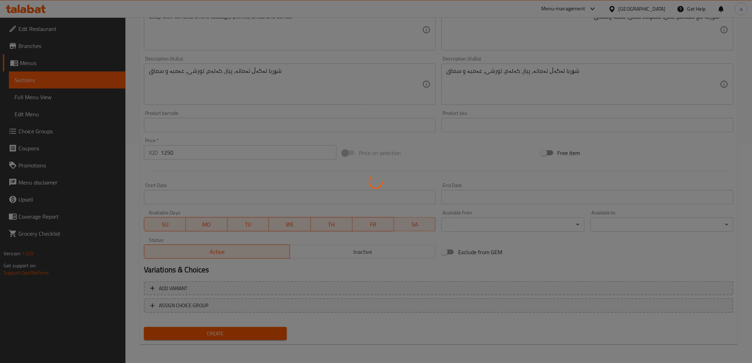
type input "0"
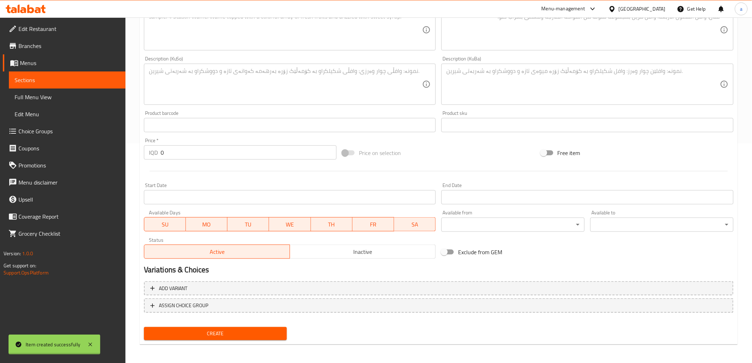
scroll to position [0, 0]
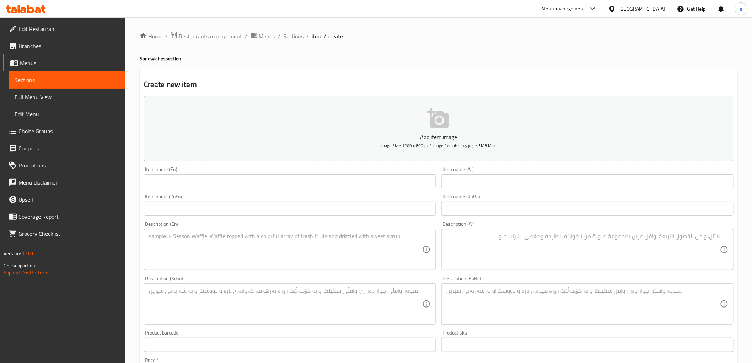
click at [293, 36] on span "Sections" at bounding box center [294, 36] width 20 height 9
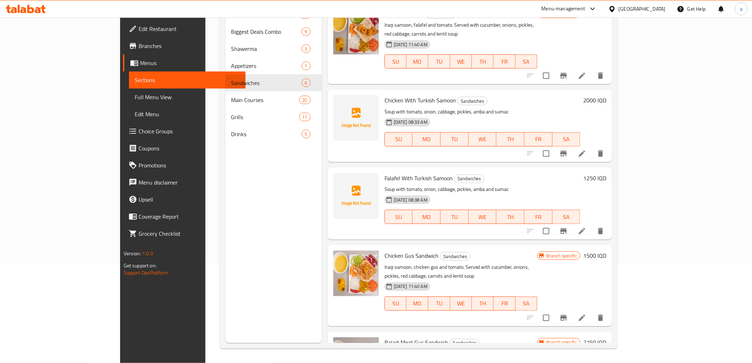
drag, startPoint x: 472, startPoint y: 164, endPoint x: 437, endPoint y: 67, distance: 103.2
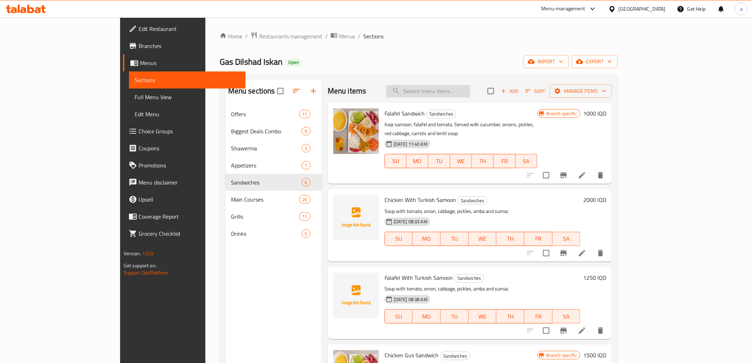
click at [457, 91] on input "search" at bounding box center [428, 91] width 84 height 12
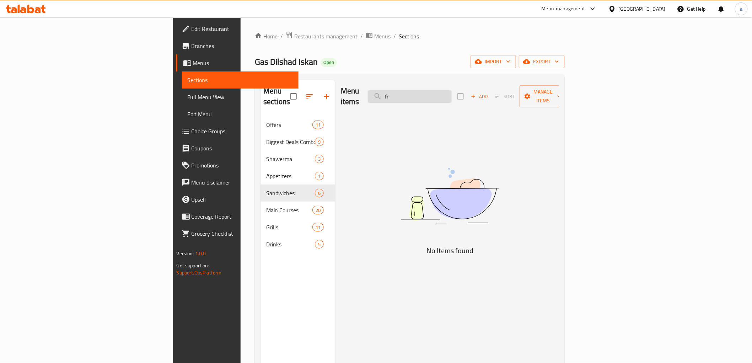
type input "f"
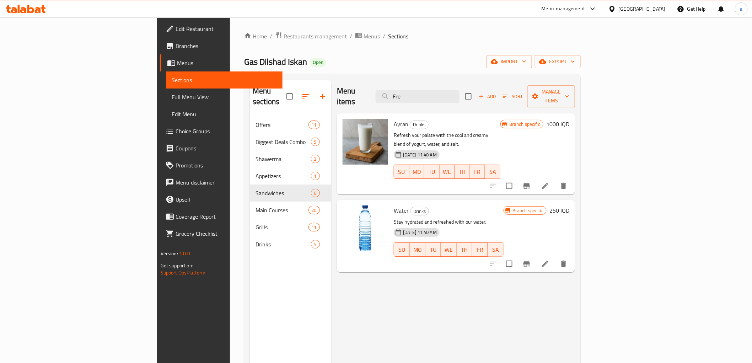
type input "Fre"
click at [410, 82] on div "Menu items Fre Add Sort Manage items" at bounding box center [456, 97] width 238 height 34
click at [459, 92] on input "Fre" at bounding box center [418, 96] width 84 height 12
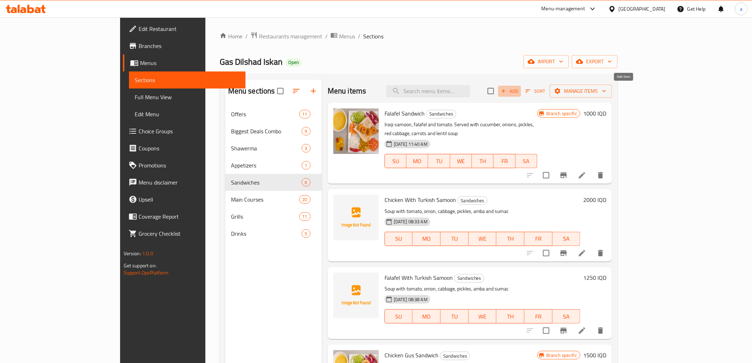
click at [519, 90] on span "Add" at bounding box center [509, 91] width 19 height 8
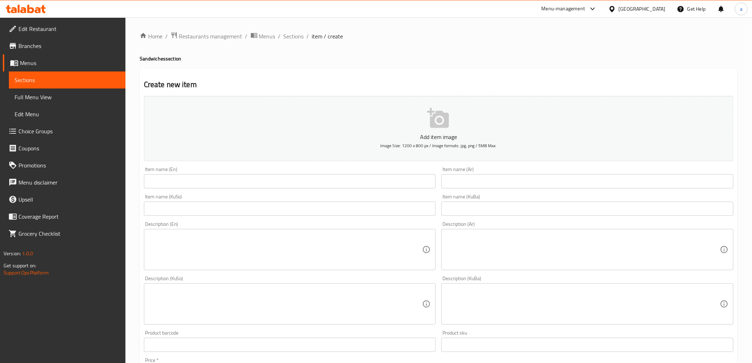
click at [153, 182] on input "text" at bounding box center [290, 181] width 292 height 14
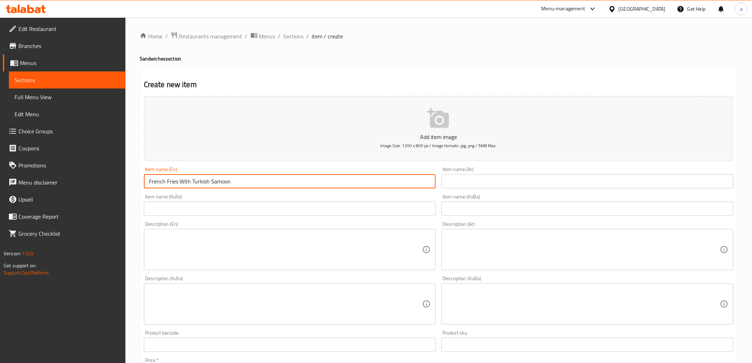
type input "French Fries With Turkish Samoon"
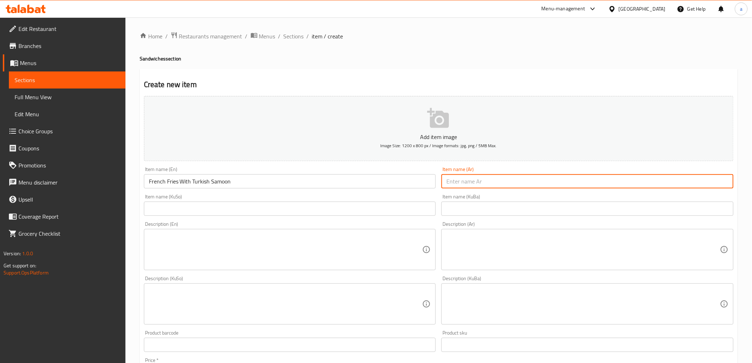
click at [477, 174] on input "text" at bounding box center [587, 181] width 292 height 14
type input "بطاطا مقلية بالصمون تركي"
click at [674, 206] on input "text" at bounding box center [587, 208] width 292 height 14
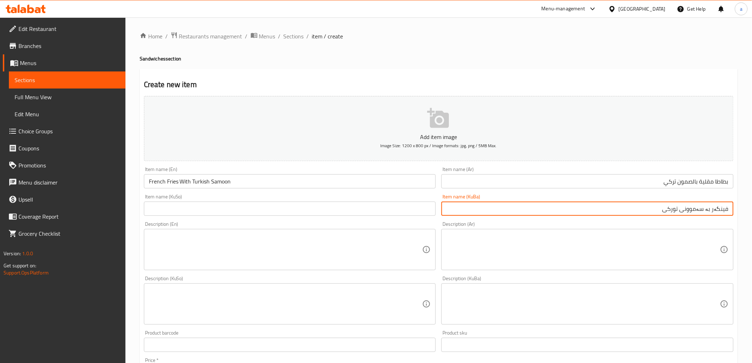
type input "فینگەر بە سەموونی تورکی"
click at [410, 205] on input "text" at bounding box center [290, 208] width 292 height 14
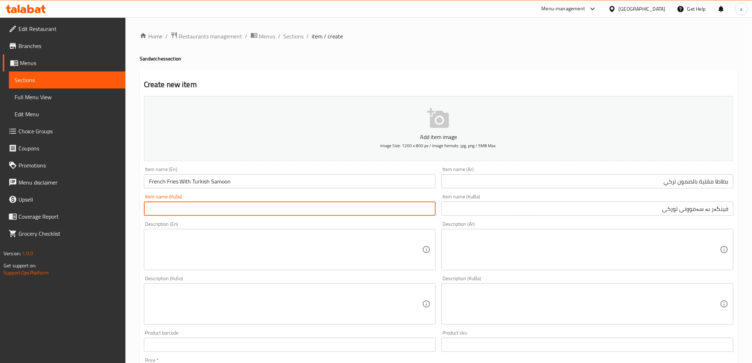
paste input "فینگەر بە سەموونی تورکی"
type input "فینگەر بە سەموونی تورکی"
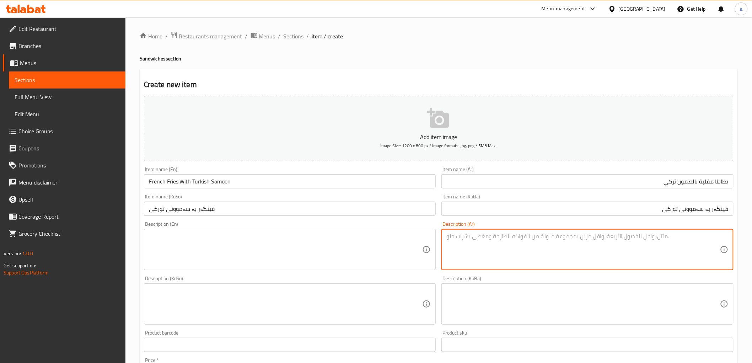
click at [526, 243] on textarea at bounding box center [583, 250] width 274 height 34
paste textarea "شوربة مع طماطم، بصل، ملفوف، مخلل، عمبة وسماق"
type textarea "شوربة مع طماطم، بصل، ملفوف، مخلل، عمبة وسماق"
click at [368, 244] on textarea at bounding box center [286, 250] width 274 height 34
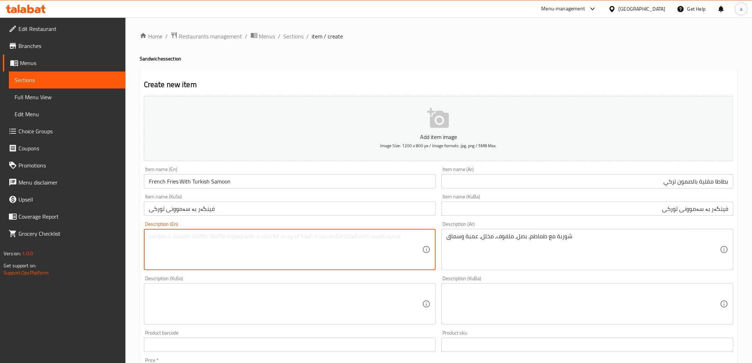
paste textarea "Soup with tomato, onion, cabbage, pickles, amba and sumac"
type textarea "Soup with tomato, onion, cabbage, pickles, amba and sumac"
click at [480, 306] on textarea at bounding box center [583, 304] width 274 height 34
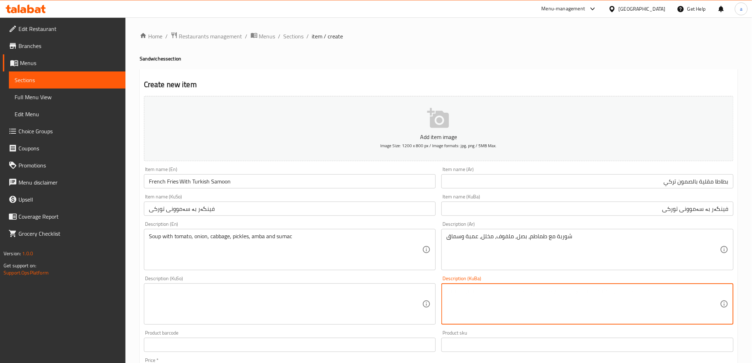
paste textarea "شۆربا لەگەڵ تەماتە، پیاز، کەلەم، تورشی، عەمبە و سماق"
type textarea "شۆربا لەگەڵ تەماتە، پیاز، کەلەم، تورشی، عەمبە و سماق"
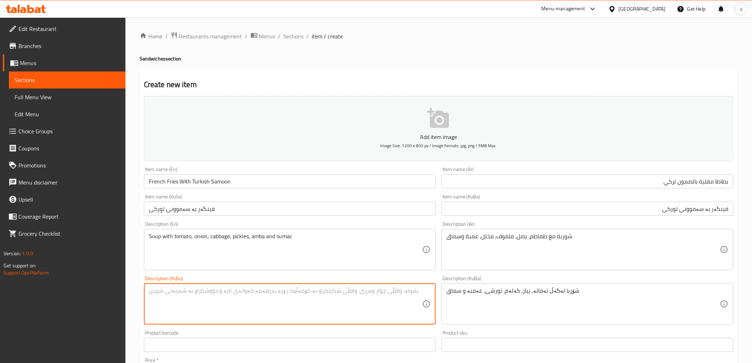
click at [378, 290] on textarea at bounding box center [286, 304] width 274 height 34
paste textarea "شۆربا لەگەڵ تەماتە، پیاز، کەلەم، تورشی، عەمبە و سماق"
type textarea "شۆربا لەگەڵ تەماتە، پیاز، کەلەم، تورشی، عەمبە و سماق"
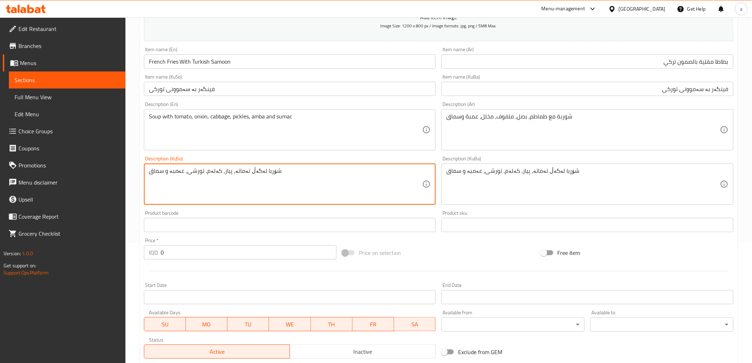
scroll to position [220, 0]
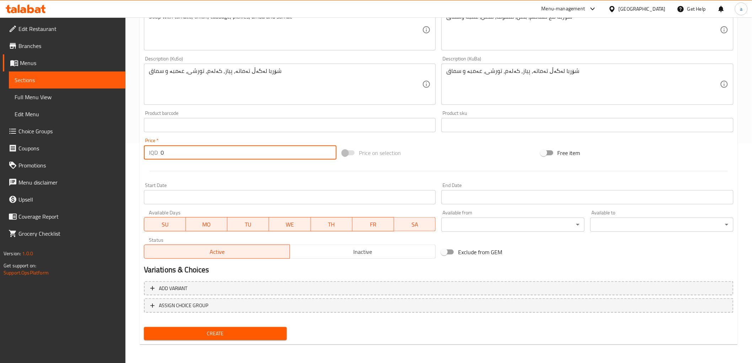
click at [165, 149] on input "0" at bounding box center [249, 152] width 176 height 14
type input "1500"
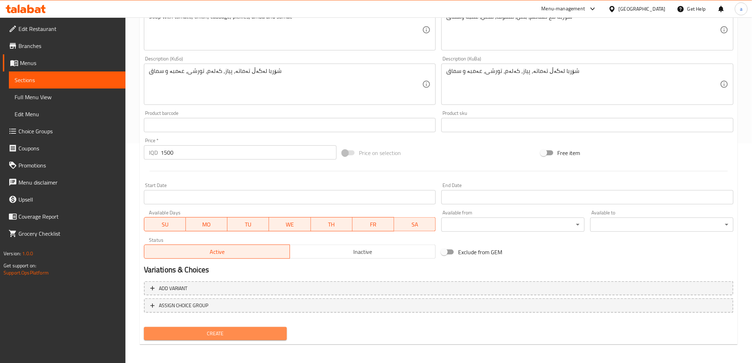
click at [243, 332] on span "Create" at bounding box center [216, 333] width 132 height 9
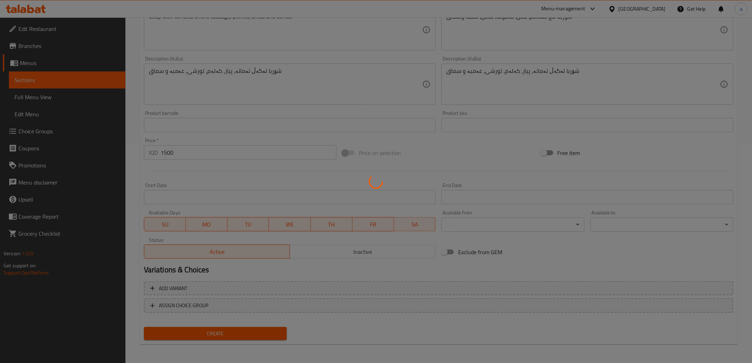
type input "0"
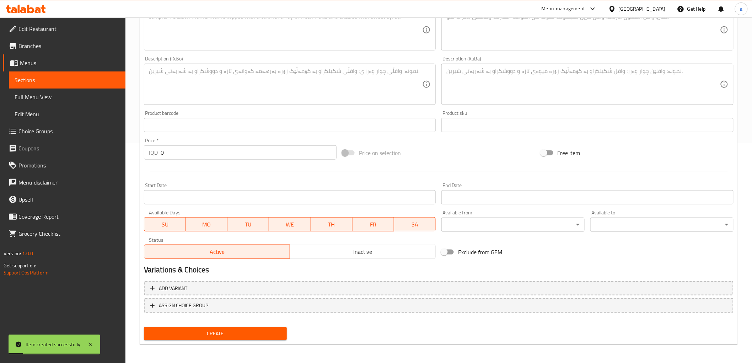
scroll to position [0, 0]
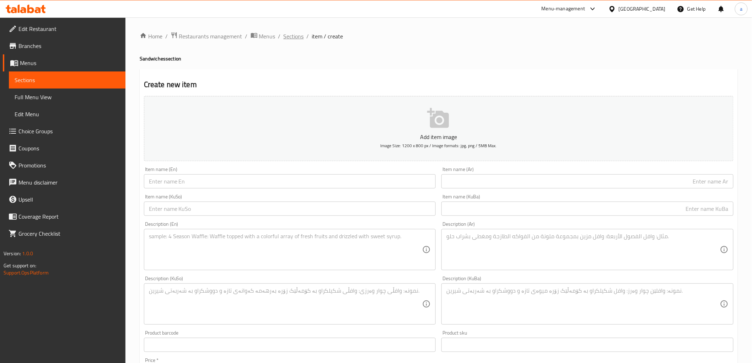
click at [296, 37] on span "Sections" at bounding box center [294, 36] width 20 height 9
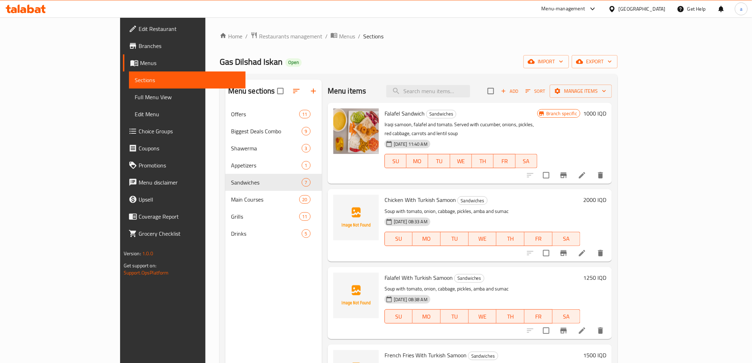
click at [135, 98] on span "Full Menu View" at bounding box center [187, 97] width 105 height 9
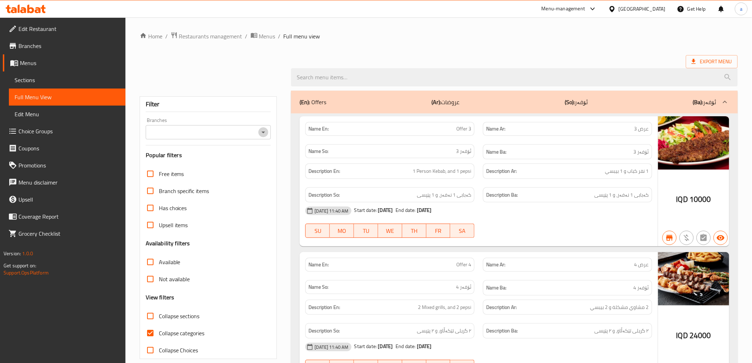
click at [264, 129] on icon "Open" at bounding box center [263, 132] width 9 height 9
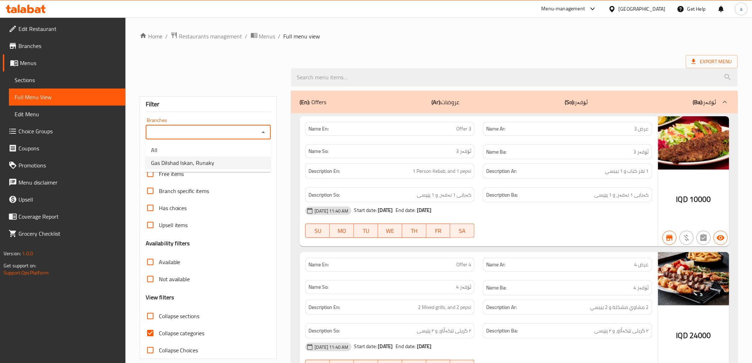
click at [208, 165] on span "Gas Dilshad Iskan, Runaky" at bounding box center [182, 162] width 63 height 9
type input "Gas Dilshad Iskan, Runaky"
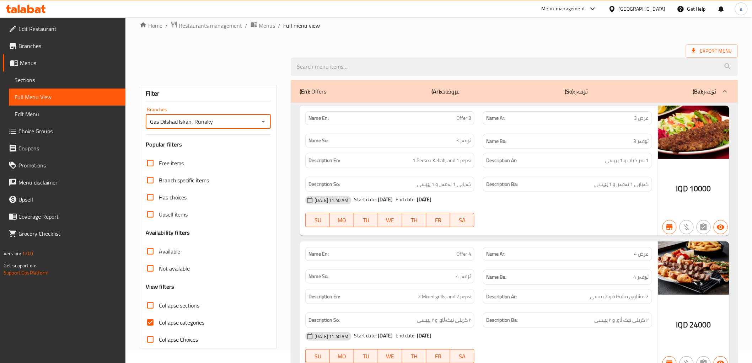
scroll to position [116, 0]
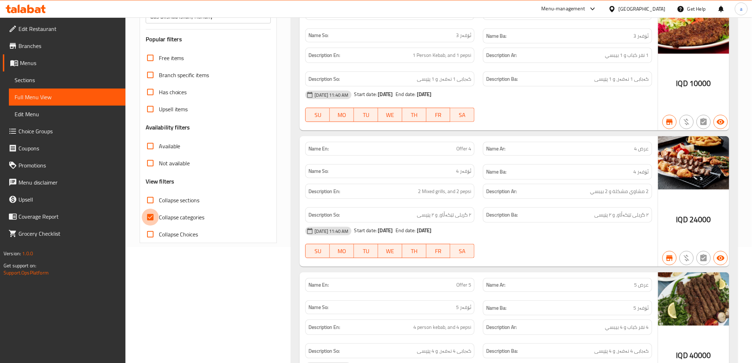
click at [153, 216] on input "Collapse categories" at bounding box center [150, 217] width 17 height 17
checkbox input "false"
click at [150, 199] on input "Collapse sections" at bounding box center [150, 200] width 17 height 17
checkbox input "true"
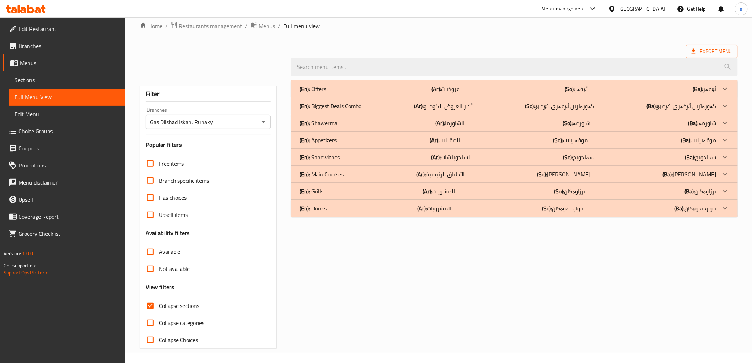
scroll to position [11, 0]
click at [326, 93] on p "(En): Sandwiches" at bounding box center [313, 89] width 27 height 9
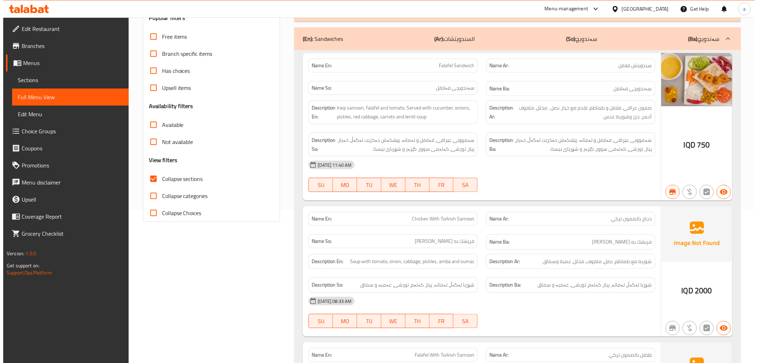
scroll to position [0, 0]
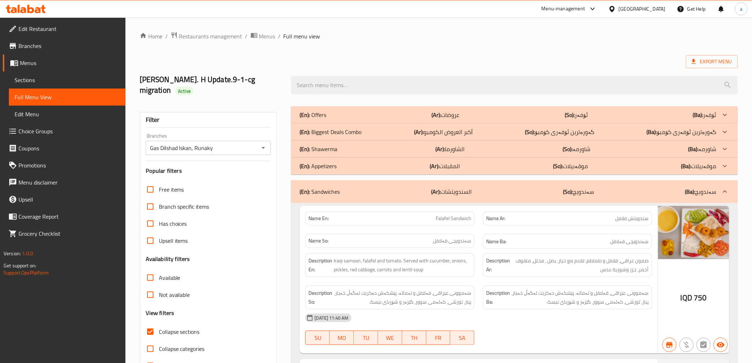
drag, startPoint x: 200, startPoint y: 158, endPoint x: 201, endPoint y: 95, distance: 63.6
click at [26, 62] on span "Menus" at bounding box center [70, 63] width 100 height 9
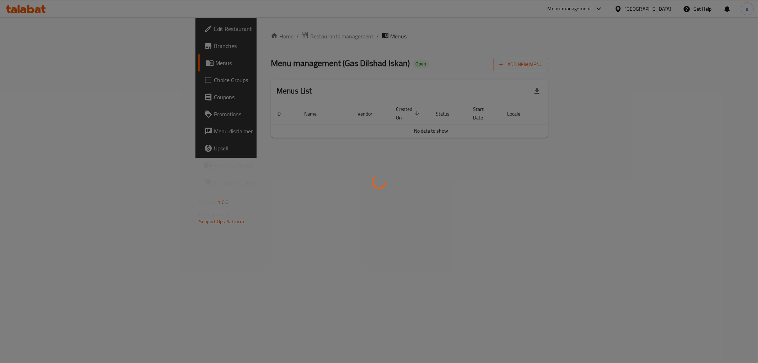
click at [30, 48] on div at bounding box center [379, 181] width 758 height 363
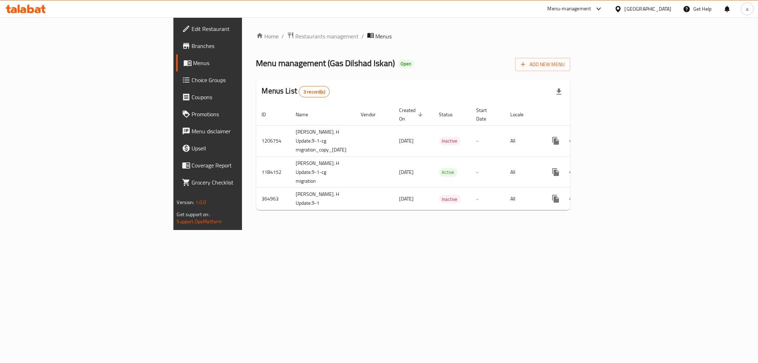
click at [192, 47] on span "Branches" at bounding box center [243, 46] width 102 height 9
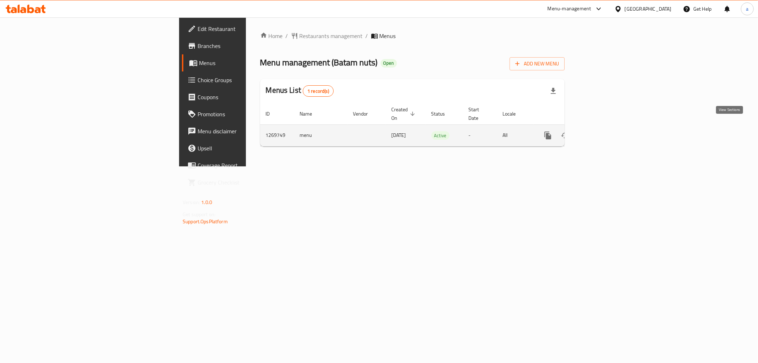
click at [603, 131] on icon "enhanced table" at bounding box center [599, 135] width 9 height 9
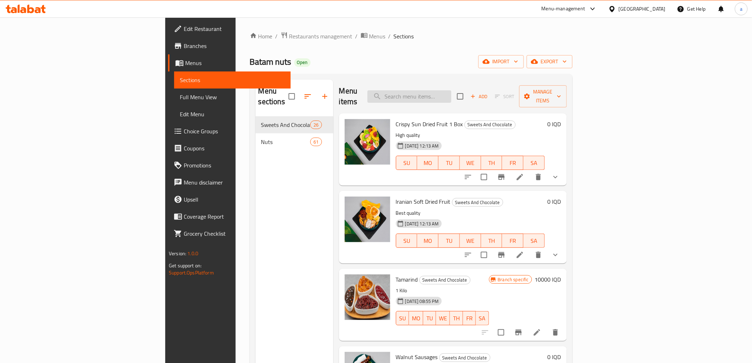
click at [451, 96] on input "search" at bounding box center [409, 96] width 84 height 12
paste input "Kurdish Apricot"
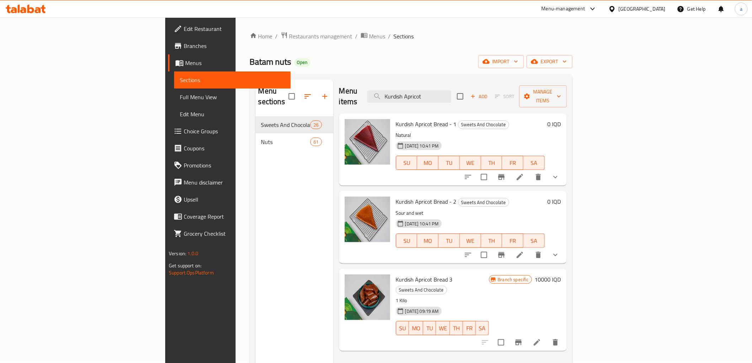
type input "Kurdish Apricot"
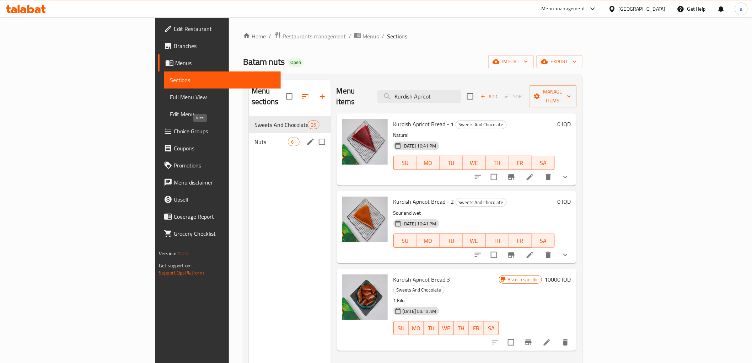
click at [254, 138] on span "Nuts" at bounding box center [270, 142] width 33 height 9
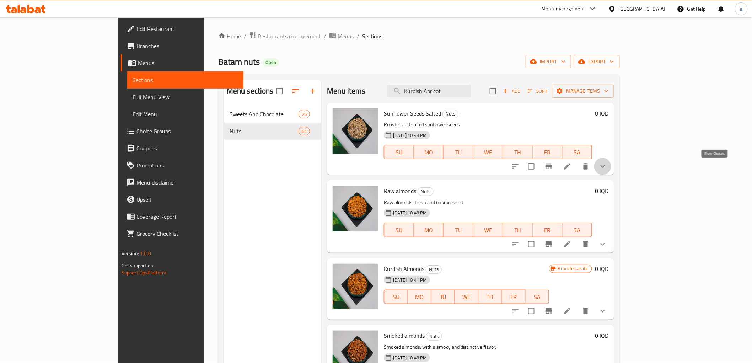
click at [607, 166] on icon "show more" at bounding box center [602, 166] width 9 height 9
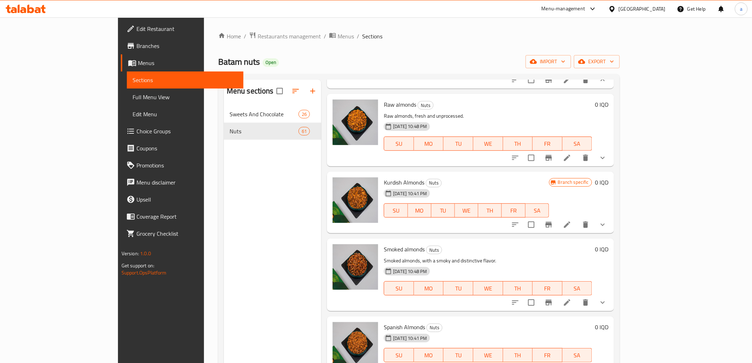
scroll to position [210, 0]
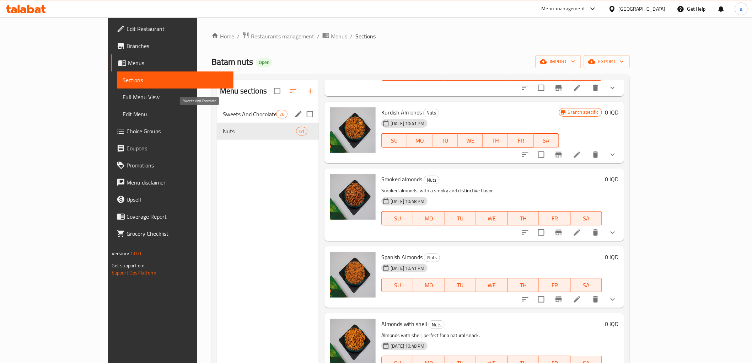
click at [223, 117] on span "Sweets And Chocolate" at bounding box center [249, 114] width 53 height 9
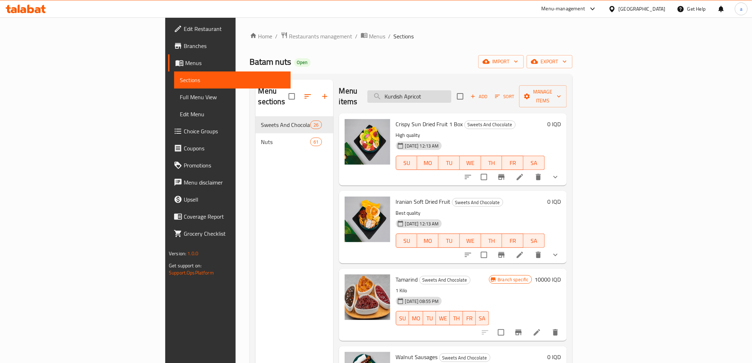
click at [451, 90] on input "Kurdish Apricot" at bounding box center [409, 96] width 84 height 12
click at [451, 95] on input "Kurdish Apricot" at bounding box center [409, 96] width 84 height 12
click at [451, 90] on input "Kurdish Apricot" at bounding box center [409, 96] width 84 height 12
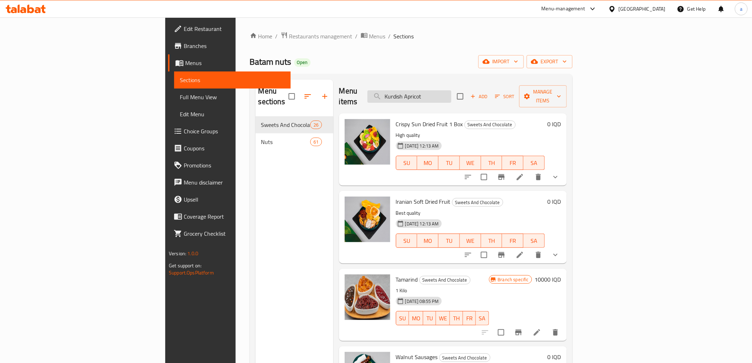
click at [451, 90] on input "Kurdish Apricot" at bounding box center [409, 96] width 84 height 12
click at [451, 91] on input "Kurdish Apricot" at bounding box center [409, 96] width 84 height 12
drag, startPoint x: 490, startPoint y: 91, endPoint x: 490, endPoint y: 97, distance: 5.7
click at [451, 97] on input "Kurdish Apricot" at bounding box center [409, 96] width 84 height 12
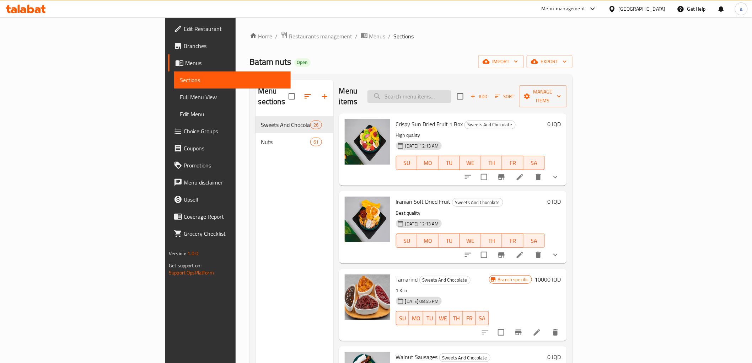
paste input "Kurdish Apricot"
type input "Kurdish Apricot"
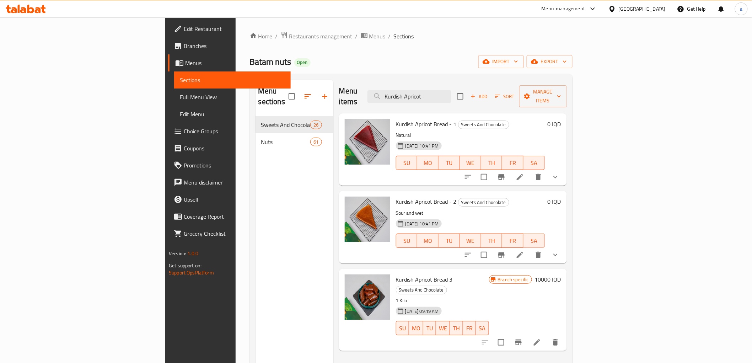
click at [185, 59] on span "Menus" at bounding box center [235, 63] width 100 height 9
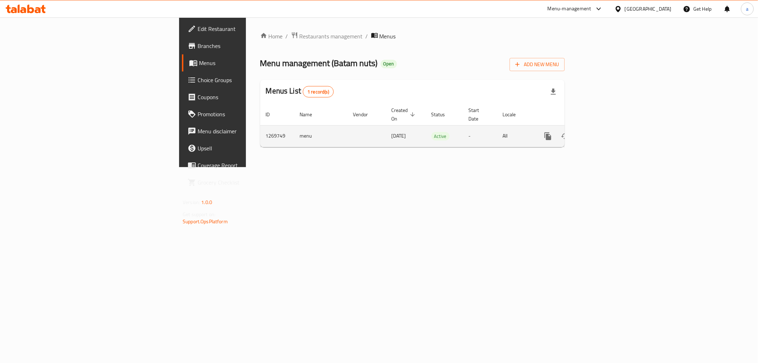
click at [603, 132] on icon "enhanced table" at bounding box center [599, 136] width 9 height 9
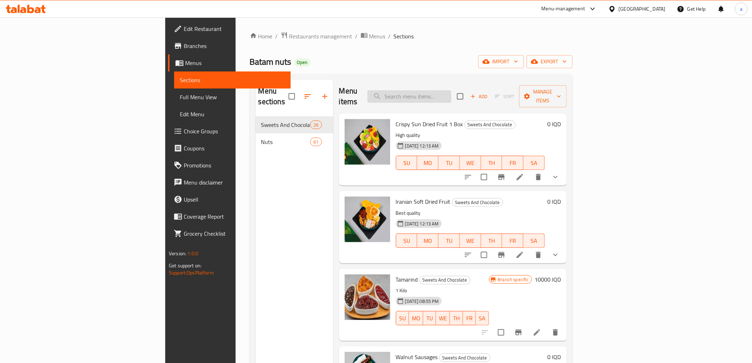
click at [451, 91] on input "search" at bounding box center [409, 96] width 84 height 12
paste input "Kurdish Apricot"
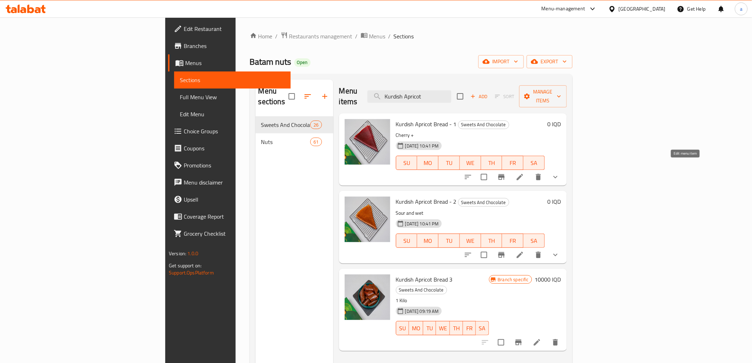
type input "Kurdish Apricot"
click at [523, 174] on icon at bounding box center [520, 177] width 6 height 6
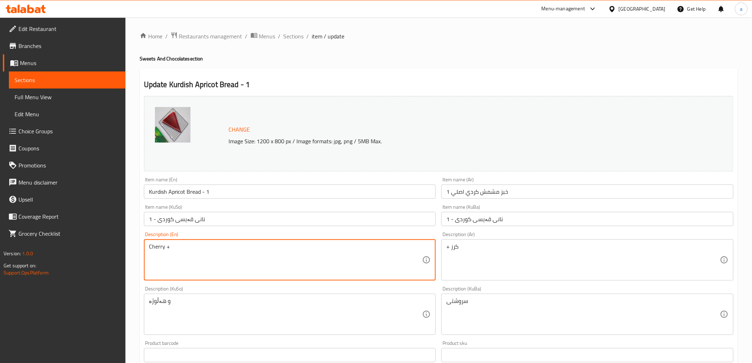
click at [176, 253] on textarea "Cherry +" at bounding box center [286, 260] width 274 height 34
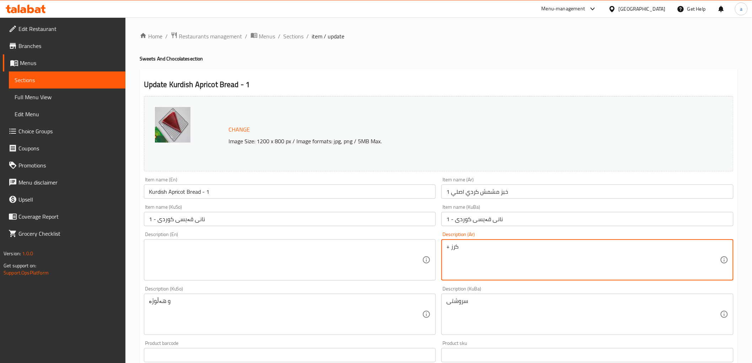
click at [460, 251] on textarea "+ کرز" at bounding box center [583, 260] width 274 height 34
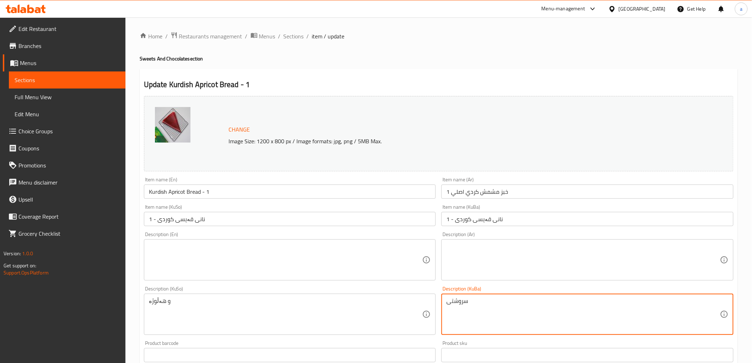
click at [465, 304] on textarea "سروشتی" at bounding box center [583, 314] width 274 height 34
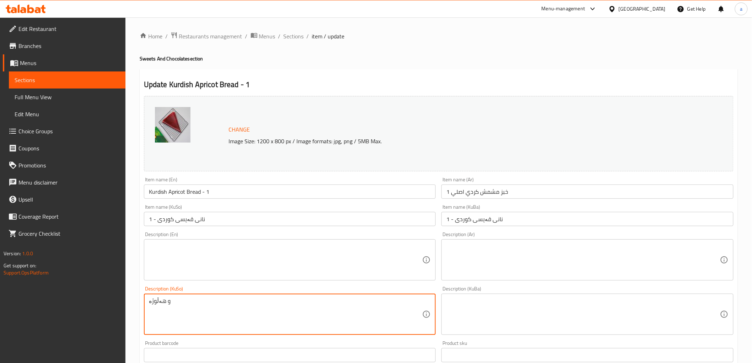
click at [258, 301] on textarea "و هەڵوژە" at bounding box center [286, 314] width 274 height 34
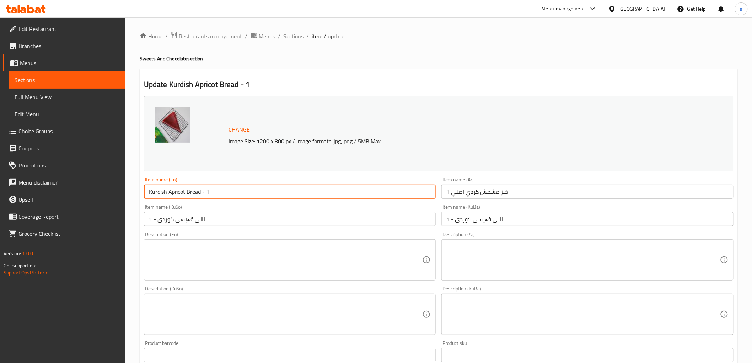
click at [222, 192] on input "Kurdish Apricot Bread - 1" at bounding box center [290, 191] width 292 height 14
click at [158, 194] on input "Original Kurdish Apricot Bread - 1" at bounding box center [290, 191] width 292 height 14
type input "Original Kurdish Apricot Bread - 1"
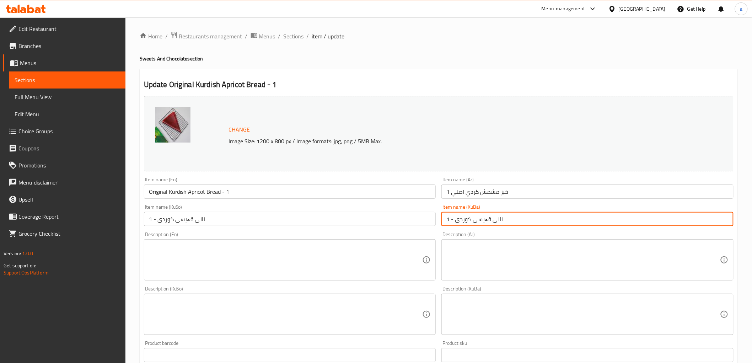
click at [478, 222] on input "نانی قەیسی کوردی - 1" at bounding box center [587, 219] width 292 height 14
type input "نانی قەیسی کوردی ئۆرگیناڵ - 1"
click at [197, 218] on input "نانی قەیسی کوردی - 1" at bounding box center [290, 219] width 292 height 14
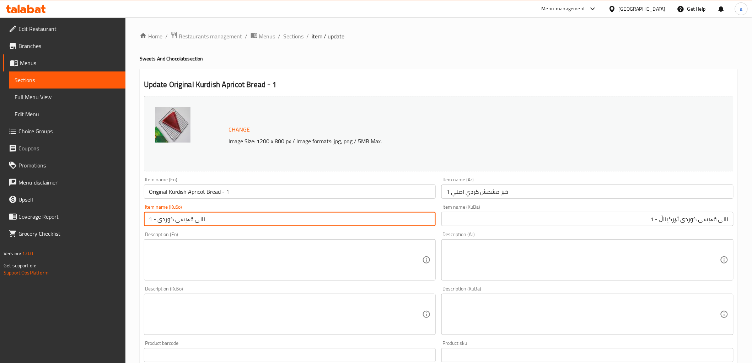
click at [197, 218] on input "نانی قەیسی کوردی - 1" at bounding box center [290, 219] width 292 height 14
paste input "ئۆرگیناڵ"
type input "نانی قەیسی کوردی ئۆرگیناڵ - 1"
click at [453, 188] on input "خبز مشمش كردي اصلي 1" at bounding box center [587, 191] width 292 height 14
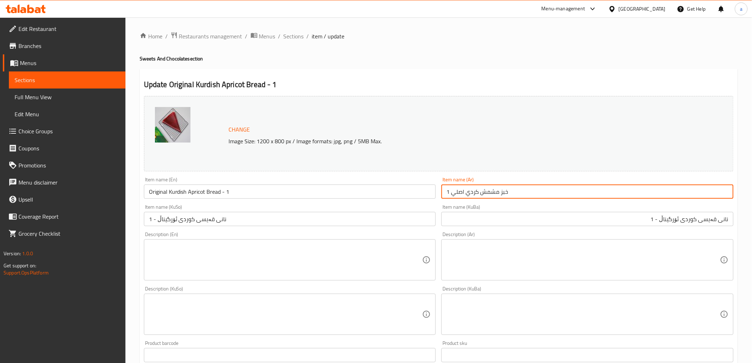
click at [452, 187] on input "خبز مشمش كردي اصلي 1" at bounding box center [587, 191] width 292 height 14
type input "خبز مشمش كردي اصلي - 1"
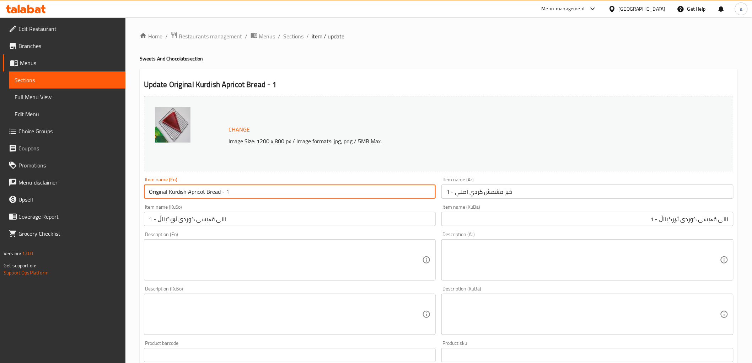
click at [196, 194] on input "Original Kurdish Apricot Bread - 1" at bounding box center [290, 191] width 292 height 14
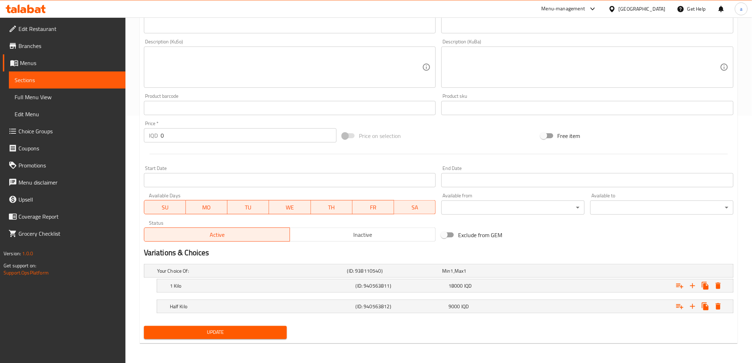
click at [203, 330] on span "Update" at bounding box center [216, 332] width 132 height 9
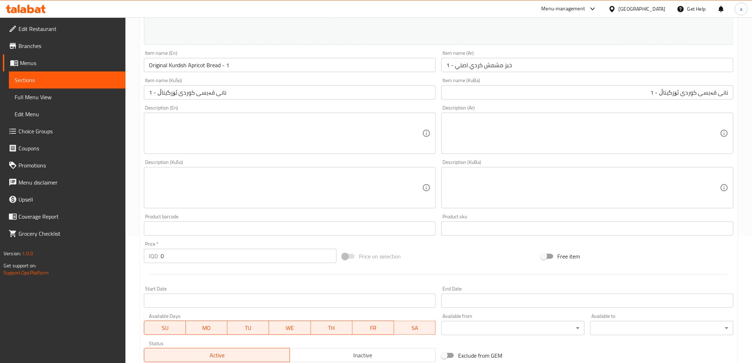
scroll to position [0, 0]
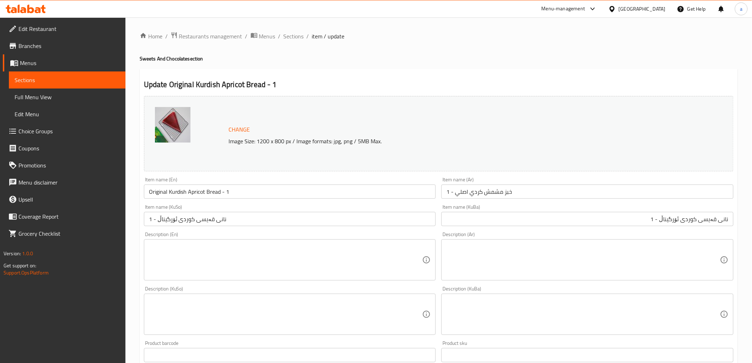
drag, startPoint x: 281, startPoint y: 126, endPoint x: 273, endPoint y: 30, distance: 97.0
click at [295, 39] on span "Sections" at bounding box center [294, 36] width 20 height 9
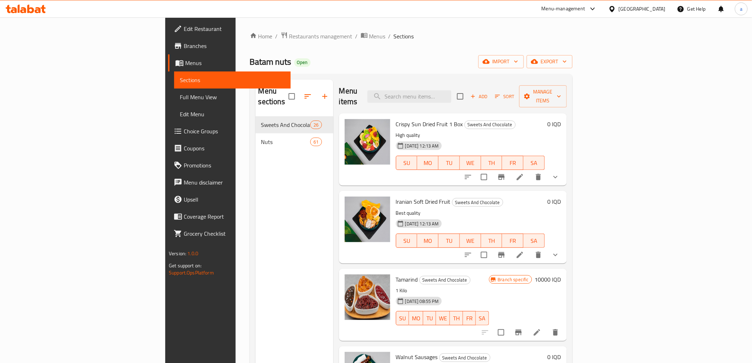
click at [180, 97] on span "Full Menu View" at bounding box center [232, 97] width 105 height 9
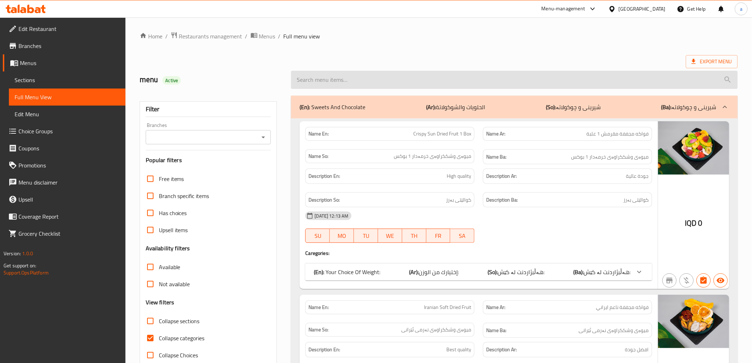
drag, startPoint x: 354, startPoint y: 151, endPoint x: 375, endPoint y: 74, distance: 79.9
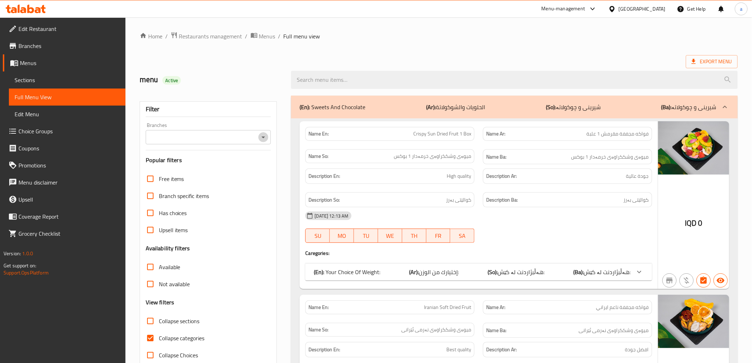
click at [263, 137] on icon "Open" at bounding box center [264, 137] width 4 height 2
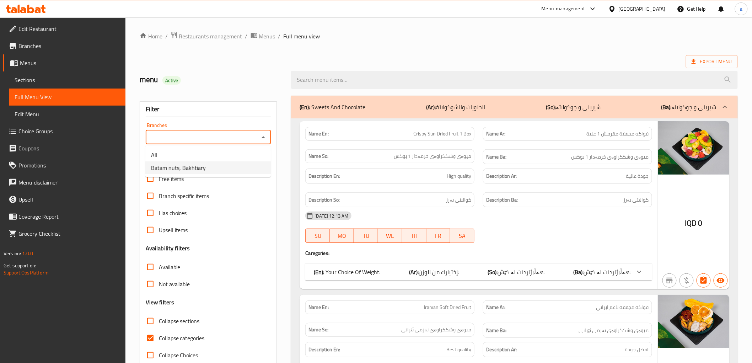
click at [198, 163] on span "Batam nuts, Bakhtiary" at bounding box center [178, 167] width 55 height 9
type input "Batam nuts, Bakhtiary"
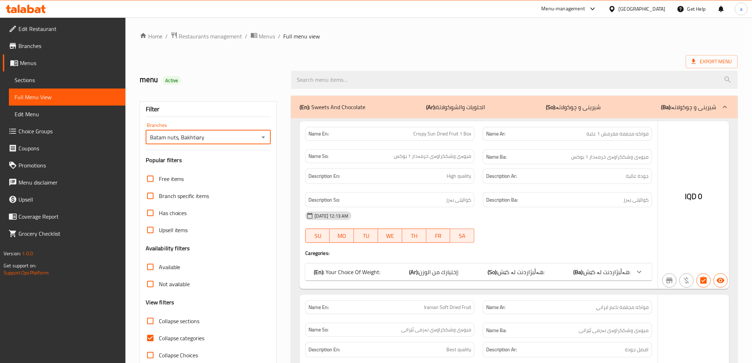
click at [327, 78] on input "search" at bounding box center [514, 80] width 446 height 18
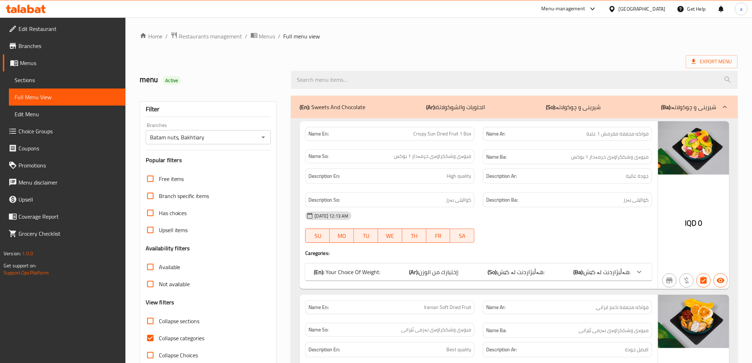
paste input "Original Kurdish Apricot Bread - 1"
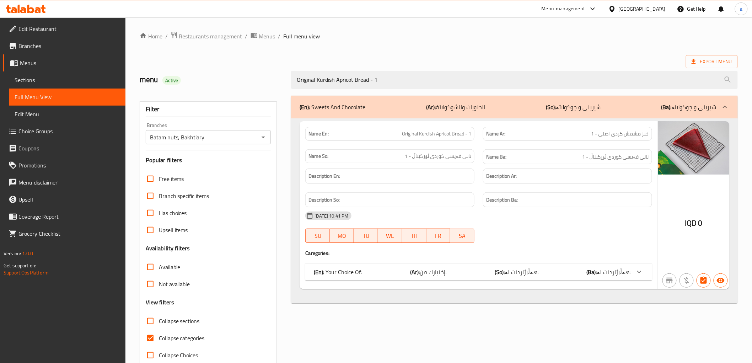
type input "Original Kurdish Apricot Bread - 1"
click at [150, 334] on input "Collapse categories" at bounding box center [150, 337] width 17 height 17
checkbox input "false"
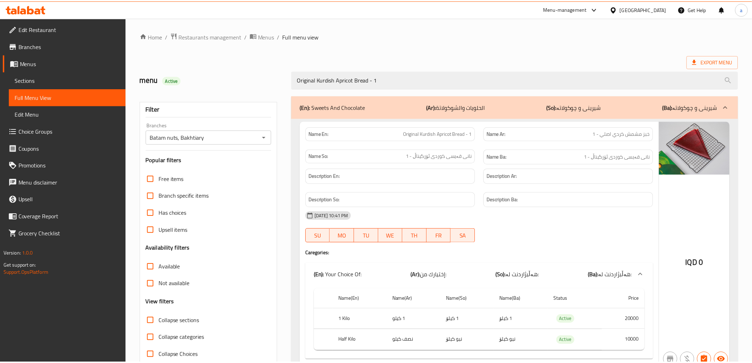
scroll to position [34, 0]
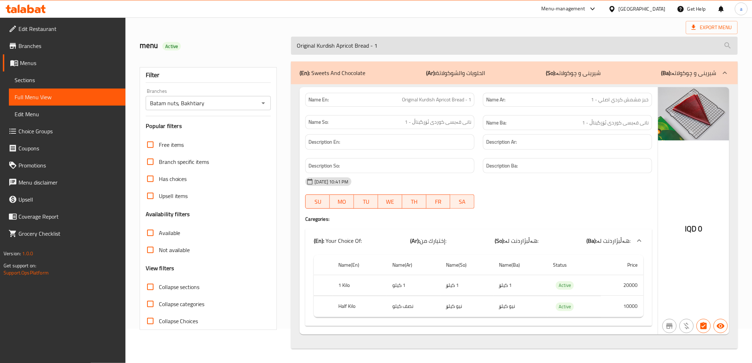
click at [372, 43] on input "Original Kurdish Apricot Bread - 1" at bounding box center [514, 46] width 446 height 18
paste input "Batam Chocolate Coffee"
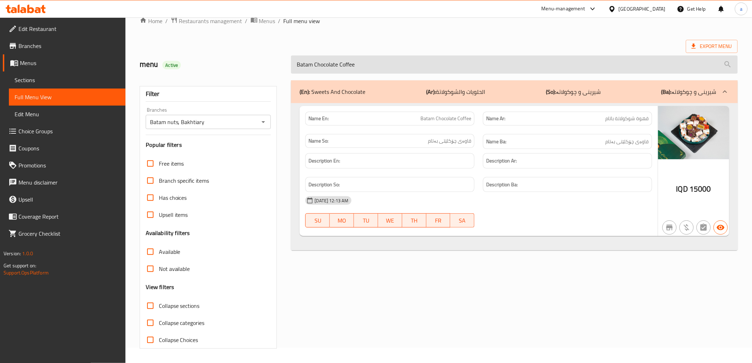
scroll to position [15, 0]
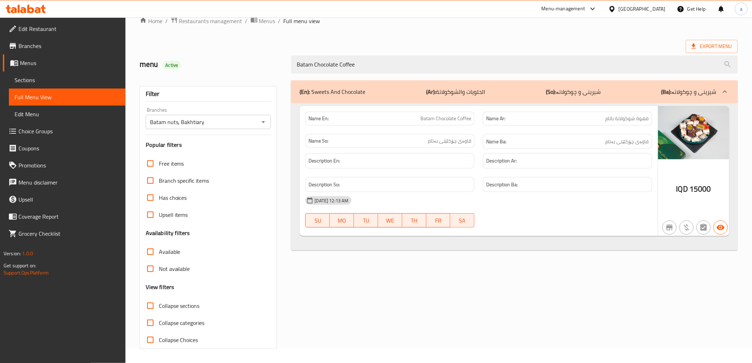
type input "Batam Chocolate Coffee"
click at [36, 78] on span "Sections" at bounding box center [67, 80] width 105 height 9
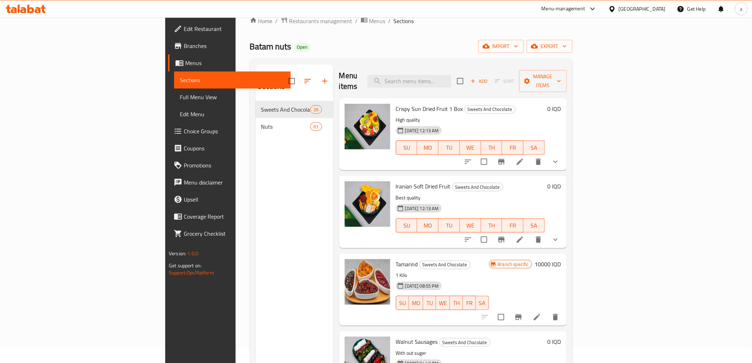
click at [524, 235] on icon at bounding box center [520, 239] width 9 height 9
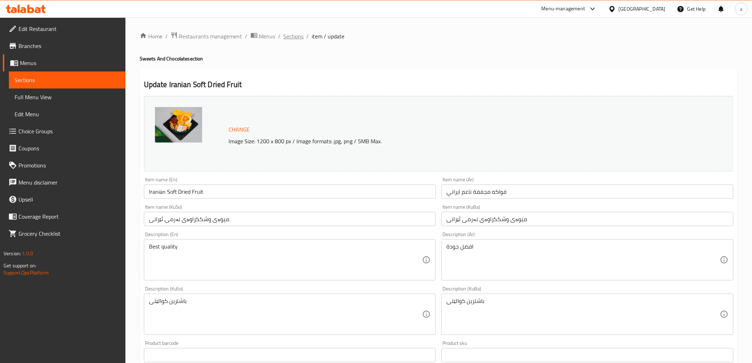
click at [293, 38] on span "Sections" at bounding box center [294, 36] width 20 height 9
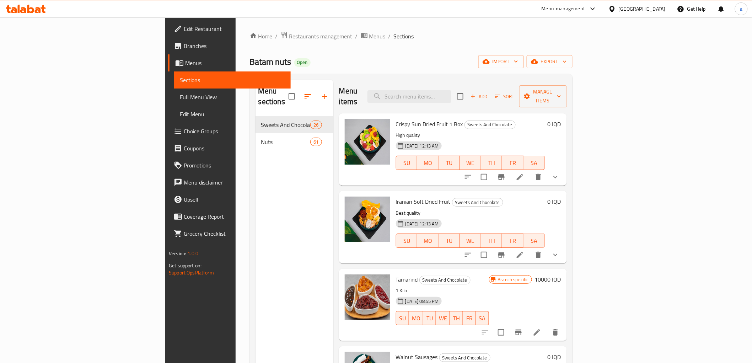
click at [180, 95] on span "Full Menu View" at bounding box center [232, 97] width 105 height 9
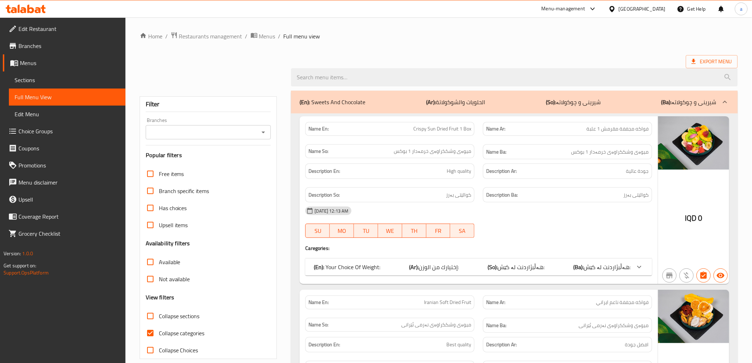
drag, startPoint x: 31, startPoint y: 80, endPoint x: 38, endPoint y: 89, distance: 11.4
click at [31, 80] on span "Sections" at bounding box center [67, 80] width 105 height 9
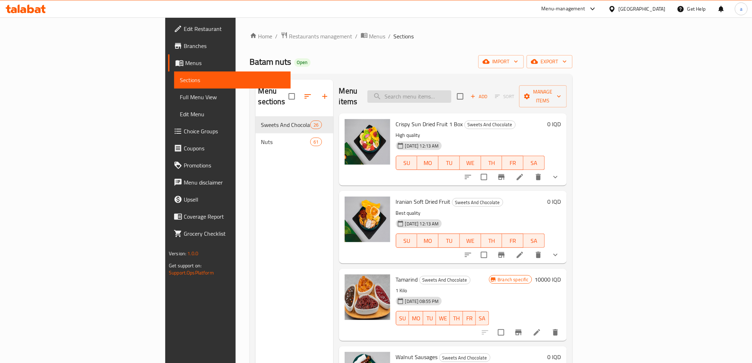
click at [451, 90] on input "search" at bounding box center [409, 96] width 84 height 12
paste input "Batam Chocolate Coffee"
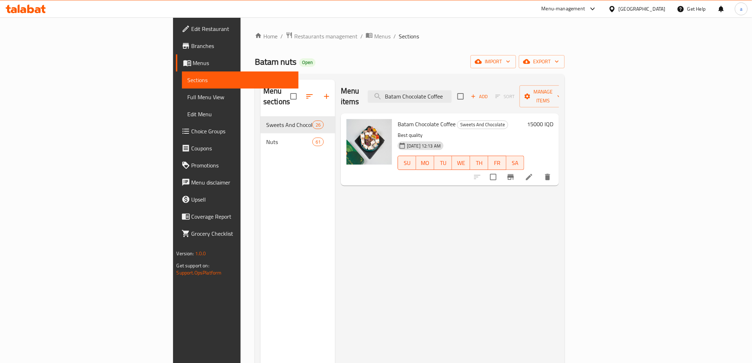
type input "Batam Chocolate Coffee"
click at [533, 173] on icon at bounding box center [529, 177] width 9 height 9
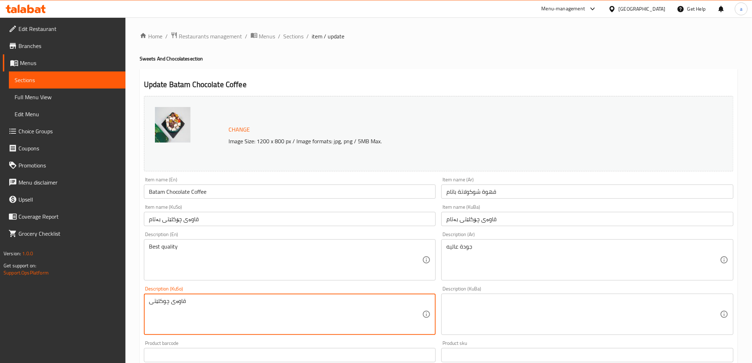
click at [275, 307] on textarea "قاوەی چوکلێتی" at bounding box center [286, 314] width 274 height 34
type textarea "باشترین کوالێتی"
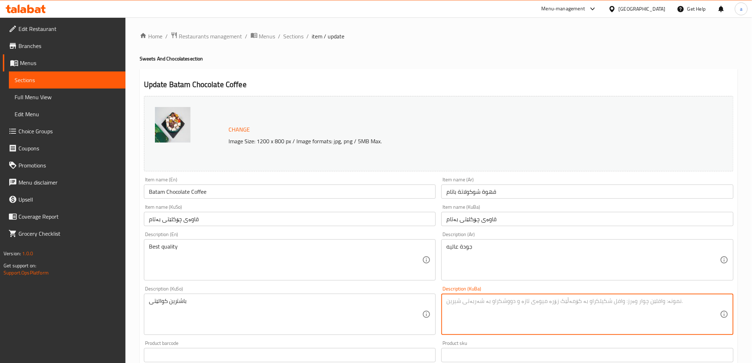
click at [468, 322] on textarea at bounding box center [583, 314] width 274 height 34
paste textarea "باشترین کوالێتی"
type textarea "باشترین کوالێتی"
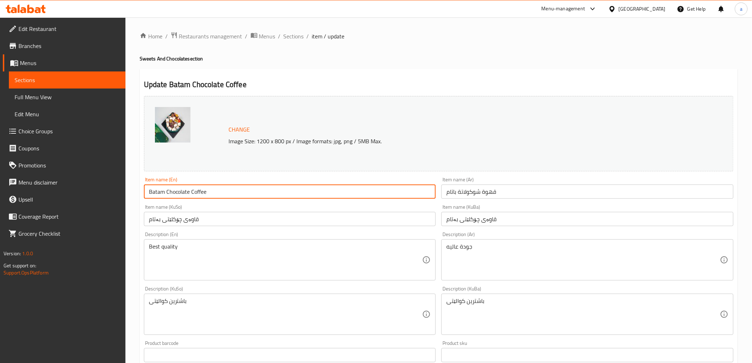
click at [175, 188] on input "Batam Chocolate Coffee" at bounding box center [290, 191] width 292 height 14
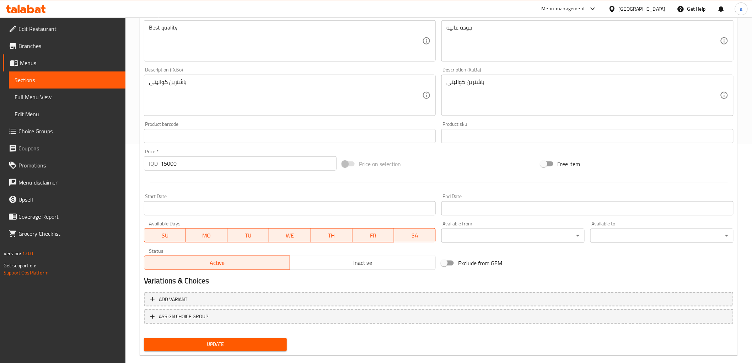
scroll to position [230, 0]
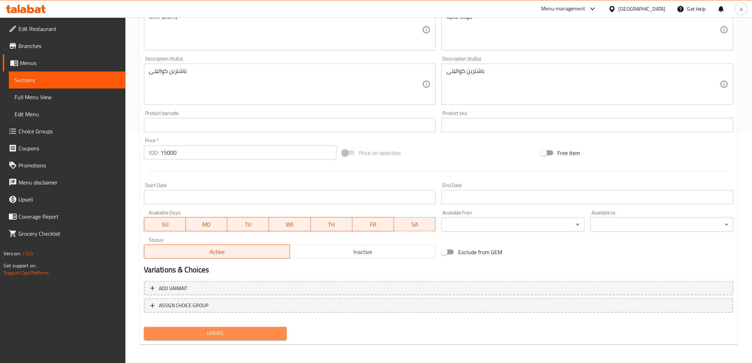
click at [215, 333] on span "Update" at bounding box center [216, 333] width 132 height 9
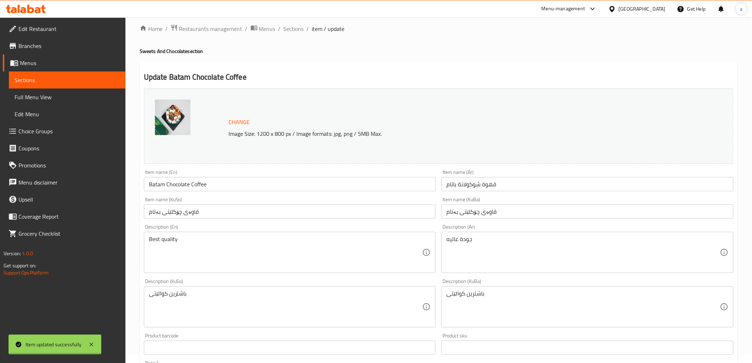
scroll to position [0, 0]
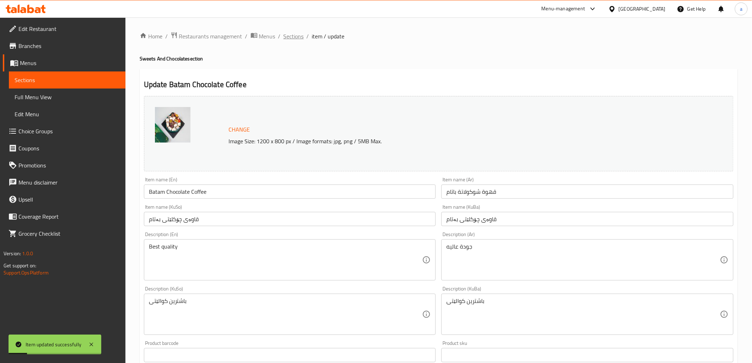
click at [300, 34] on span "Sections" at bounding box center [294, 36] width 20 height 9
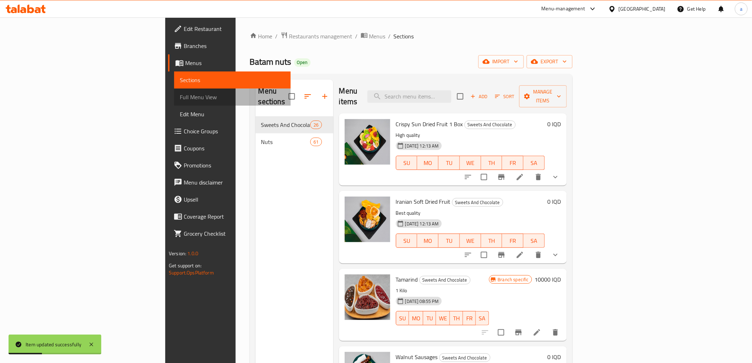
click at [180, 97] on span "Full Menu View" at bounding box center [232, 97] width 105 height 9
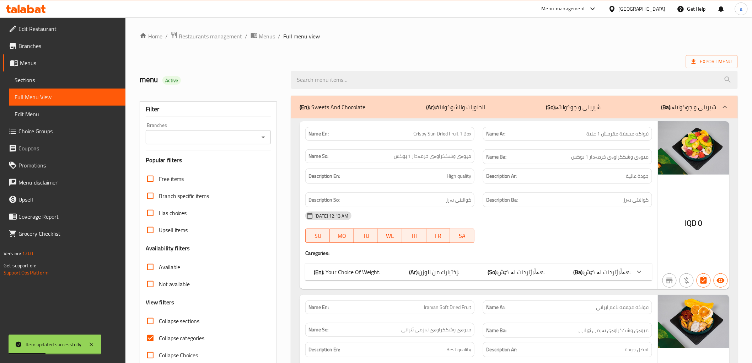
click at [262, 136] on icon "Open" at bounding box center [263, 137] width 9 height 9
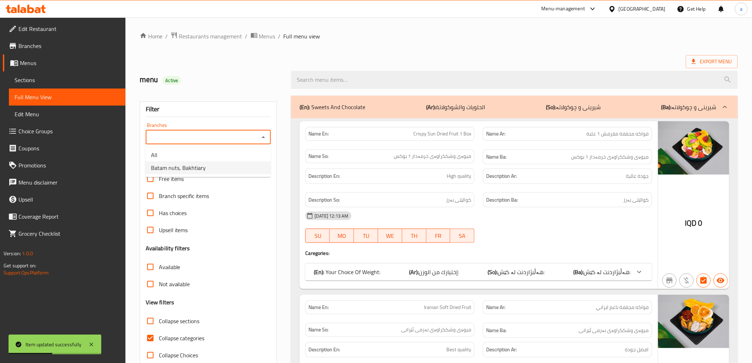
click at [187, 165] on span "Batam nuts, Bakhtiary" at bounding box center [178, 167] width 55 height 9
type input "Batam nuts, Bakhtiary"
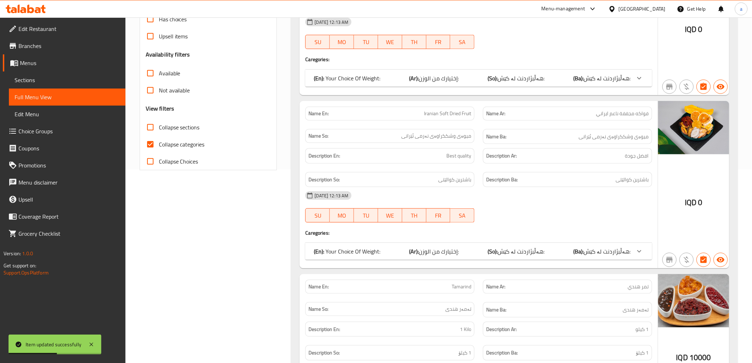
scroll to position [210, 0]
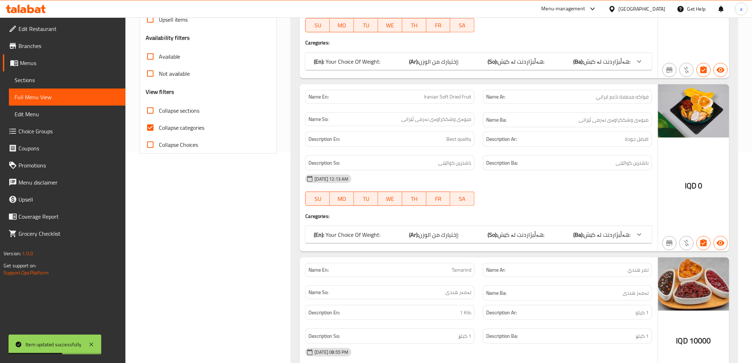
click at [156, 123] on input "Collapse categories" at bounding box center [150, 127] width 17 height 17
checkbox input "false"
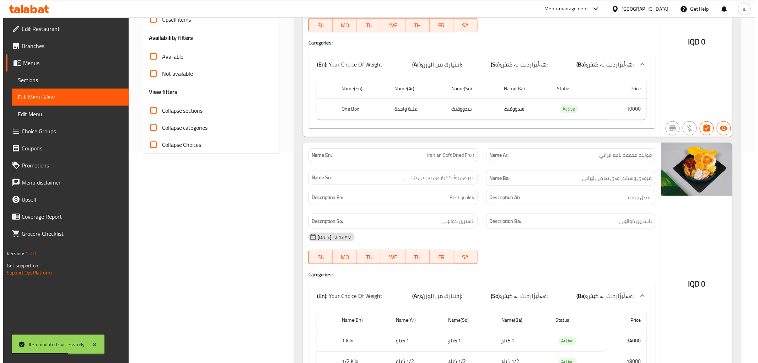
scroll to position [0, 0]
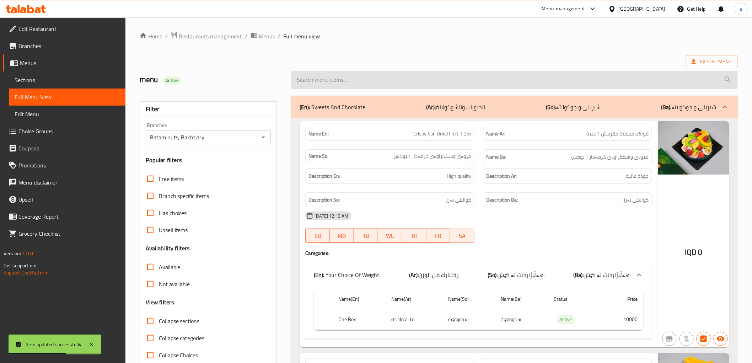
click at [416, 76] on input "search" at bounding box center [514, 80] width 446 height 18
paste input "Batam Chocolate Coffee"
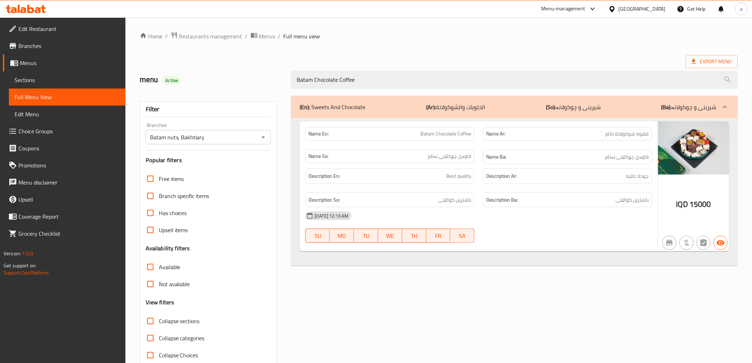
type input "Batam Chocolate Coffee"
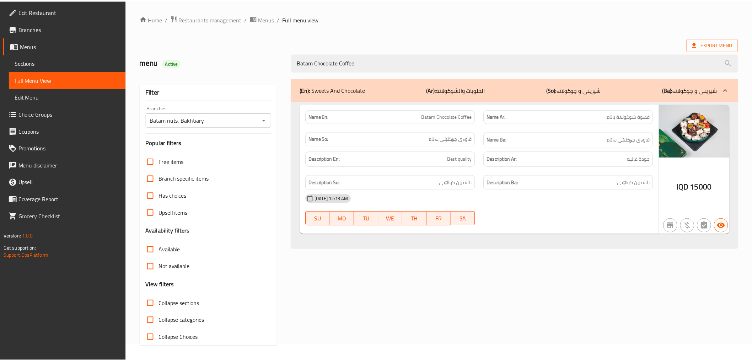
scroll to position [15, 0]
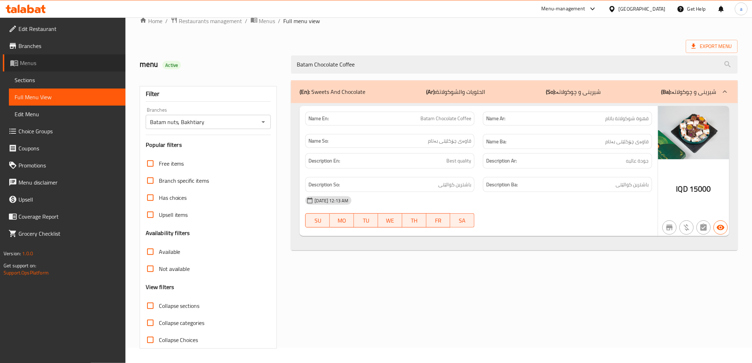
click at [25, 59] on span "Menus" at bounding box center [70, 63] width 100 height 9
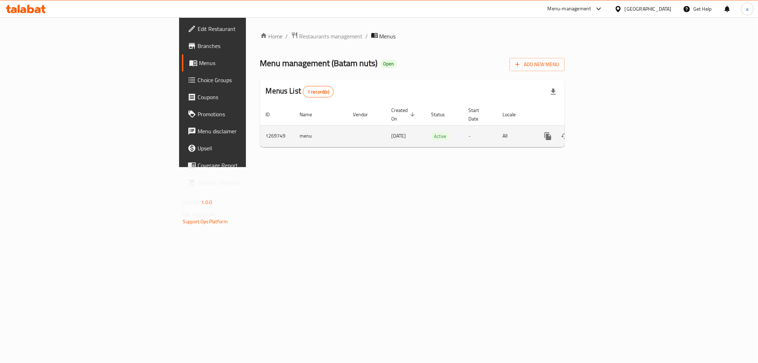
click at [603, 132] on icon "enhanced table" at bounding box center [599, 136] width 9 height 9
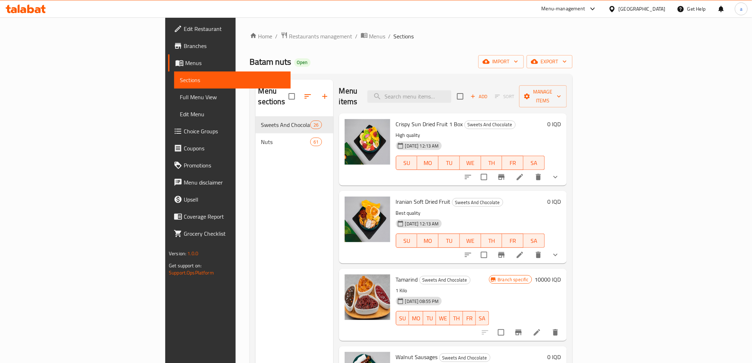
click at [180, 99] on span "Full Menu View" at bounding box center [232, 97] width 105 height 9
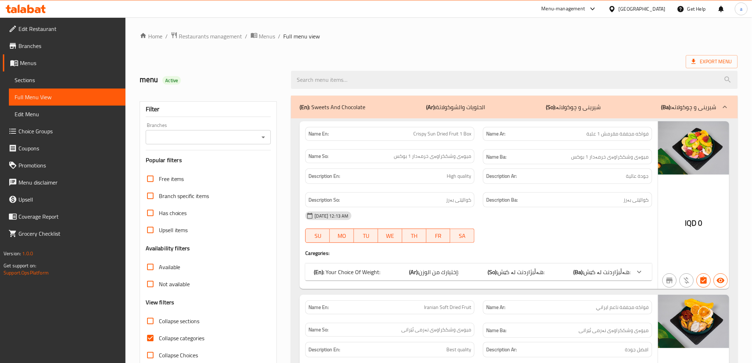
click at [266, 134] on icon "Open" at bounding box center [263, 137] width 9 height 9
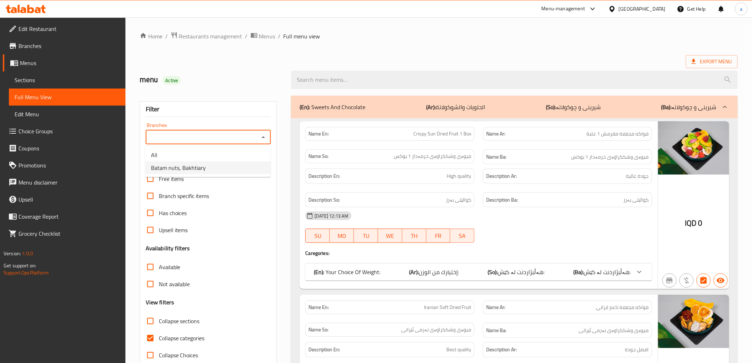
click at [199, 165] on span "Batam nuts, Bakhtiary" at bounding box center [178, 167] width 55 height 9
type input "Batam nuts, Bakhtiary"
click at [153, 336] on input "Collapse categories" at bounding box center [150, 337] width 17 height 17
checkbox input "false"
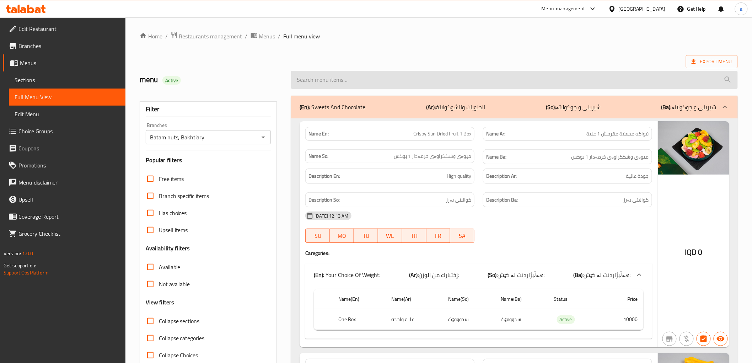
click at [378, 81] on input "search" at bounding box center [514, 80] width 446 height 18
paste input "Batam Chocolate Coffee"
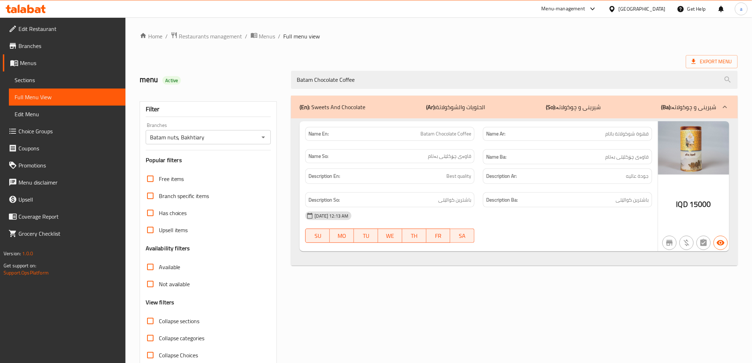
type input "Batam Chocolate Coffee"
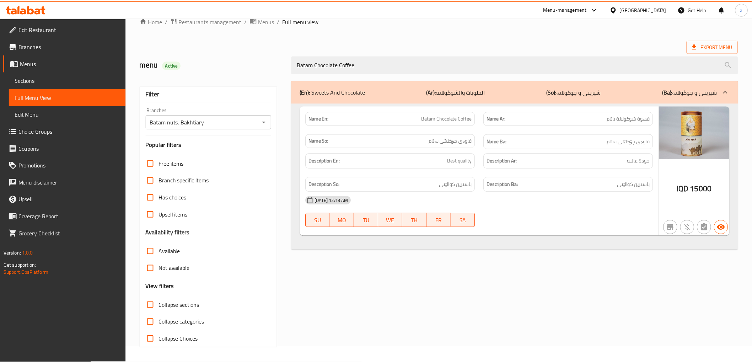
scroll to position [15, 0]
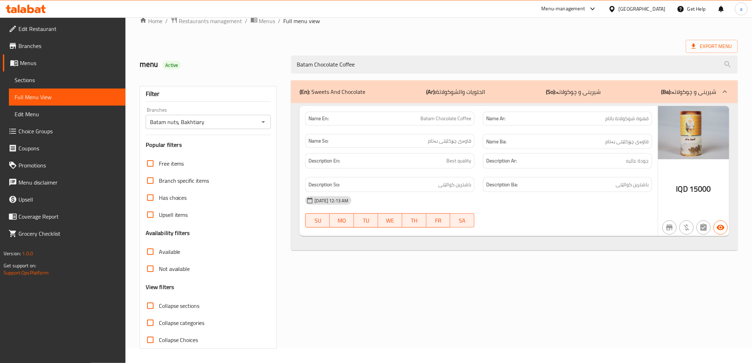
click at [23, 59] on span "Menus" at bounding box center [70, 63] width 100 height 9
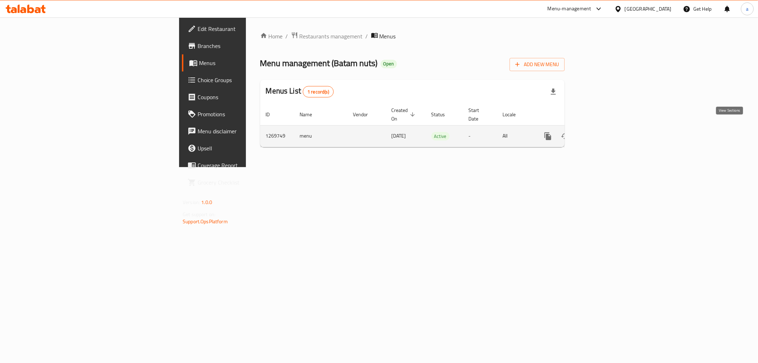
click at [608, 134] on link "enhanced table" at bounding box center [599, 136] width 17 height 17
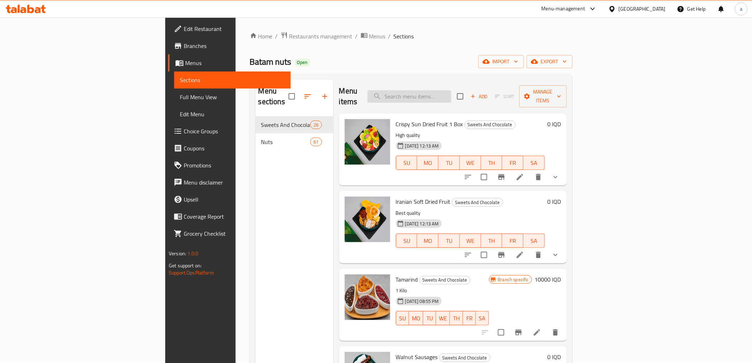
click at [451, 91] on input "search" at bounding box center [409, 96] width 84 height 12
paste input "Sunflower Seeds Salted"
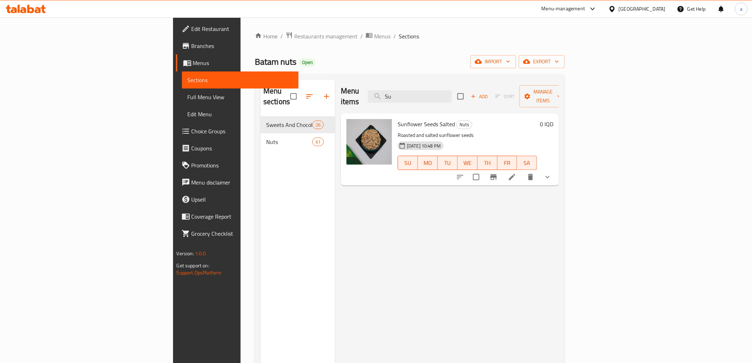
type input "S"
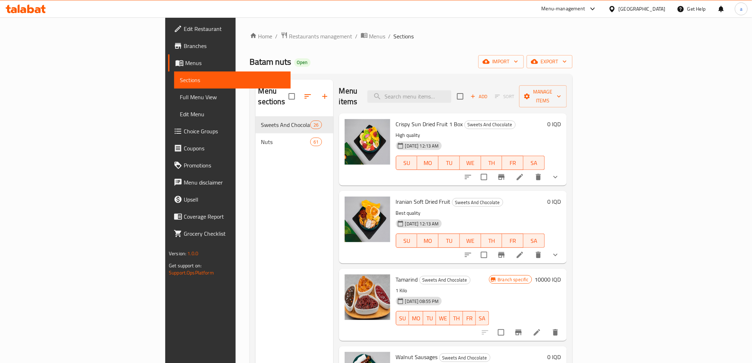
paste input "Sunflower Seeds Salted"
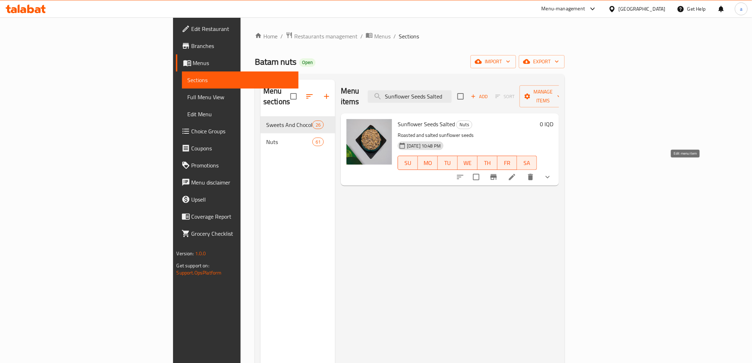
type input "Sunflower Seeds Salted"
click at [516, 173] on icon at bounding box center [512, 177] width 9 height 9
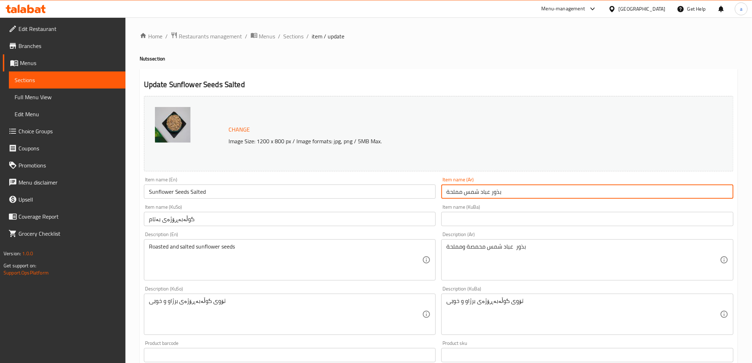
click at [465, 190] on input "بذور عباد شمس مملحة" at bounding box center [587, 191] width 292 height 14
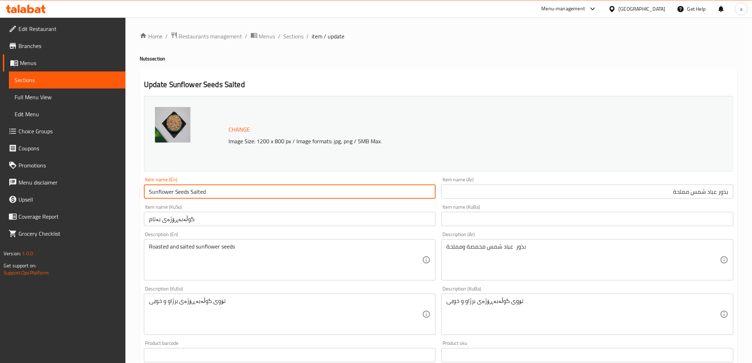
drag, startPoint x: 148, startPoint y: 189, endPoint x: 188, endPoint y: 194, distance: 40.9
click at [188, 194] on input "Sunflower Seeds Salted" at bounding box center [290, 191] width 292 height 14
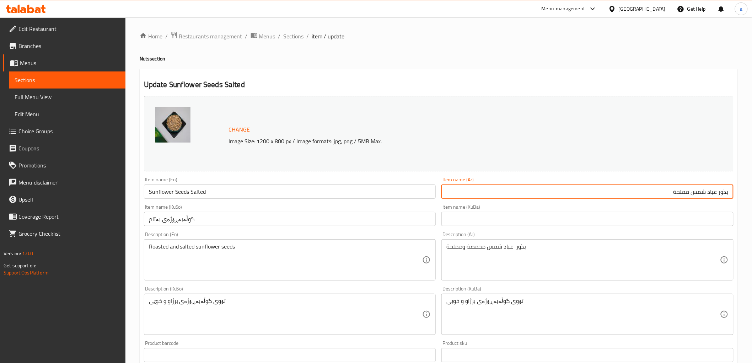
click at [667, 191] on input "بذور عباد شمس مملحة" at bounding box center [587, 191] width 292 height 14
type input "بذور عباد شمس باتام"
click at [210, 194] on input "Sunflower Seeds Salted" at bounding box center [290, 191] width 292 height 14
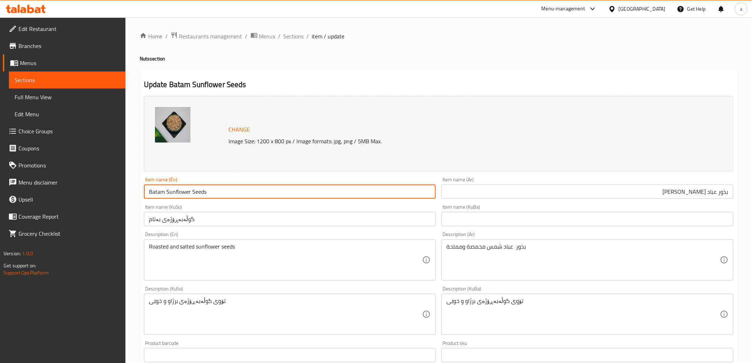
type input "Batam Sunflower Seeds"
click at [261, 174] on div "Item name (En) Batam Sunflower Seeds Item name (En)" at bounding box center [290, 187] width 298 height 27
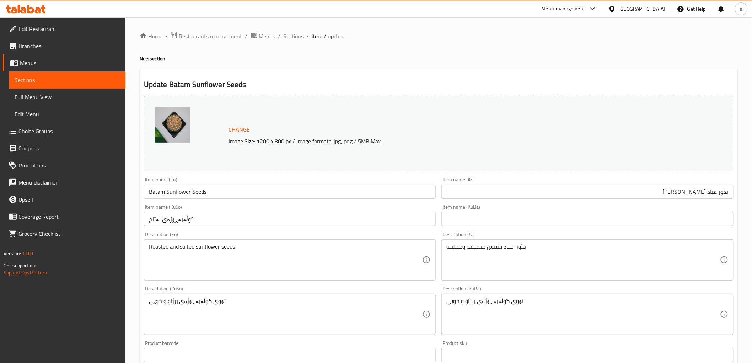
click at [162, 220] on input "گوڵەبەڕۆژەی بەتام" at bounding box center [290, 219] width 292 height 14
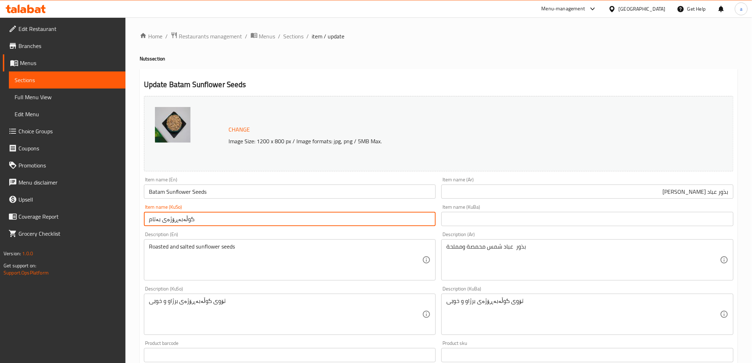
click at [162, 220] on input "گوڵەبەڕۆژەی بەتام" at bounding box center [290, 219] width 292 height 14
click at [484, 219] on input "text" at bounding box center [587, 219] width 292 height 14
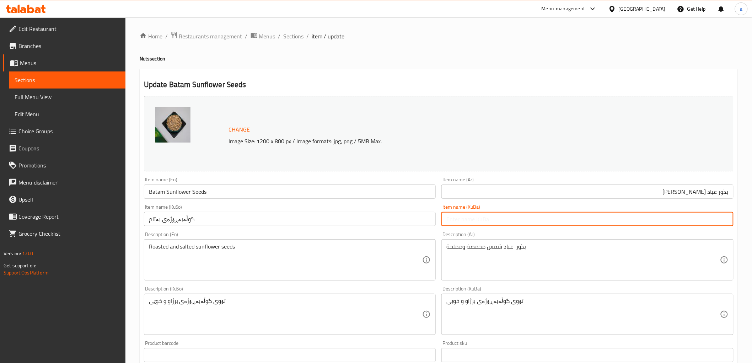
paste input "گوڵەبەڕۆژەی بەتام"
type input "گوڵەبەڕۆژەی بەتام"
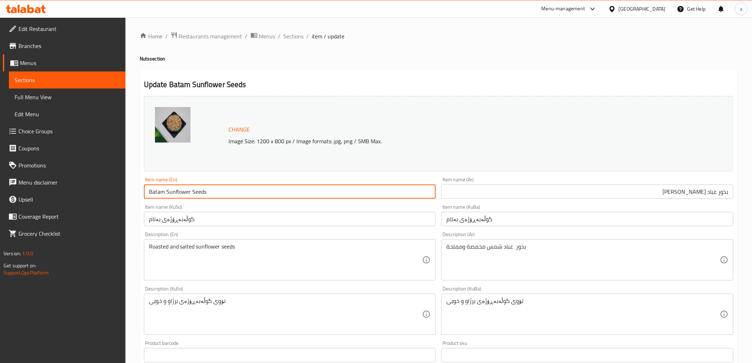
click at [164, 194] on input "Batam Sunflower Seeds" at bounding box center [290, 191] width 292 height 14
click at [200, 184] on div "Item name (En) Batam Sunflower Seeds Item name (En)" at bounding box center [290, 188] width 292 height 22
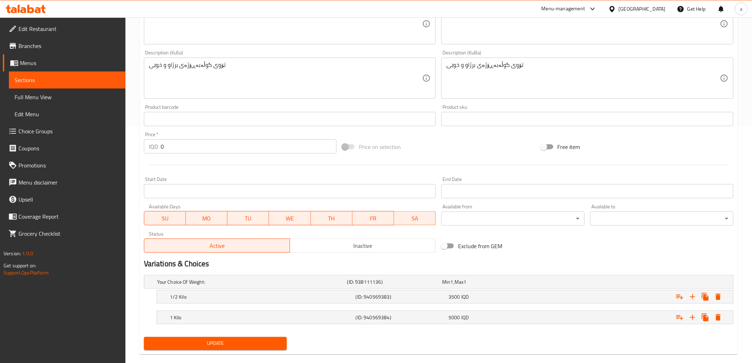
scroll to position [247, 0]
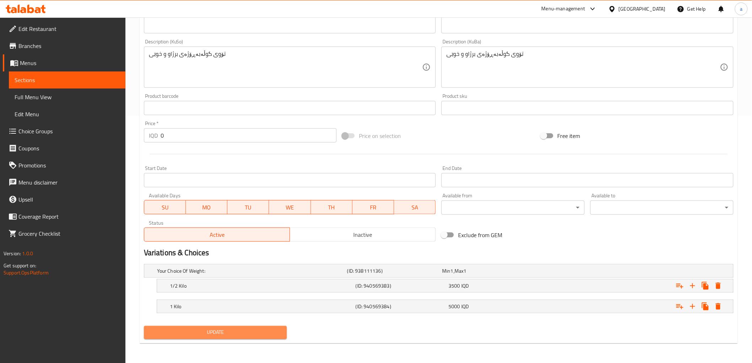
click at [219, 327] on button "Update" at bounding box center [215, 332] width 143 height 13
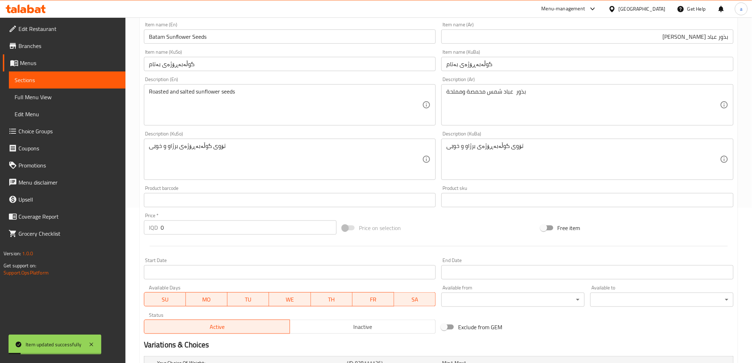
scroll to position [0, 0]
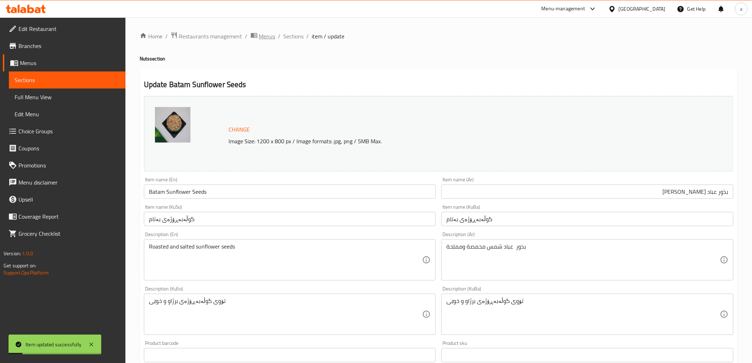
drag, startPoint x: 254, startPoint y: 71, endPoint x: 256, endPoint y: 34, distance: 36.7
click at [297, 37] on span "Sections" at bounding box center [294, 36] width 20 height 9
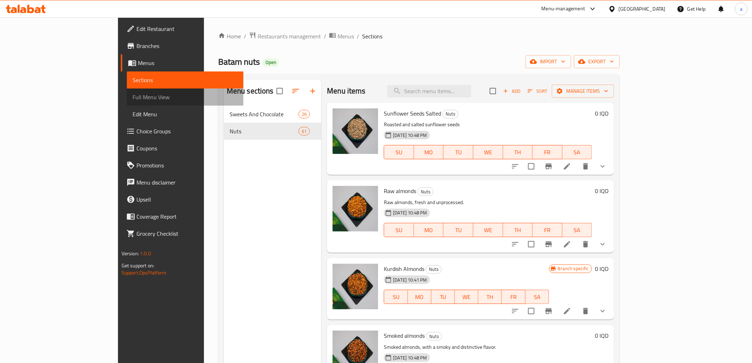
click at [133, 99] on span "Full Menu View" at bounding box center [185, 97] width 105 height 9
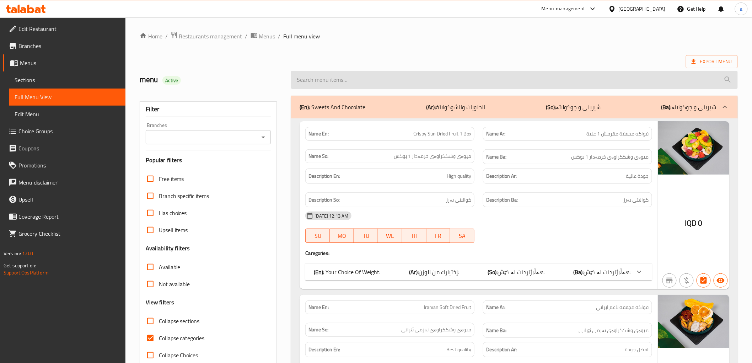
click at [341, 79] on input "search" at bounding box center [514, 80] width 446 height 18
click at [351, 80] on input "search" at bounding box center [514, 80] width 446 height 18
paste input "Batam Sunflower Seeds"
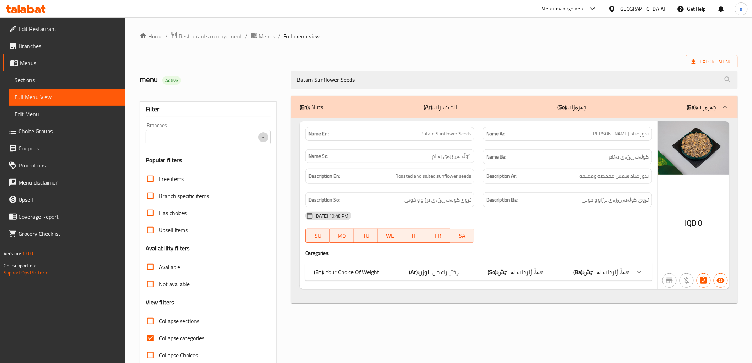
click at [260, 138] on icon "Open" at bounding box center [263, 137] width 9 height 9
type input "Batam Sunflower Seeds"
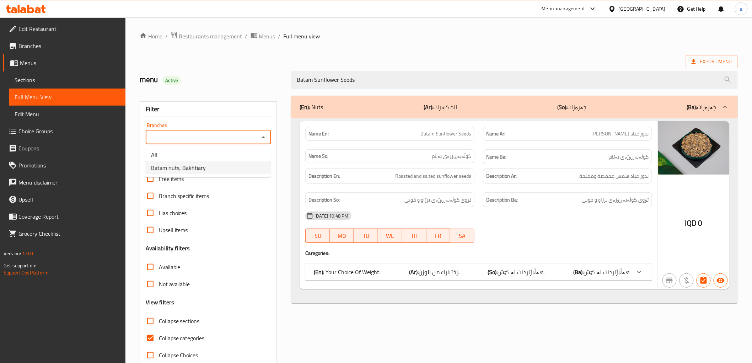
click at [200, 168] on span "Batam nuts, Bakhtiary" at bounding box center [178, 167] width 55 height 9
type input "Batam nuts, Bakhtiary"
click at [313, 82] on input "Batam Sunflower Seeds" at bounding box center [514, 80] width 446 height 18
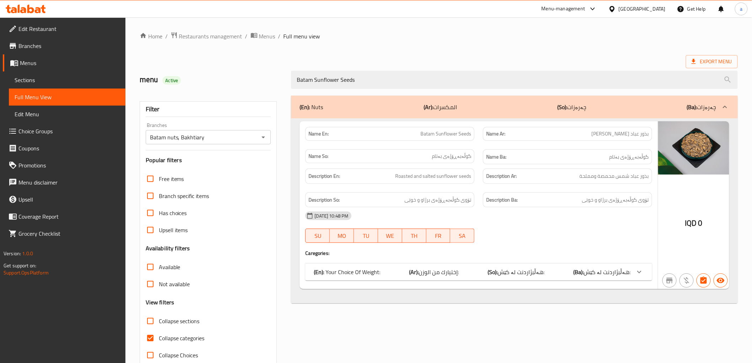
click at [313, 82] on input "Batam Sunflower Seeds" at bounding box center [514, 80] width 446 height 18
click at [153, 336] on input "Collapse categories" at bounding box center [150, 337] width 17 height 17
checkbox input "false"
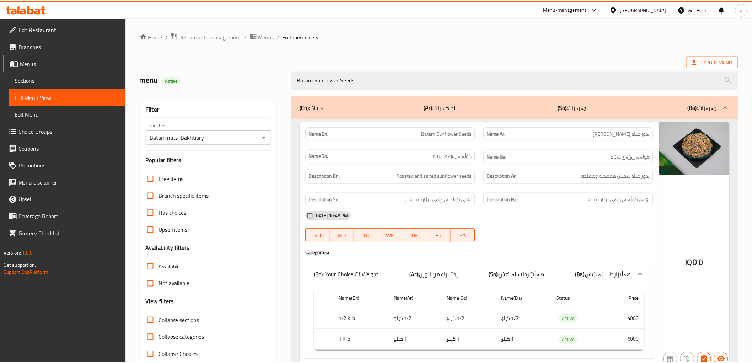
scroll to position [34, 0]
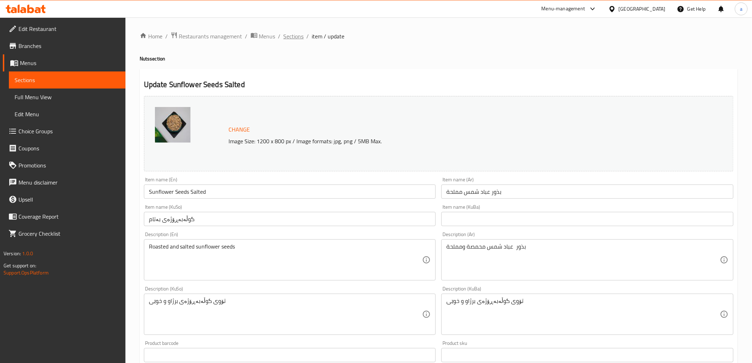
click at [295, 33] on span "Sections" at bounding box center [294, 36] width 20 height 9
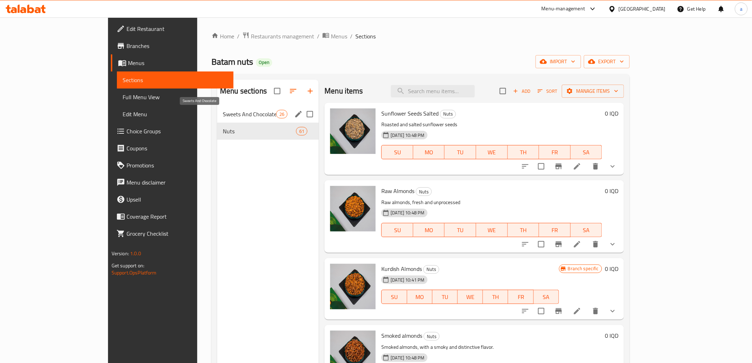
click at [223, 113] on span "Sweets And Chocolate" at bounding box center [249, 114] width 53 height 9
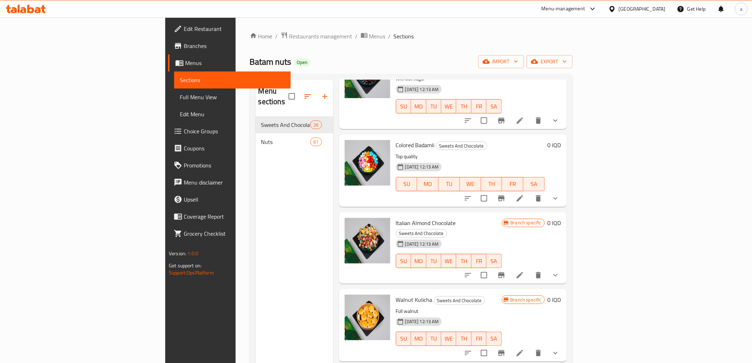
scroll to position [1158, 0]
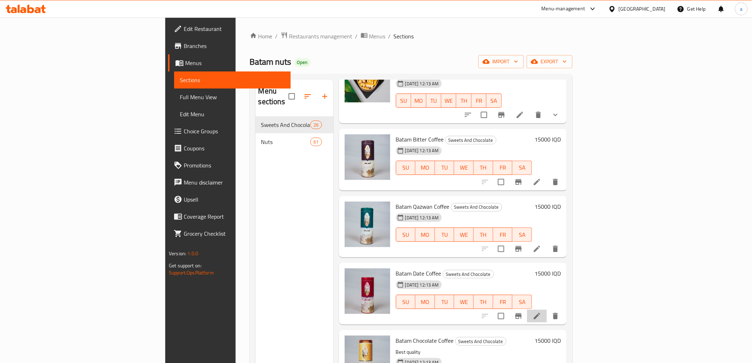
click at [547, 309] on li at bounding box center [537, 315] width 20 height 13
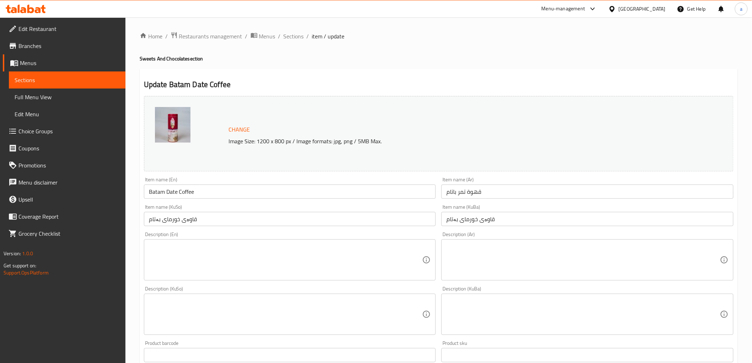
click at [38, 8] on icon at bounding box center [26, 9] width 40 height 9
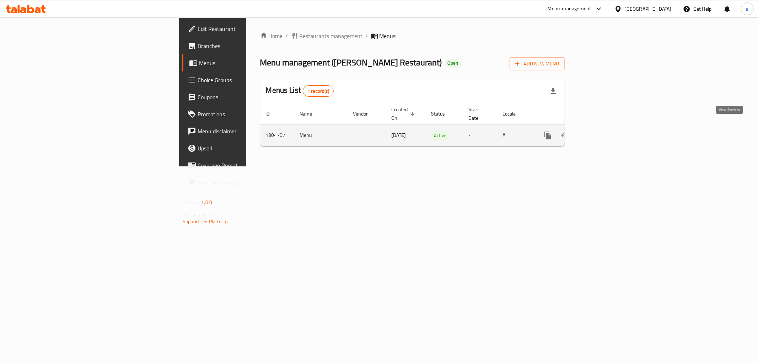
click at [603, 131] on icon "enhanced table" at bounding box center [599, 135] width 9 height 9
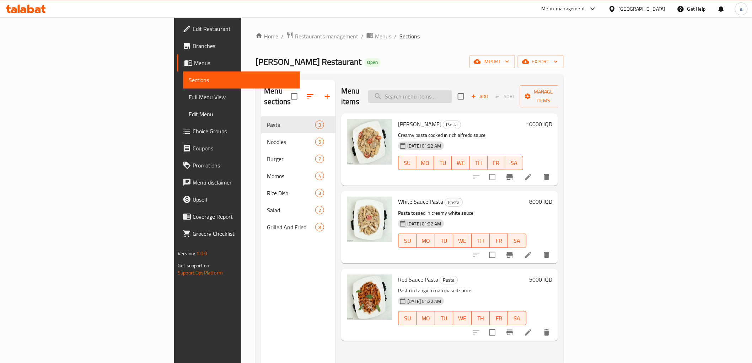
click at [452, 90] on input "search" at bounding box center [410, 96] width 84 height 12
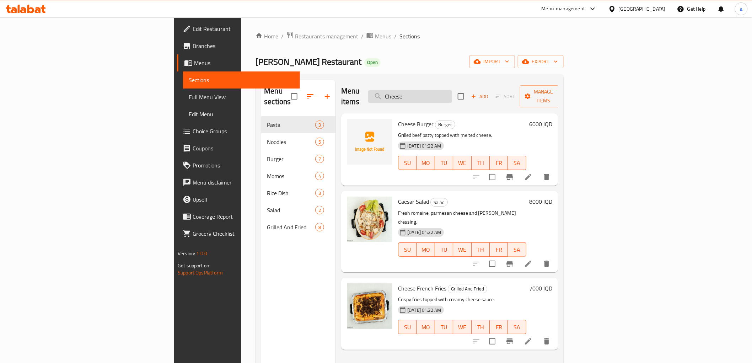
click at [452, 90] on input "Cheese" at bounding box center [410, 96] width 84 height 12
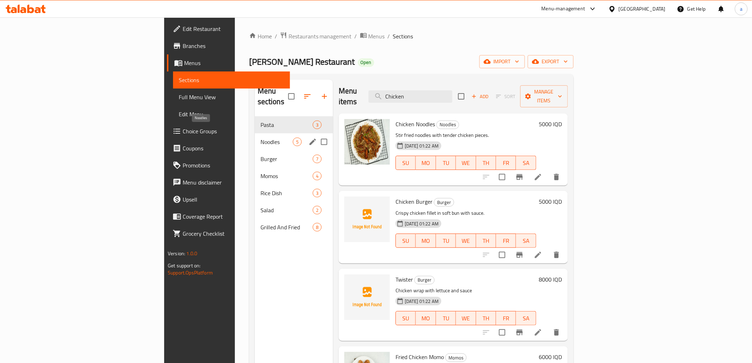
type input "Chicken"
click at [260, 155] on span "Burger" at bounding box center [276, 159] width 32 height 9
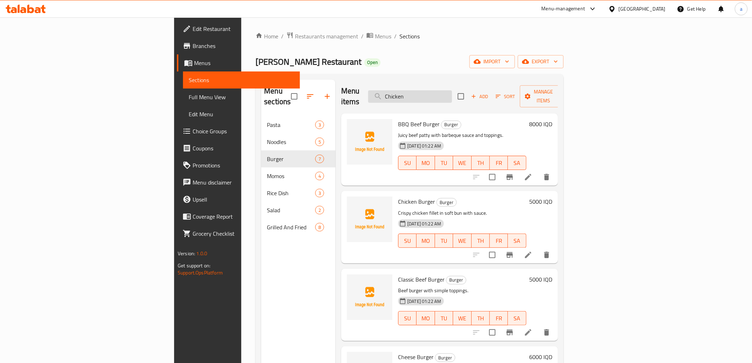
click at [452, 90] on input "Chicken" at bounding box center [410, 96] width 84 height 12
click at [452, 90] on input "search" at bounding box center [410, 96] width 84 height 12
paste input "BBQ Beef burger"
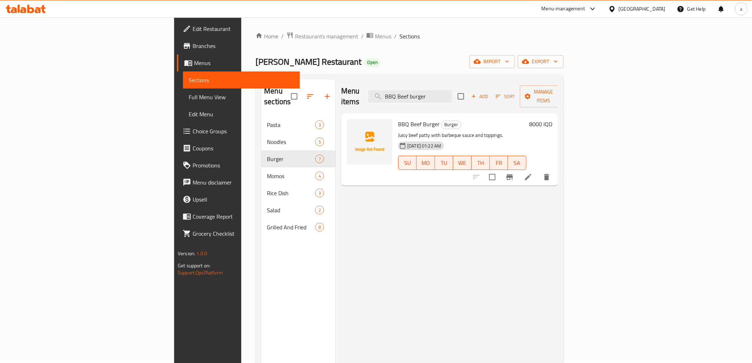
type input "BBQ Beef burger"
click at [532, 173] on icon at bounding box center [528, 177] width 9 height 9
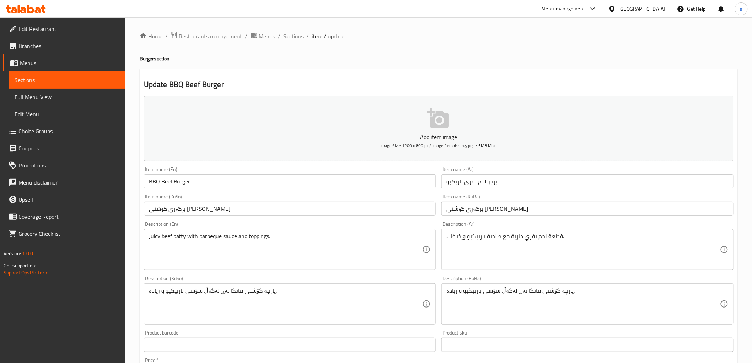
click at [297, 34] on span "Sections" at bounding box center [294, 36] width 20 height 9
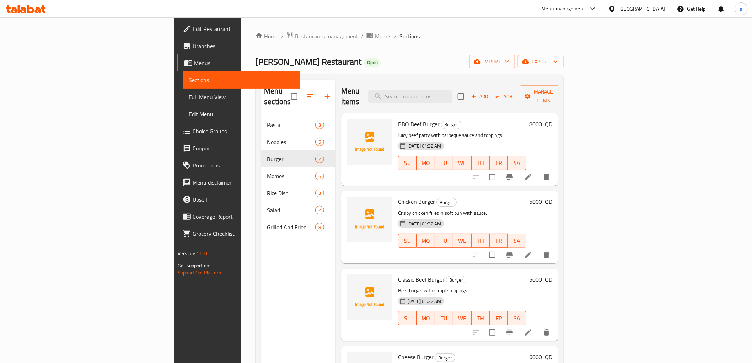
click at [464, 97] on div "Menu items Add Sort Manage items" at bounding box center [449, 97] width 217 height 34
click at [452, 90] on input "search" at bounding box center [410, 96] width 84 height 12
paste input "BBQ Beef burger"
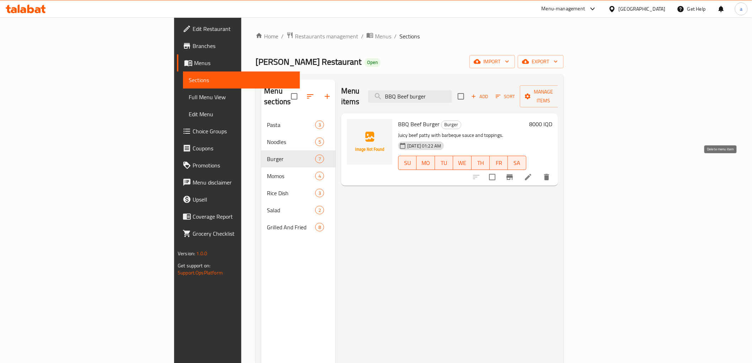
type input "BBQ Beef burger"
click at [549, 174] on icon "delete" at bounding box center [546, 177] width 5 height 6
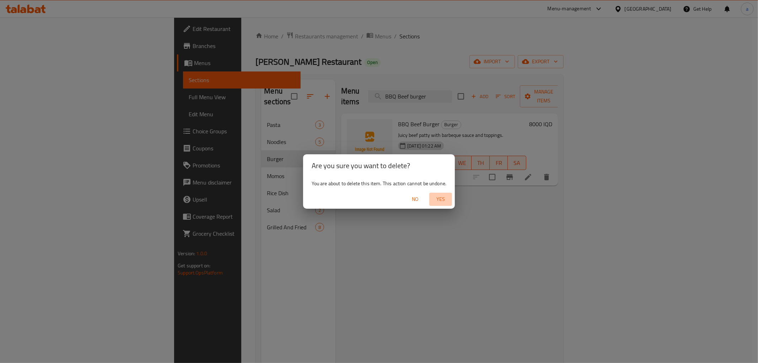
click at [445, 200] on span "Yes" at bounding box center [440, 199] width 17 height 9
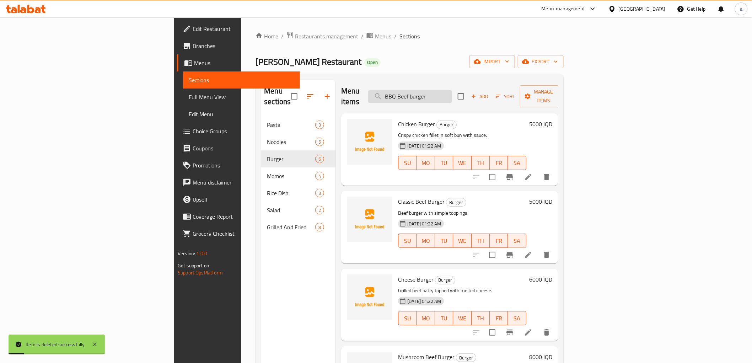
click at [452, 90] on input "BBQ Beef burger" at bounding box center [410, 96] width 84 height 12
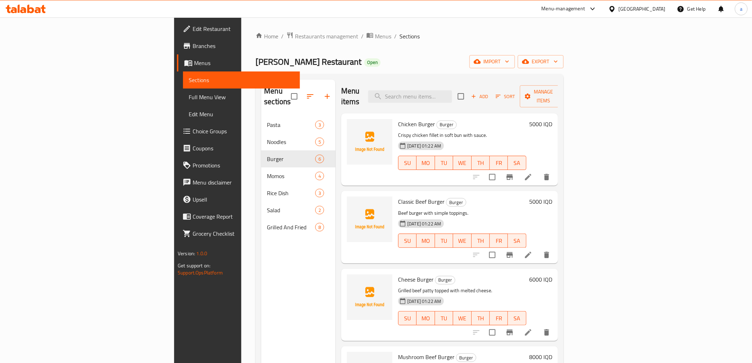
click at [177, 52] on link "Branches" at bounding box center [238, 45] width 123 height 17
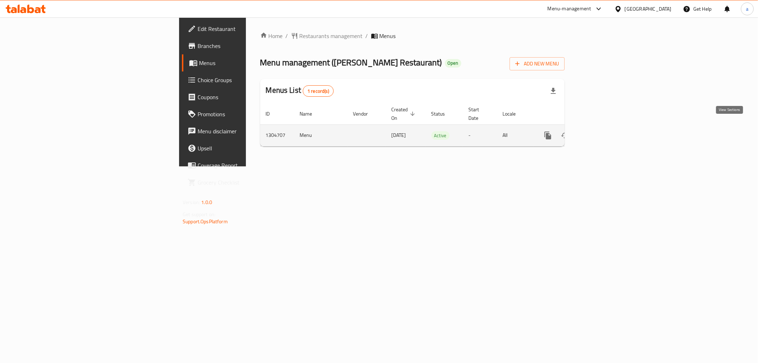
click at [603, 131] on icon "enhanced table" at bounding box center [599, 135] width 9 height 9
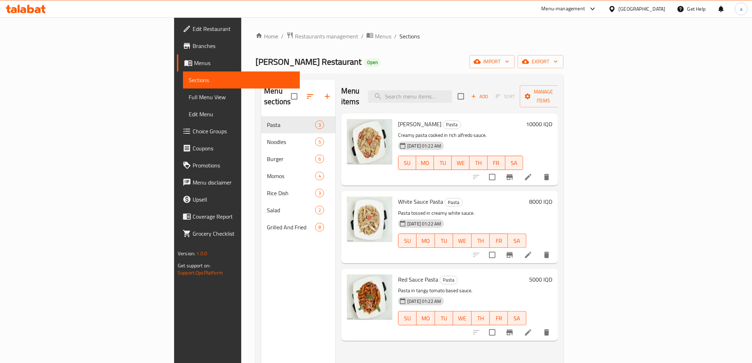
click at [189, 100] on span "Full Menu View" at bounding box center [241, 97] width 105 height 9
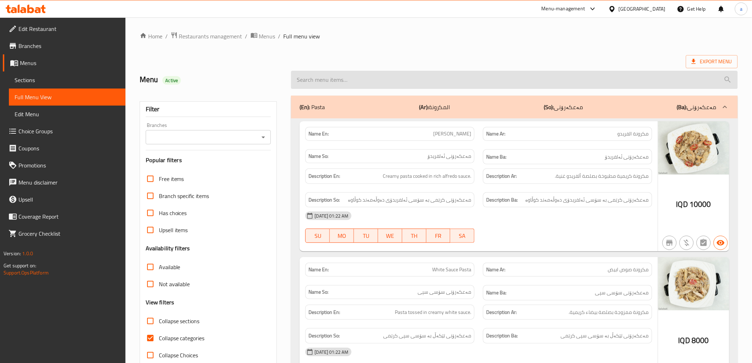
click at [365, 73] on input "search" at bounding box center [514, 80] width 446 height 18
paste input "[PERSON_NAME][EMAIL_ADDRESS][DOMAIN_NAME]"
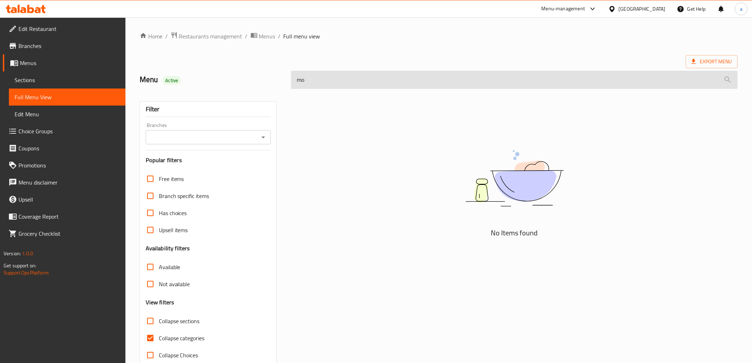
type input "m"
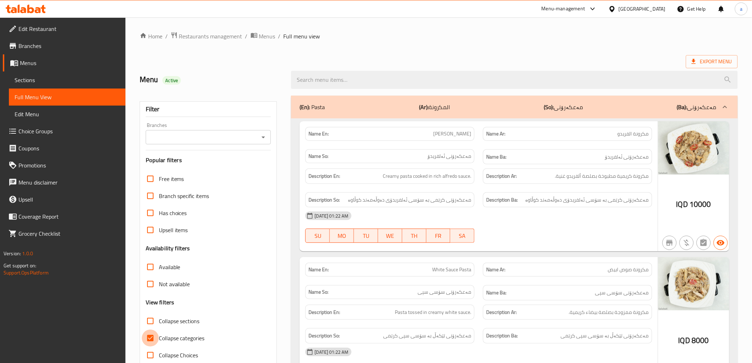
click at [151, 338] on input "Collapse categories" at bounding box center [150, 337] width 17 height 17
checkbox input "false"
click at [264, 134] on icon "Open" at bounding box center [263, 137] width 9 height 9
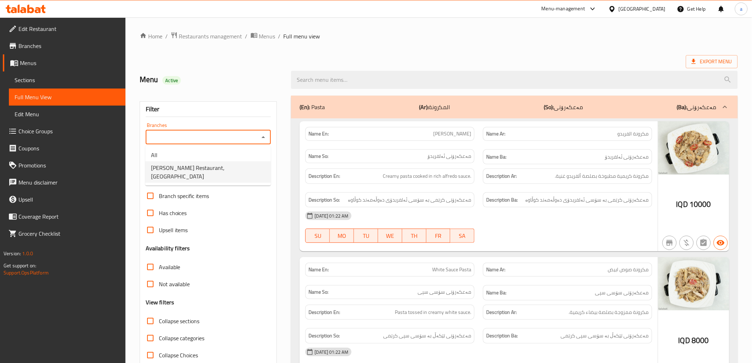
click at [218, 168] on span "[PERSON_NAME] Restaurant, [GEOGRAPHIC_DATA]" at bounding box center [208, 171] width 114 height 17
type input "[PERSON_NAME] Restaurant, [GEOGRAPHIC_DATA]"
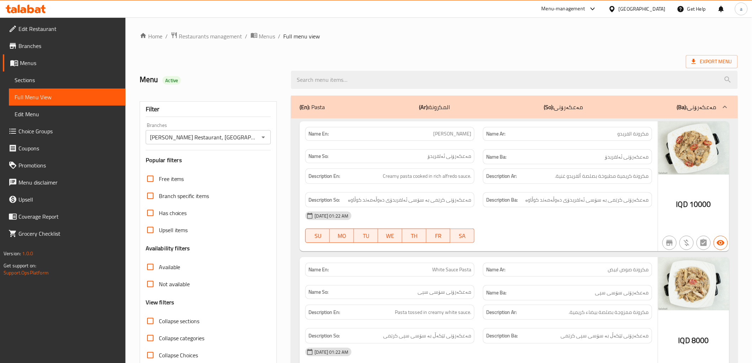
drag, startPoint x: 265, startPoint y: 132, endPoint x: 289, endPoint y: 42, distance: 93.4
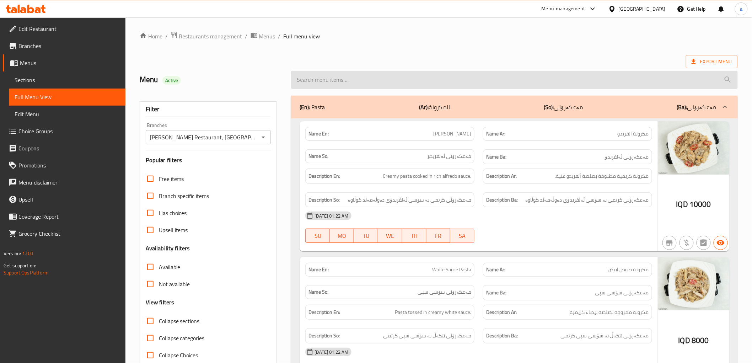
click at [340, 76] on input "search" at bounding box center [514, 80] width 446 height 18
paste input "BBQ Beef burger"
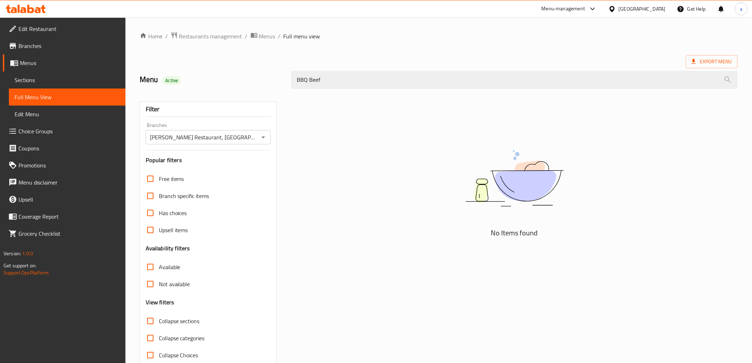
type input "BBQ Beef"
click at [20, 47] on span "Branches" at bounding box center [68, 46] width 101 height 9
